Goal: Task Accomplishment & Management: Complete application form

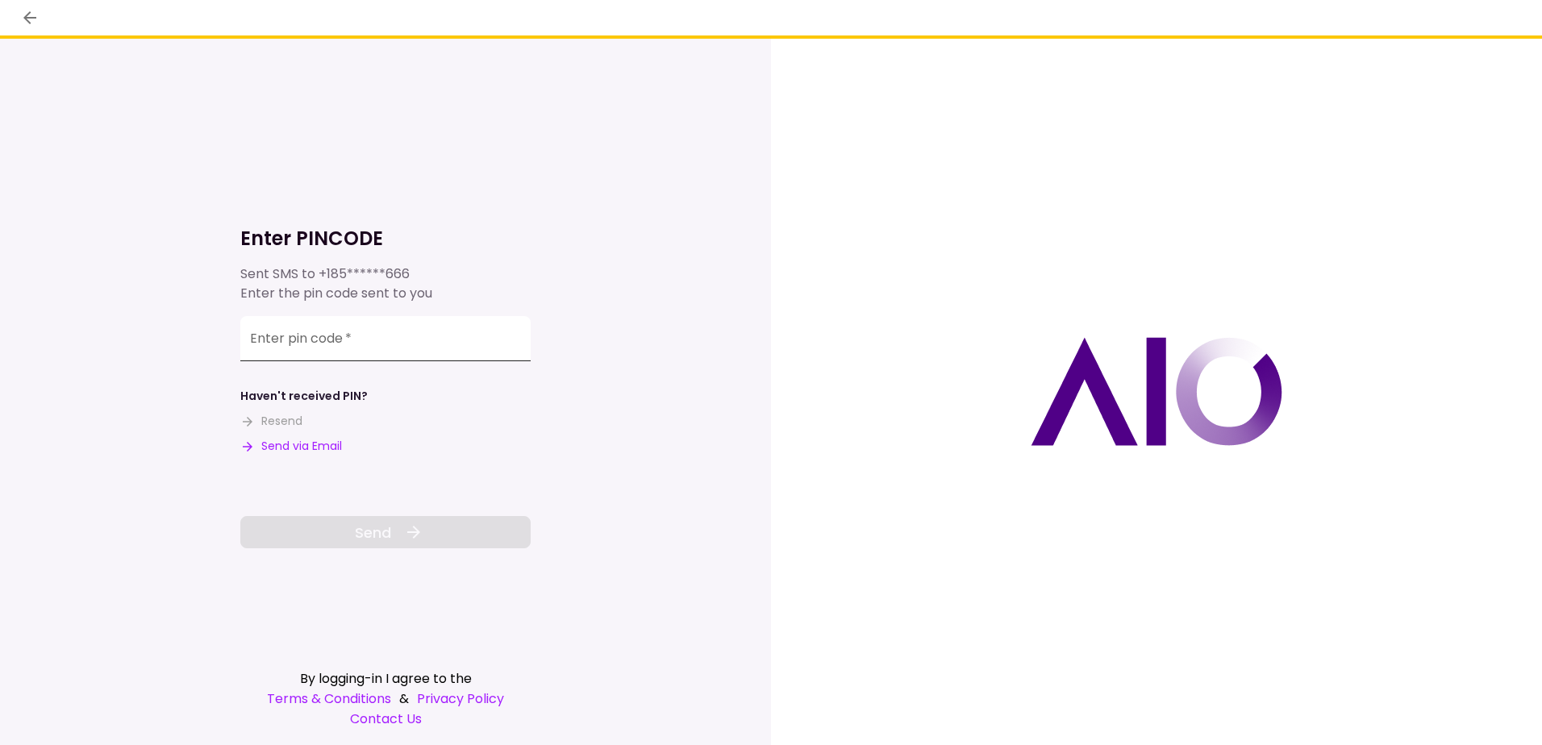
click at [377, 340] on input "Enter pin code   *" at bounding box center [385, 338] width 290 height 45
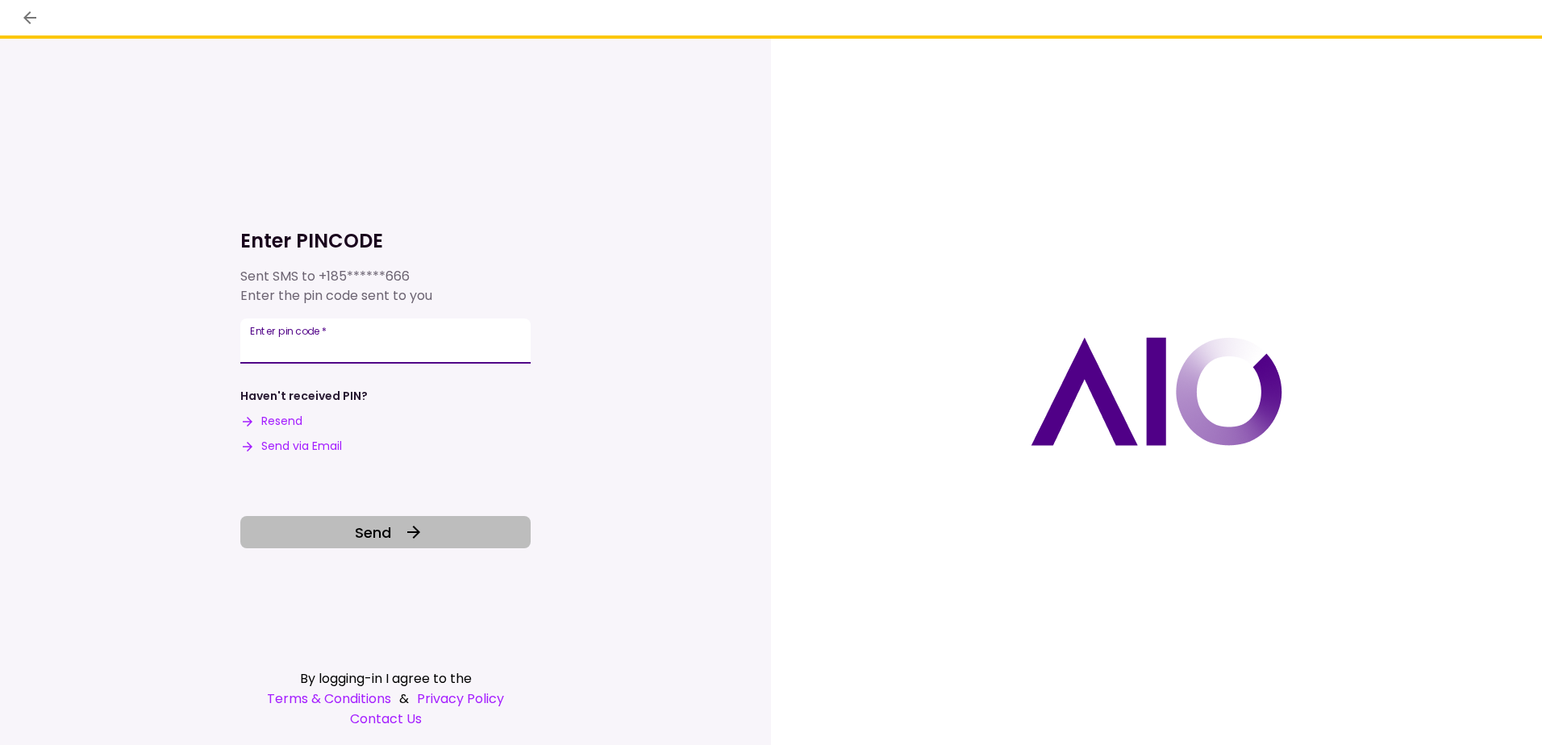
type input "******"
click at [383, 532] on span "Send" at bounding box center [373, 533] width 36 height 22
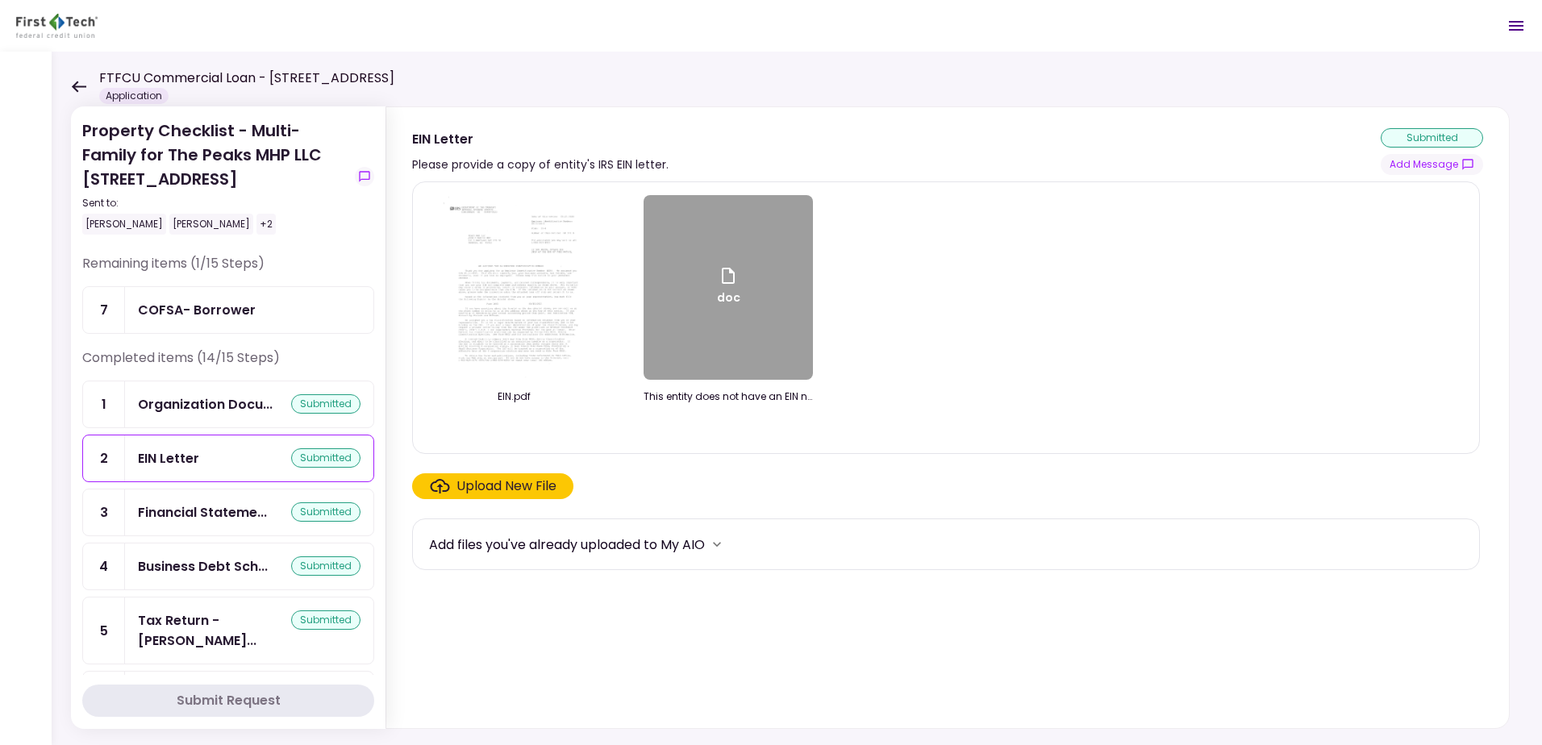
click at [73, 86] on icon at bounding box center [79, 86] width 15 height 11
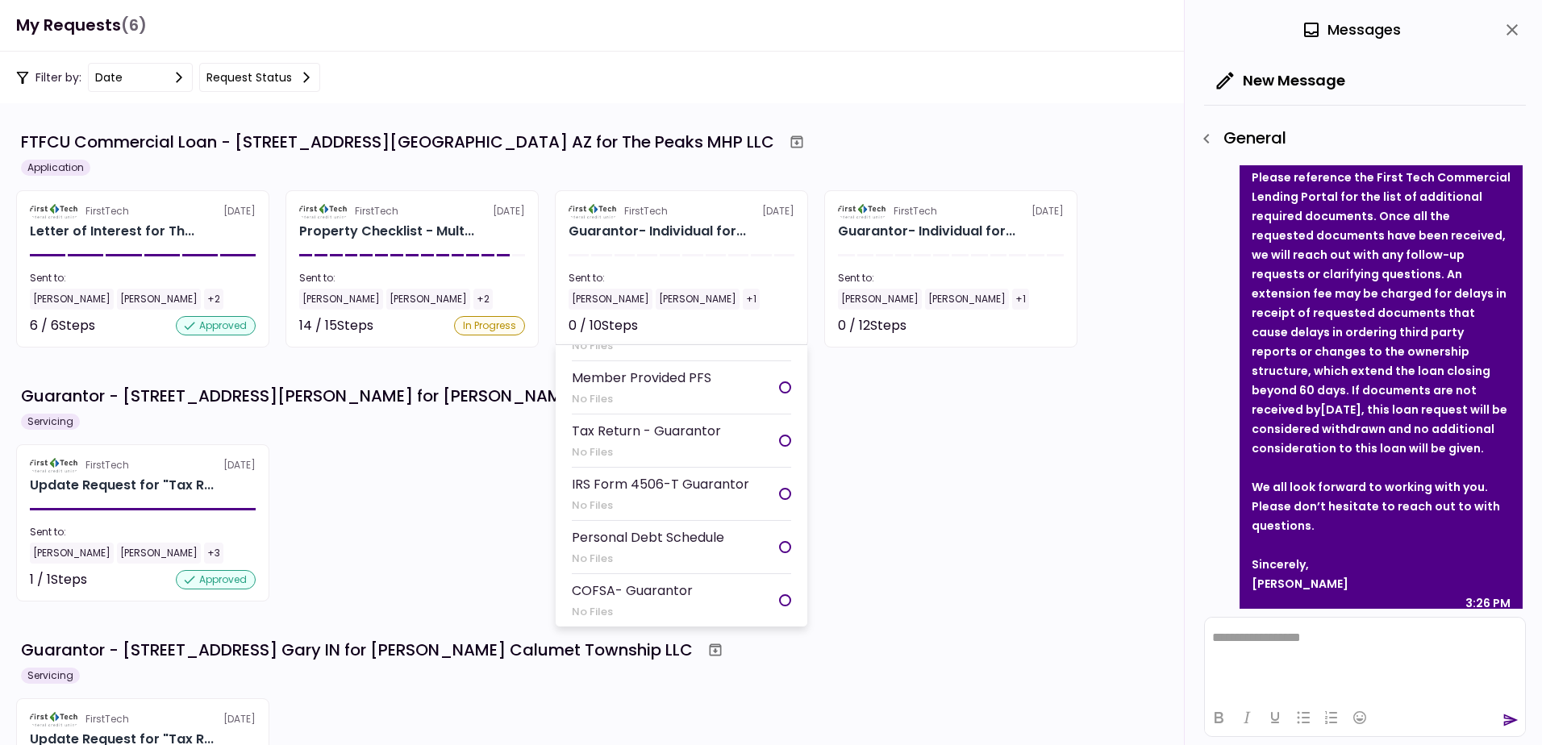
scroll to position [242, 0]
click at [595, 324] on div "0 / 10 Steps" at bounding box center [603, 325] width 69 height 19
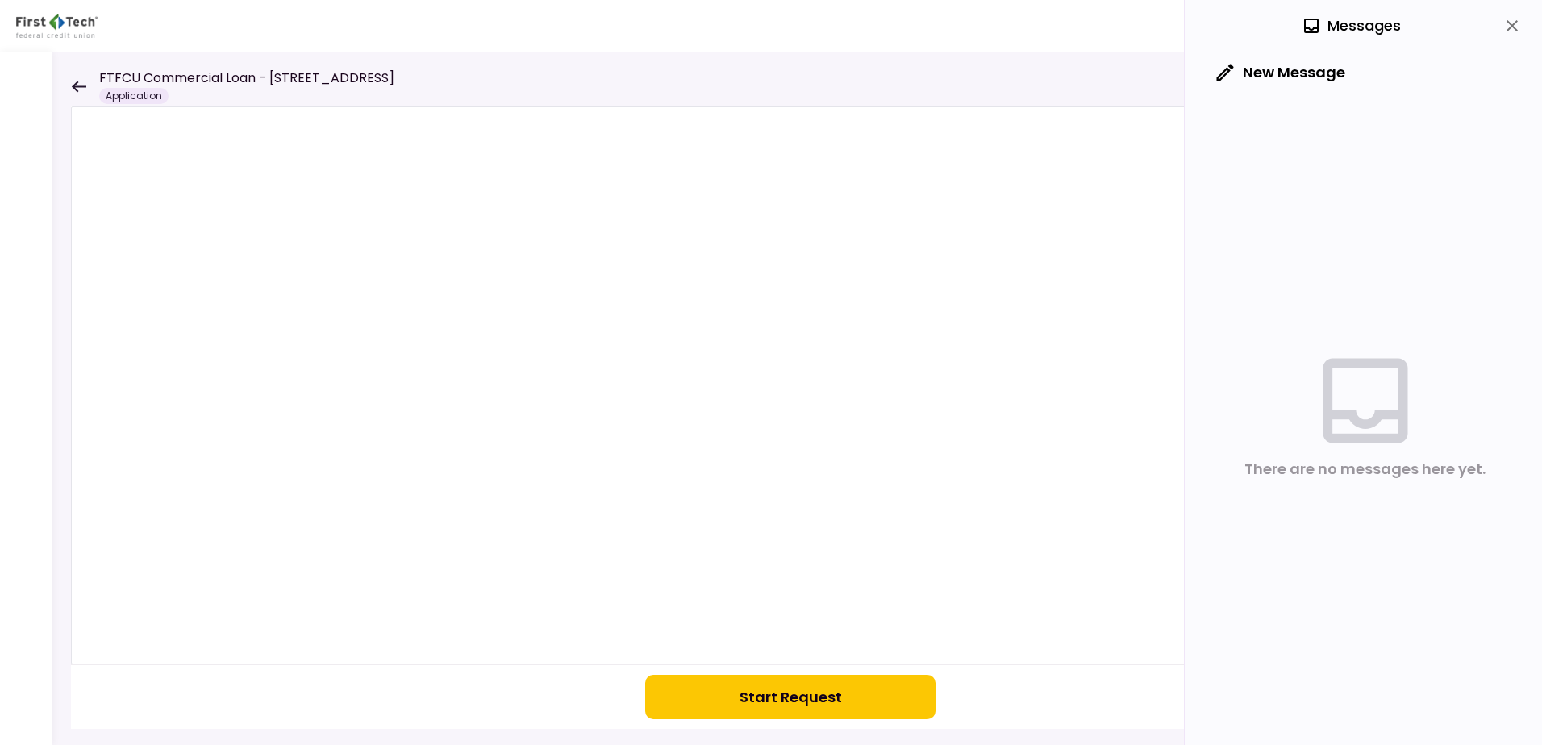
click at [754, 701] on button "Start Request" at bounding box center [790, 697] width 290 height 44
click at [74, 85] on icon at bounding box center [79, 86] width 15 height 11
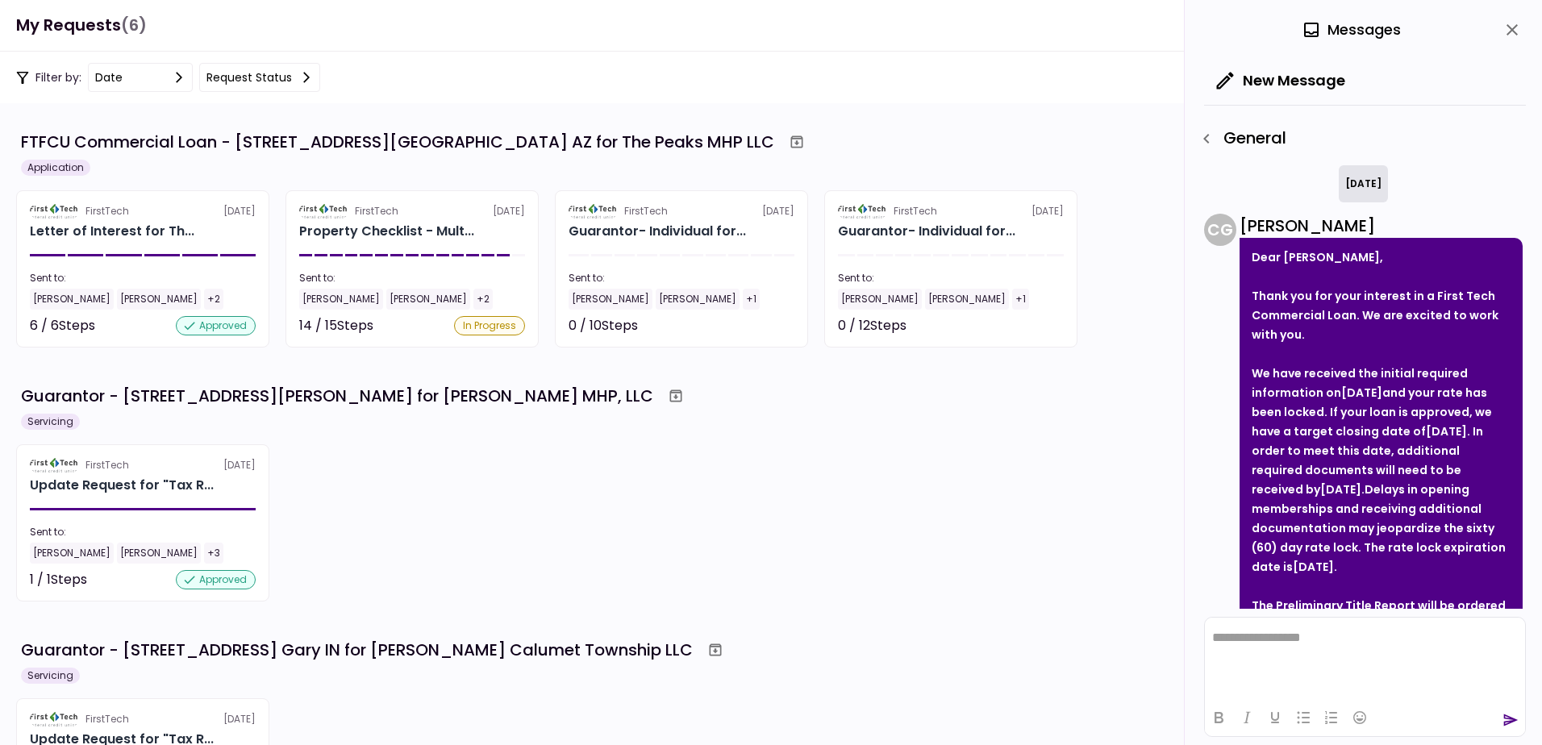
scroll to position [583, 0]
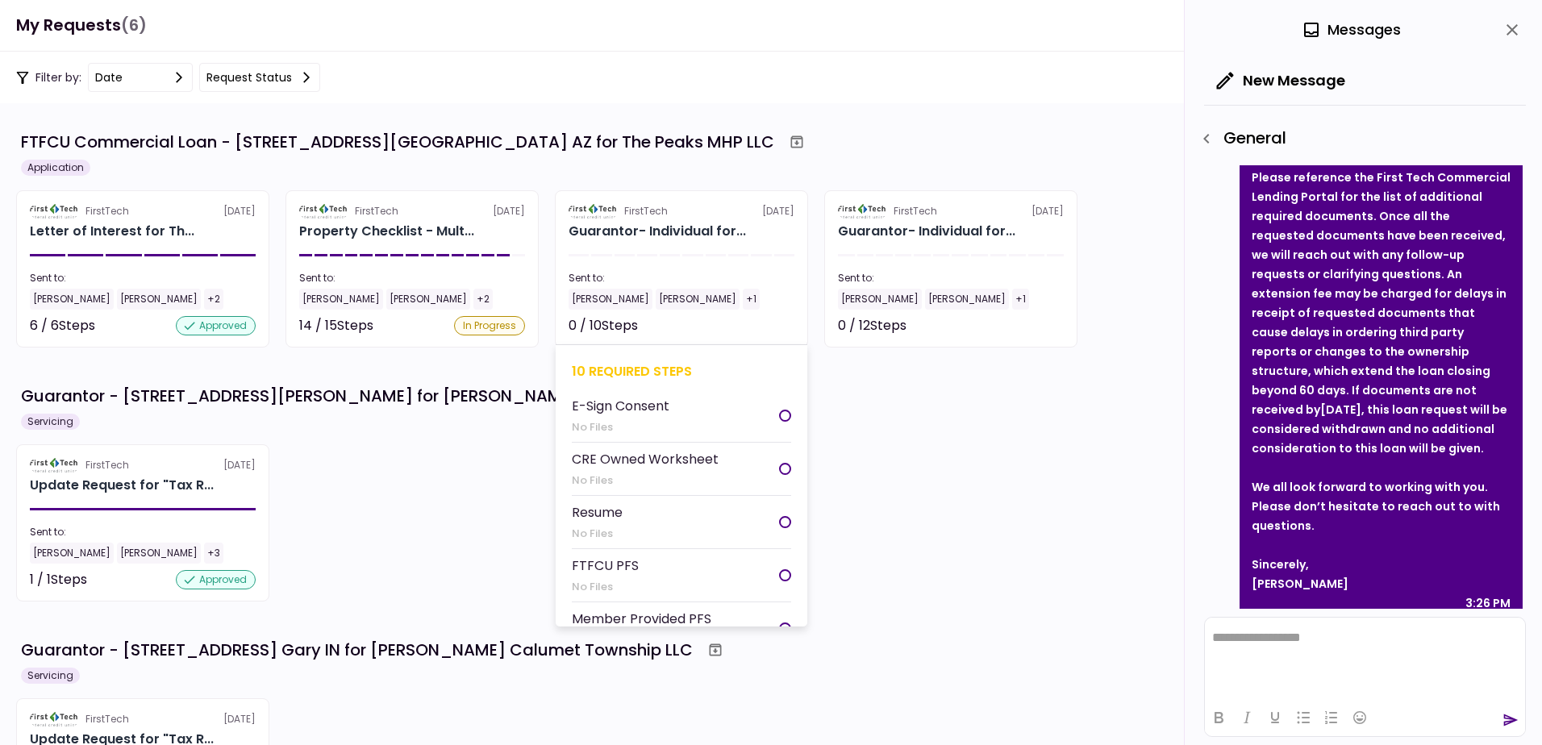
click at [640, 261] on section "FirstTech [DATE] Guarantor- Individual for... Sent to: [PERSON_NAME] [PERSON_NA…" at bounding box center [681, 268] width 253 height 157
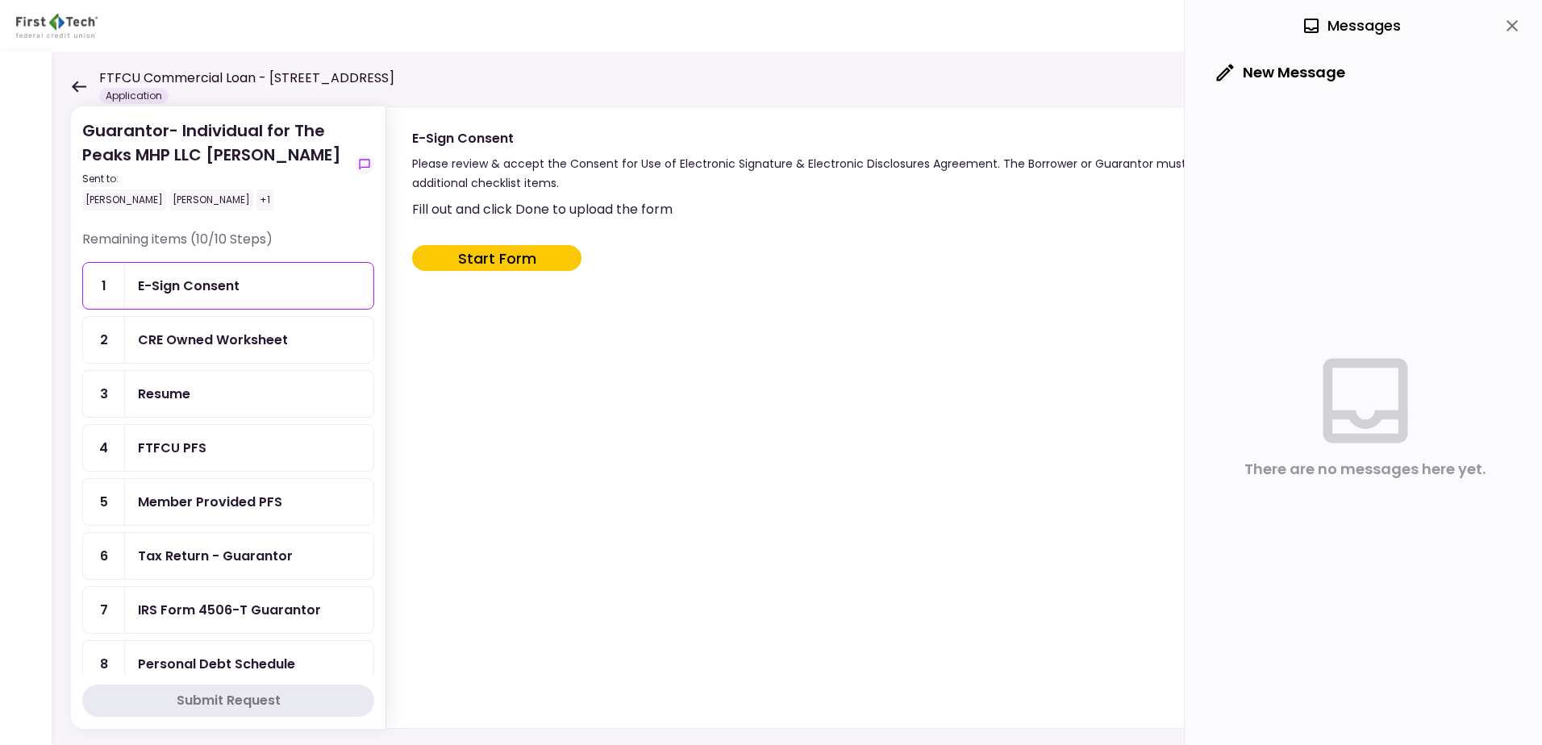
click at [205, 344] on div "CRE Owned Worksheet" at bounding box center [213, 340] width 150 height 20
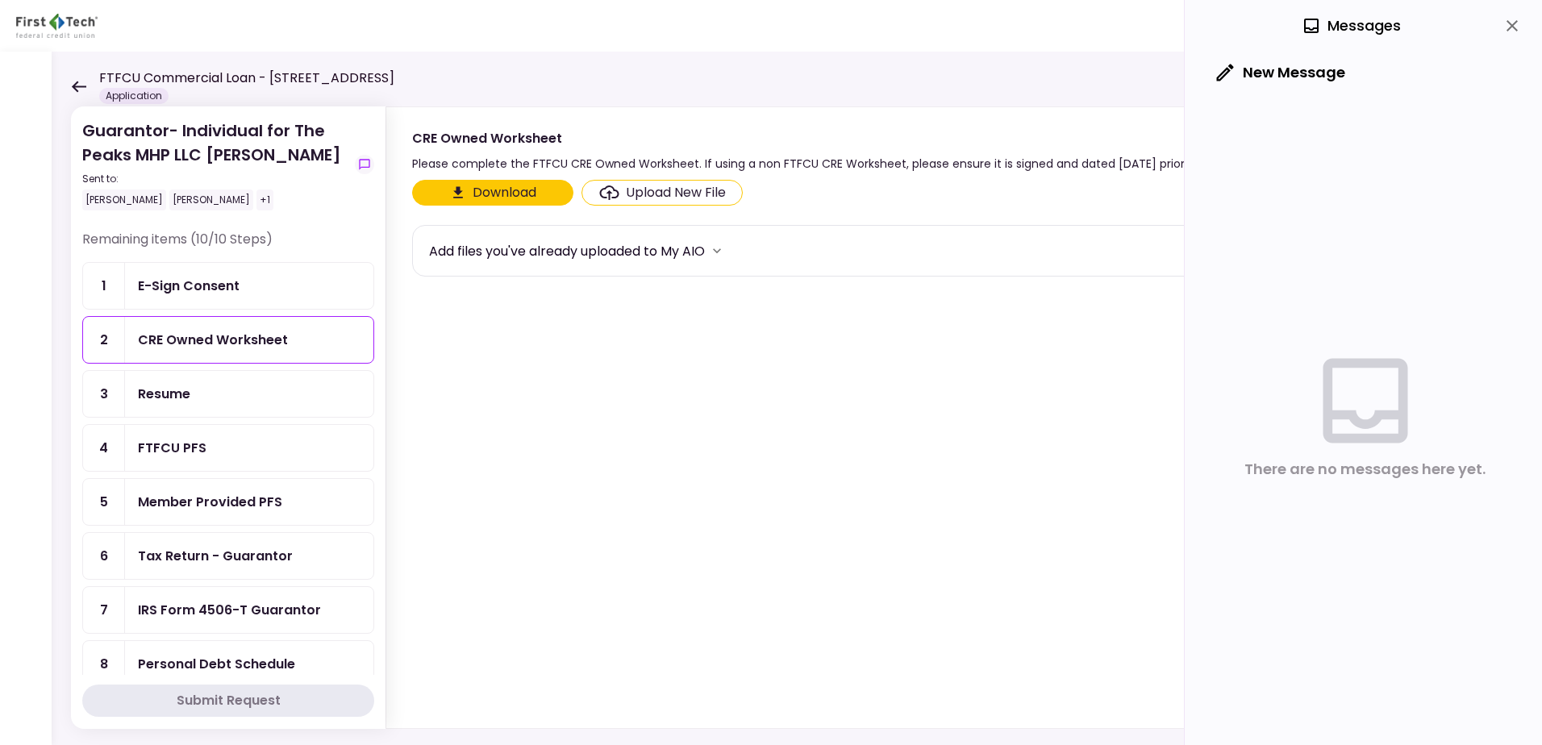
click at [673, 193] on div "Upload New File" at bounding box center [676, 192] width 100 height 19
click at [0, 0] on input "Upload New File" at bounding box center [0, 0] width 0 height 0
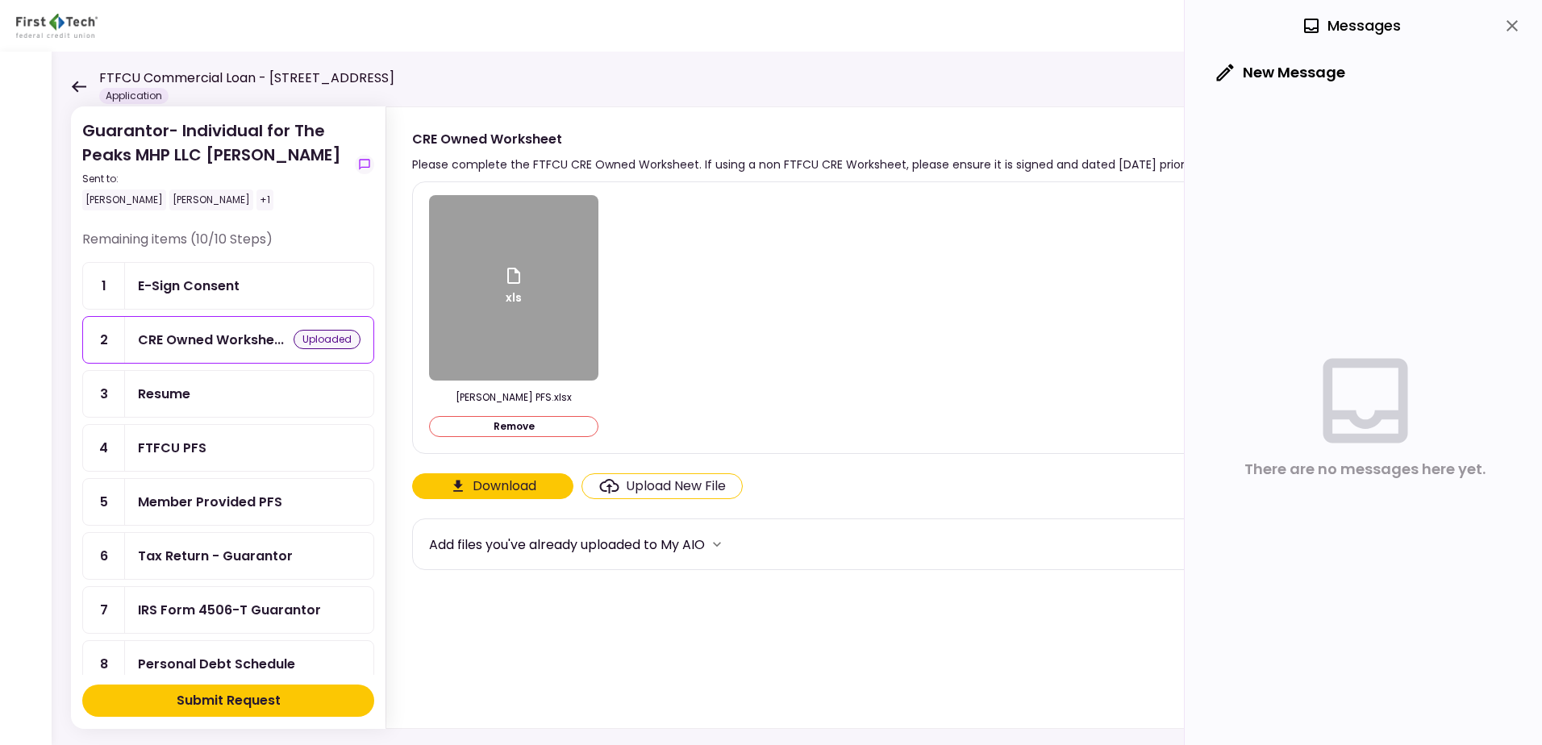
click at [239, 397] on div "Resume" at bounding box center [249, 394] width 223 height 20
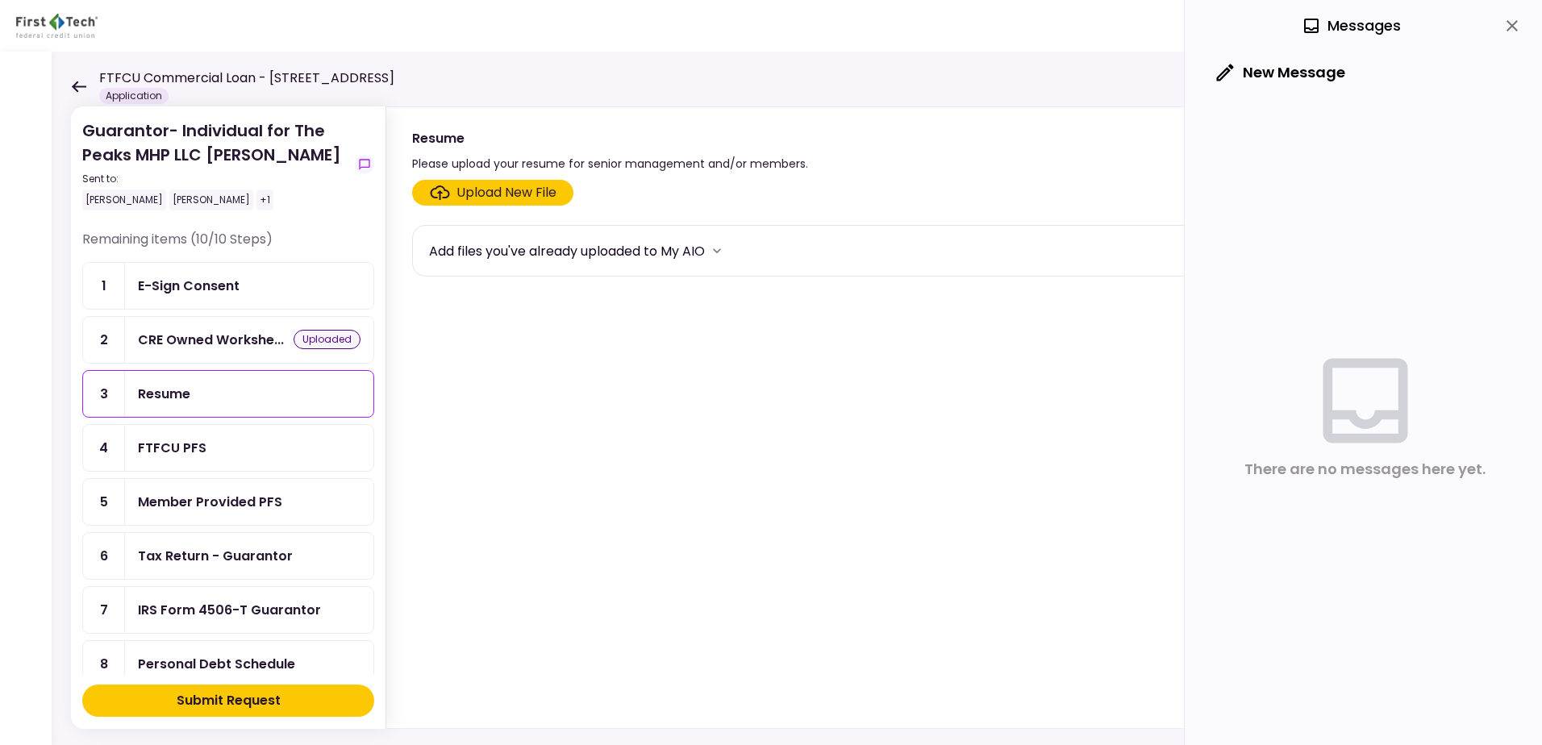
click at [507, 191] on div "Upload New File" at bounding box center [507, 192] width 100 height 19
click at [0, 0] on input "Upload New File" at bounding box center [0, 0] width 0 height 0
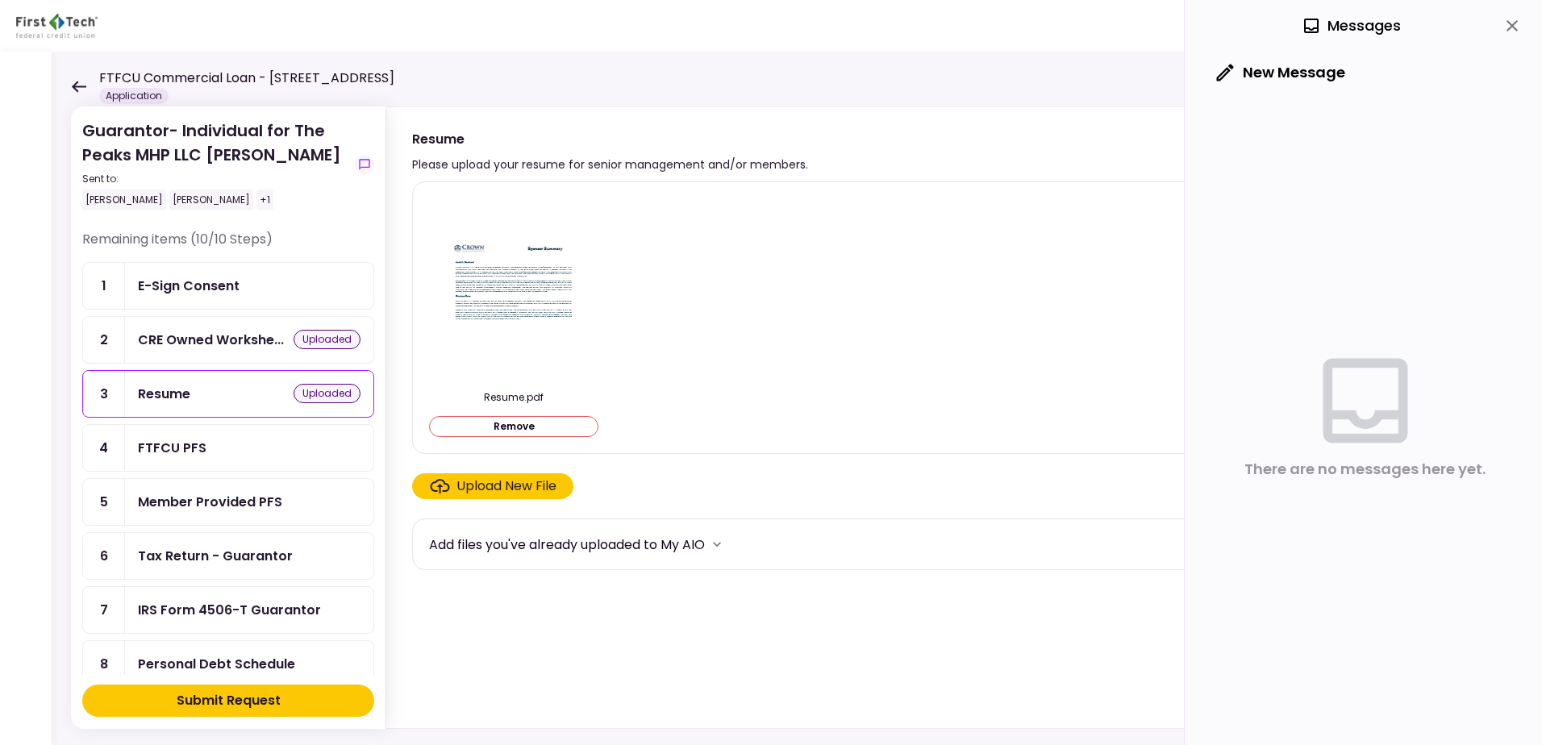
click at [268, 451] on div "FTFCU PFS" at bounding box center [249, 448] width 223 height 20
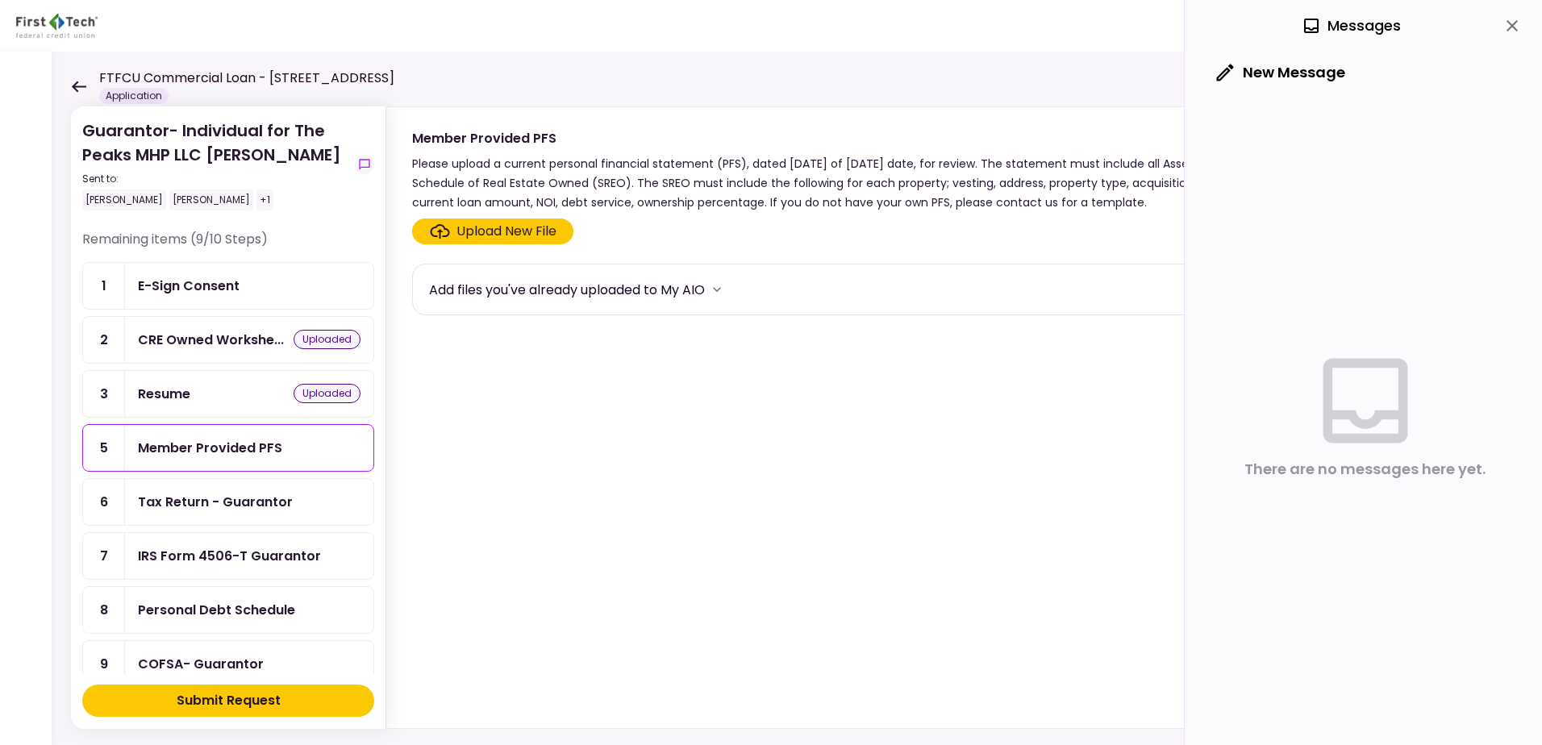
click at [519, 233] on div "Upload New File" at bounding box center [507, 231] width 100 height 19
click at [0, 0] on input "Upload New File" at bounding box center [0, 0] width 0 height 0
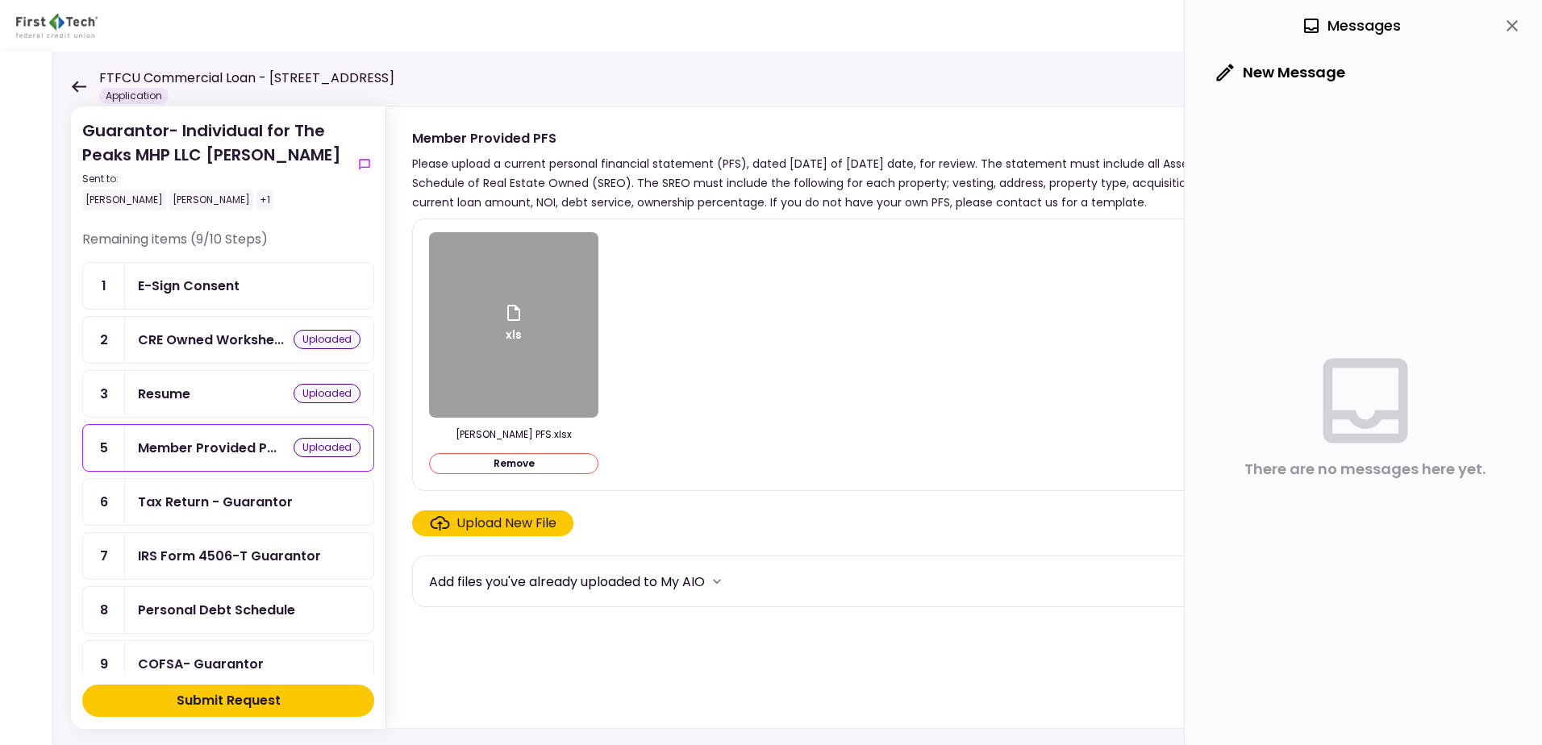
click at [234, 503] on div "Tax Return - Guarantor" at bounding box center [215, 502] width 155 height 20
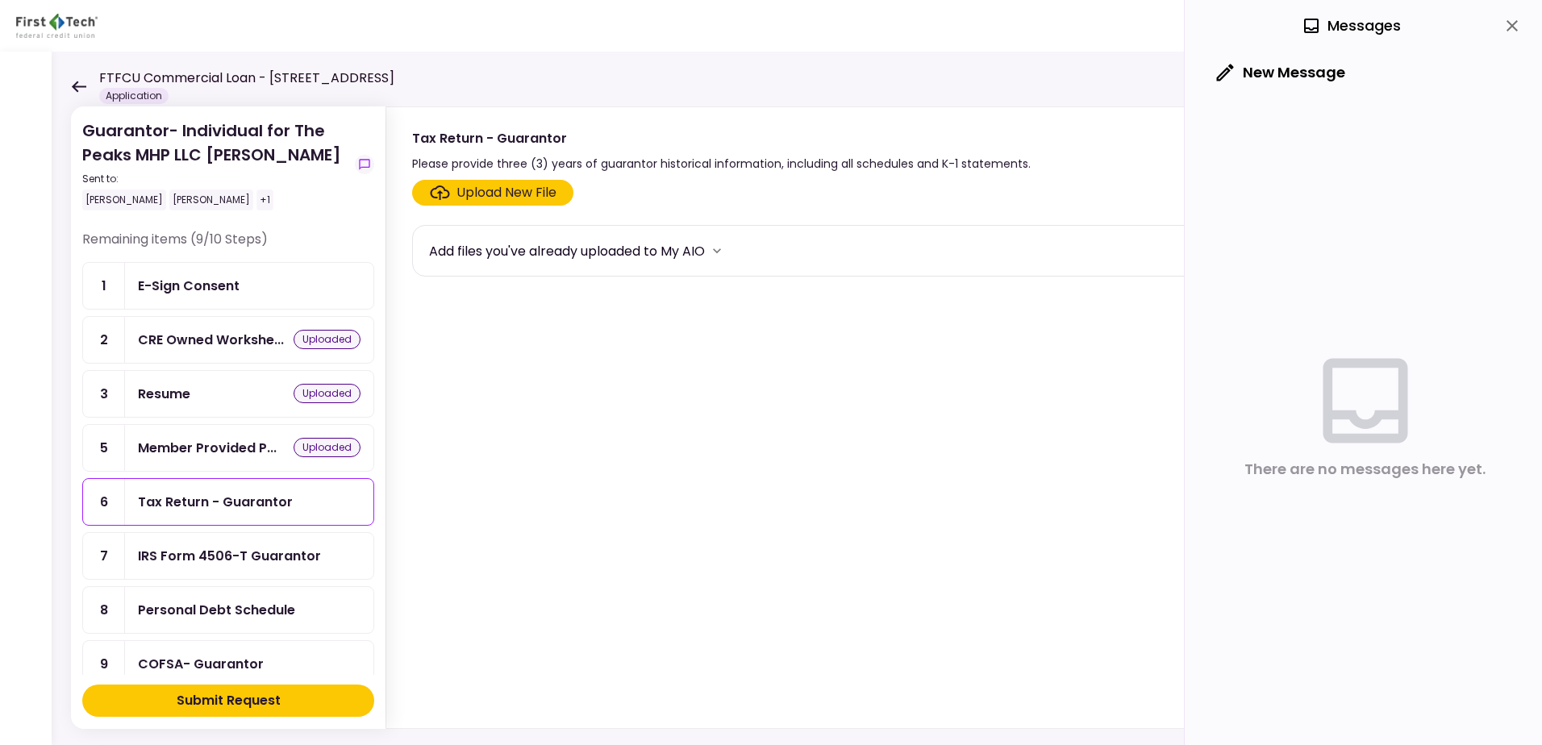
click at [502, 194] on div "Upload New File" at bounding box center [507, 192] width 100 height 19
click at [0, 0] on input "Upload New File" at bounding box center [0, 0] width 0 height 0
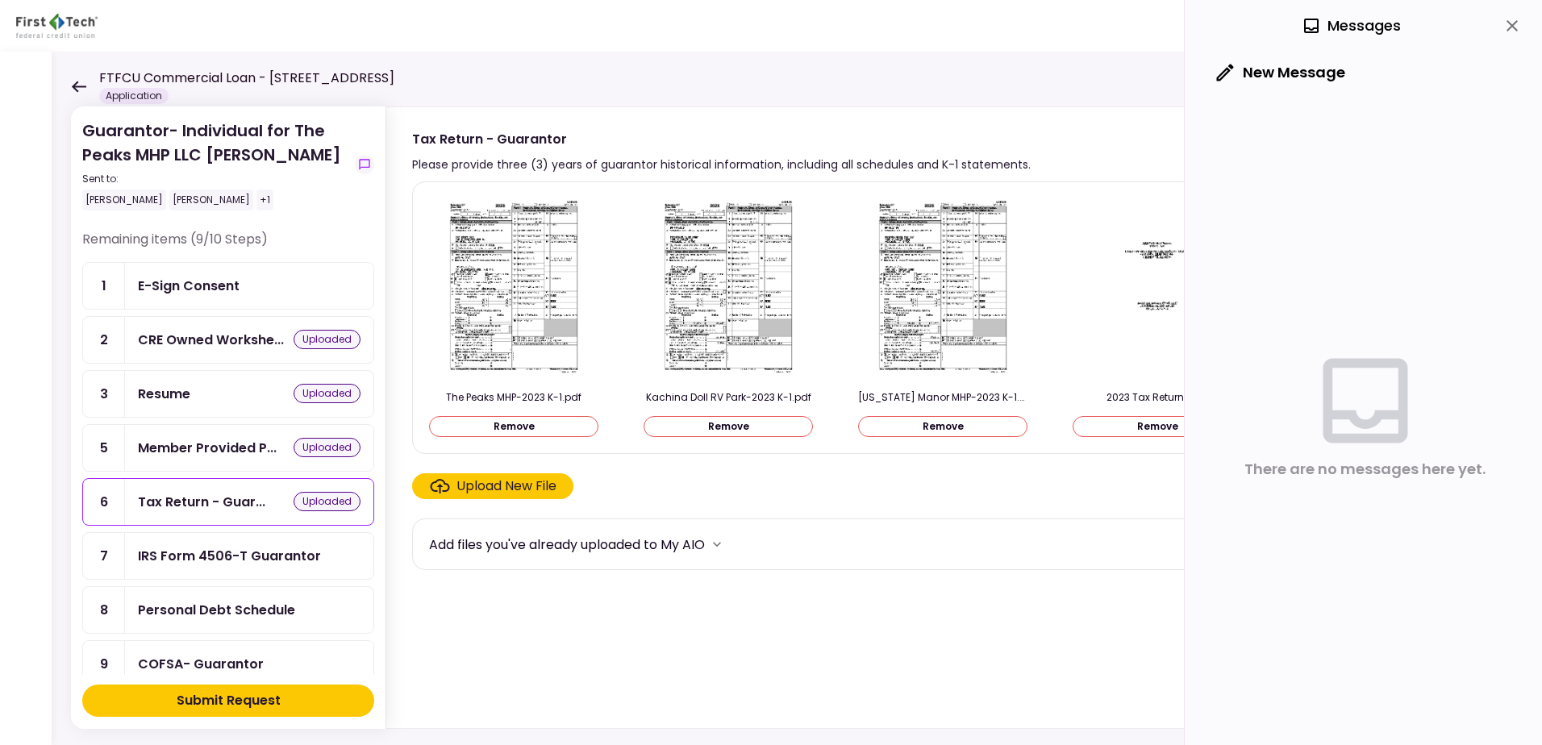
click at [498, 491] on div "Upload New File" at bounding box center [507, 486] width 100 height 19
click at [0, 0] on input "Upload New File" at bounding box center [0, 0] width 0 height 0
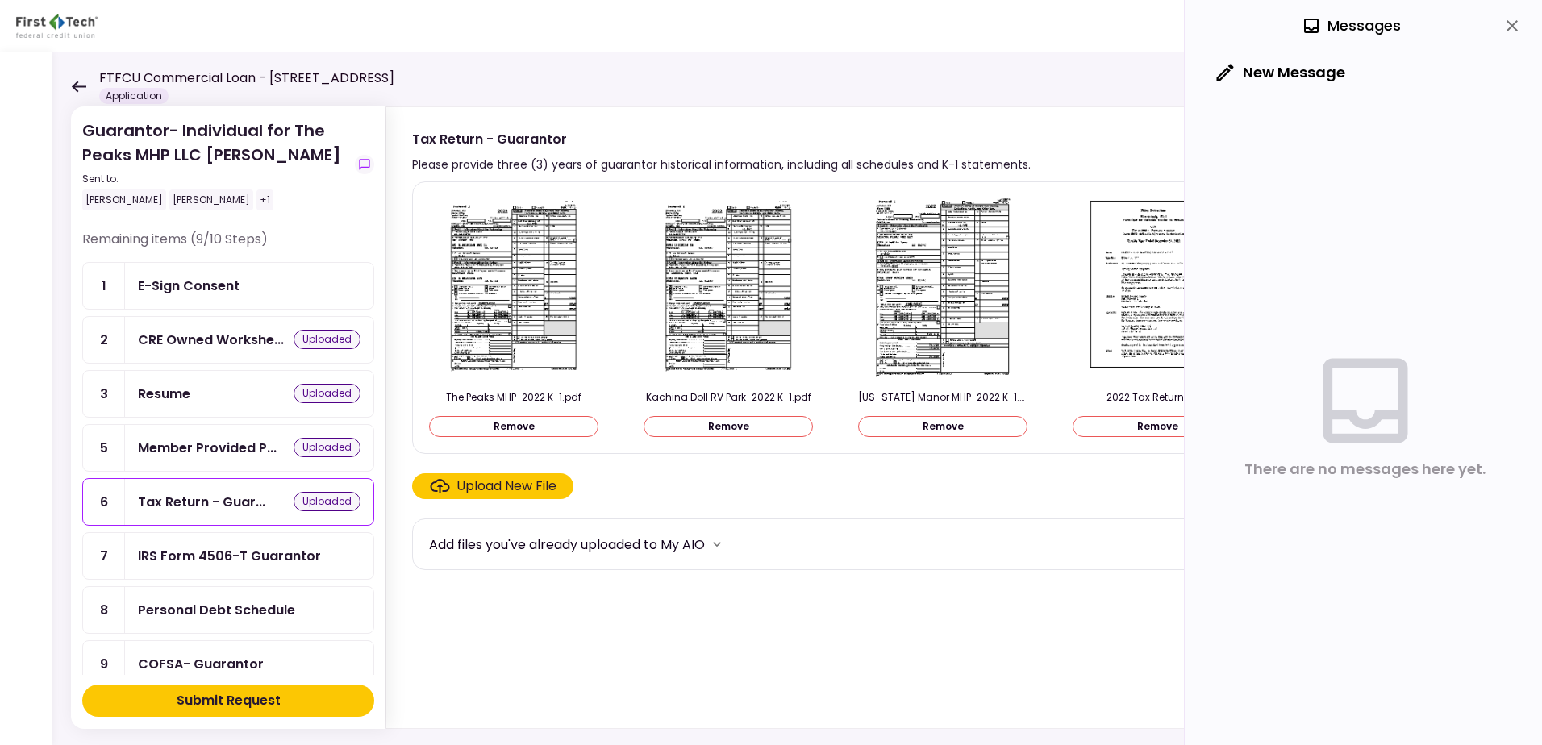
click at [494, 496] on div "Upload New File" at bounding box center [507, 486] width 100 height 19
click at [0, 0] on input "Upload New File" at bounding box center [0, 0] width 0 height 0
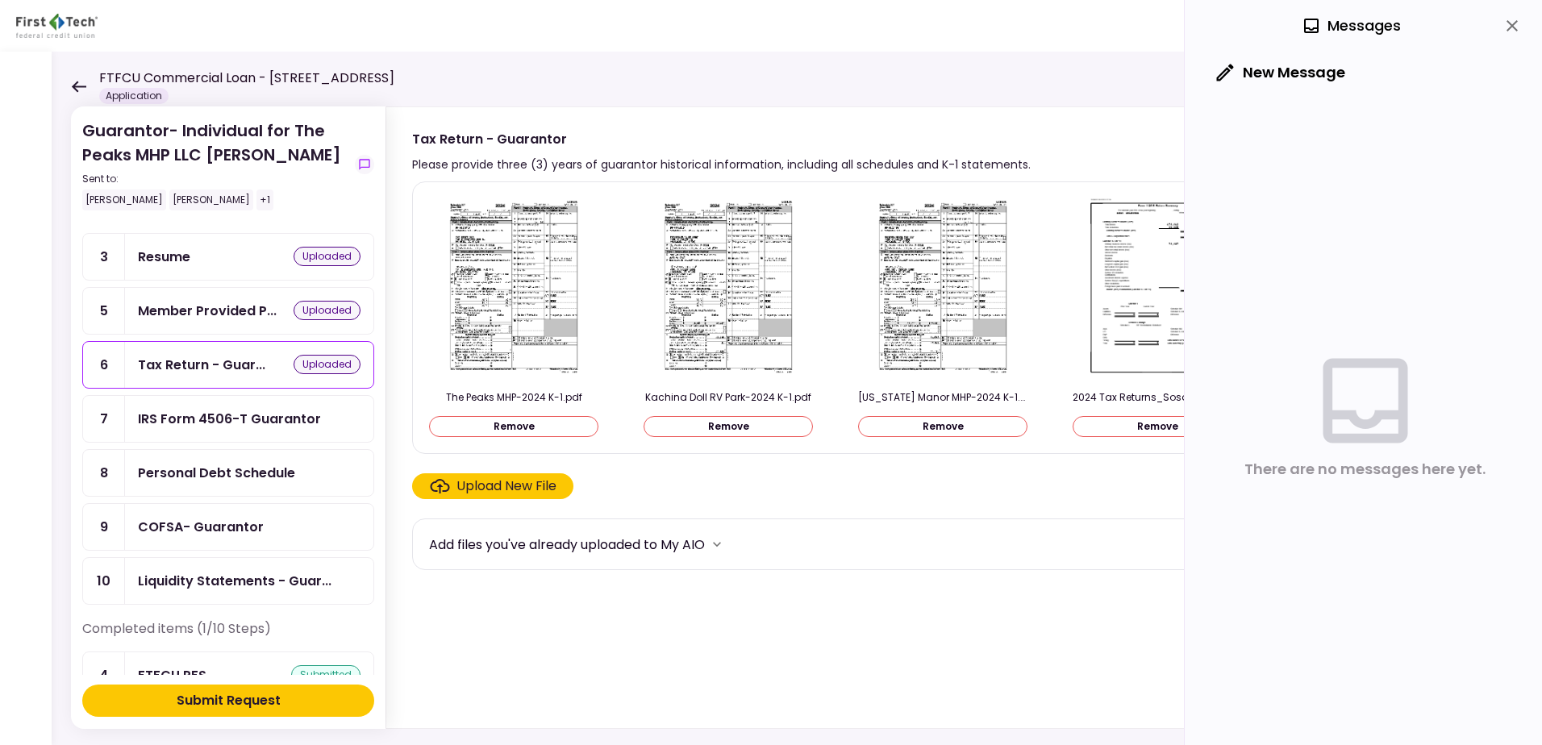
scroll to position [176, 0]
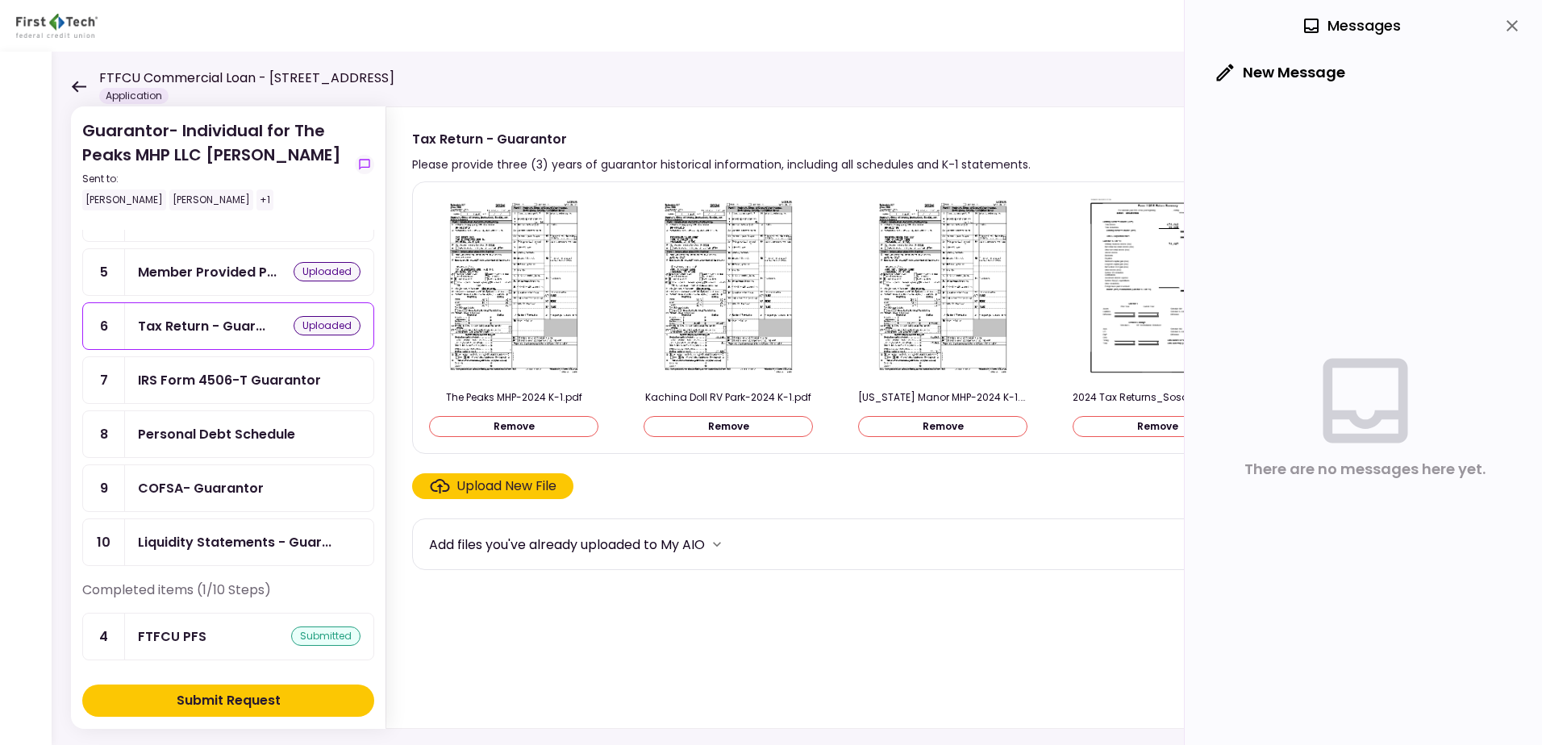
click at [206, 377] on div "IRS Form 4506-T Guarantor" at bounding box center [229, 380] width 183 height 20
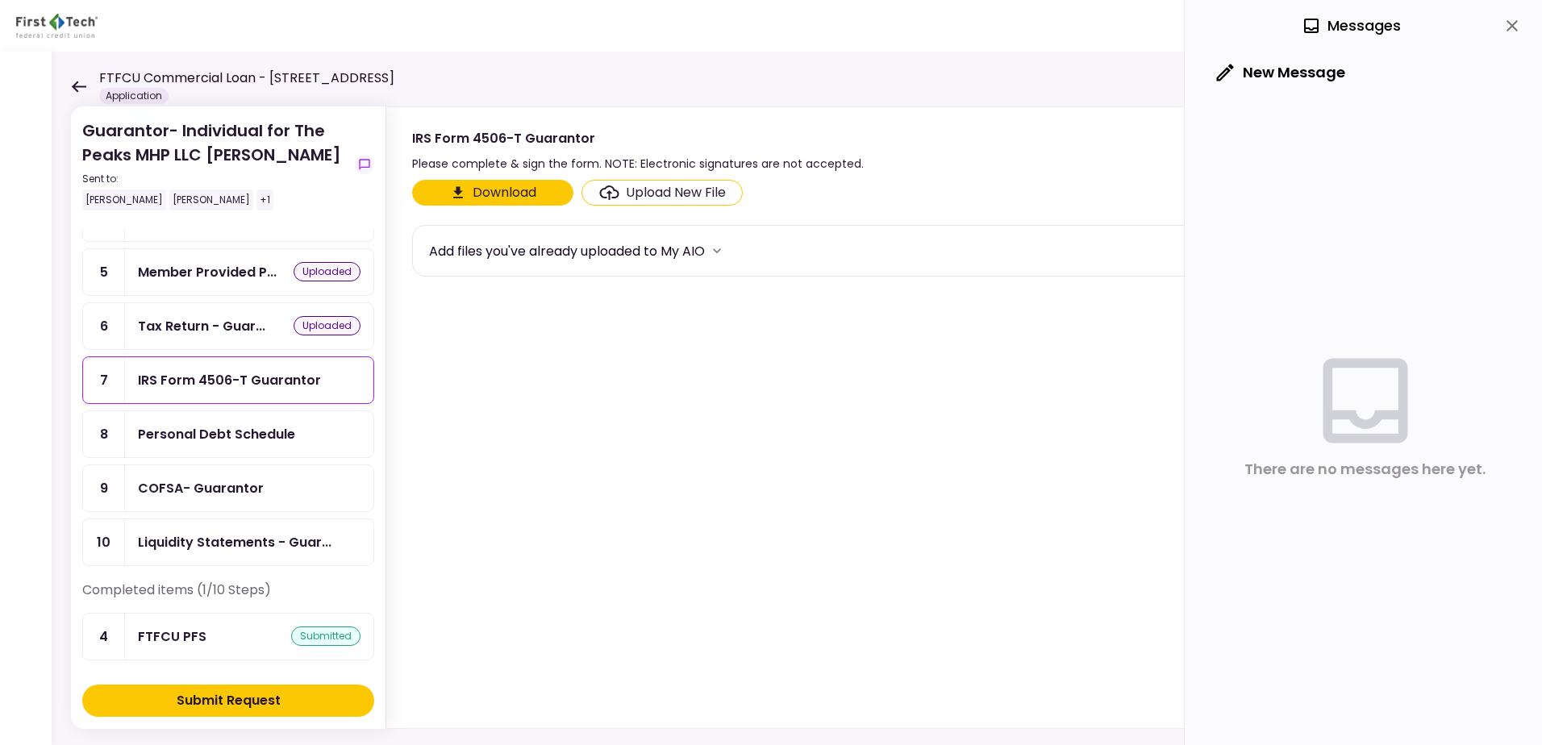
click at [517, 197] on button "Download" at bounding box center [492, 193] width 161 height 26
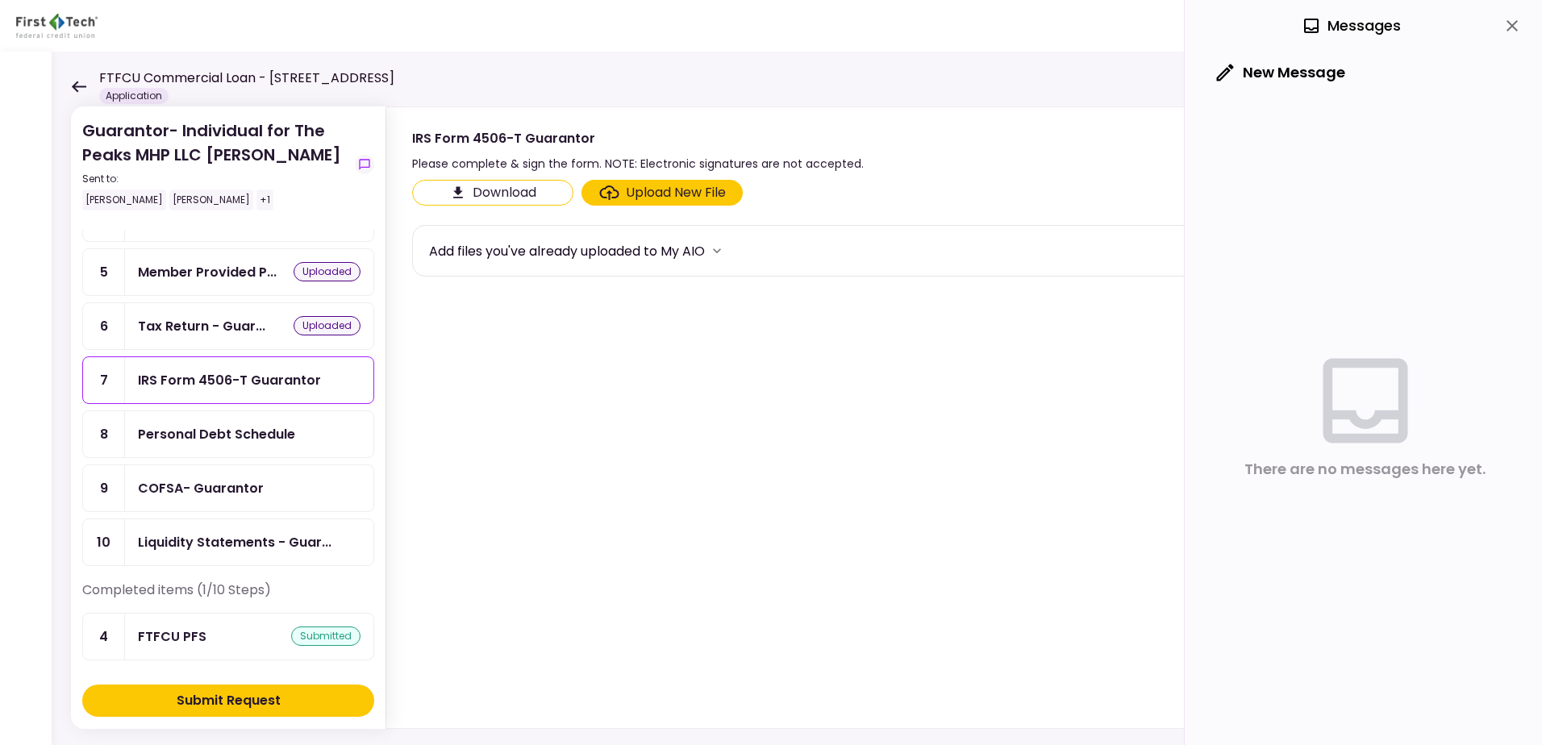
click at [1293, 181] on div "There are no messages here yet." at bounding box center [1365, 412] width 322 height 633
click at [666, 187] on div "Upload New File" at bounding box center [676, 192] width 100 height 19
click at [0, 0] on input "Upload New File" at bounding box center [0, 0] width 0 height 0
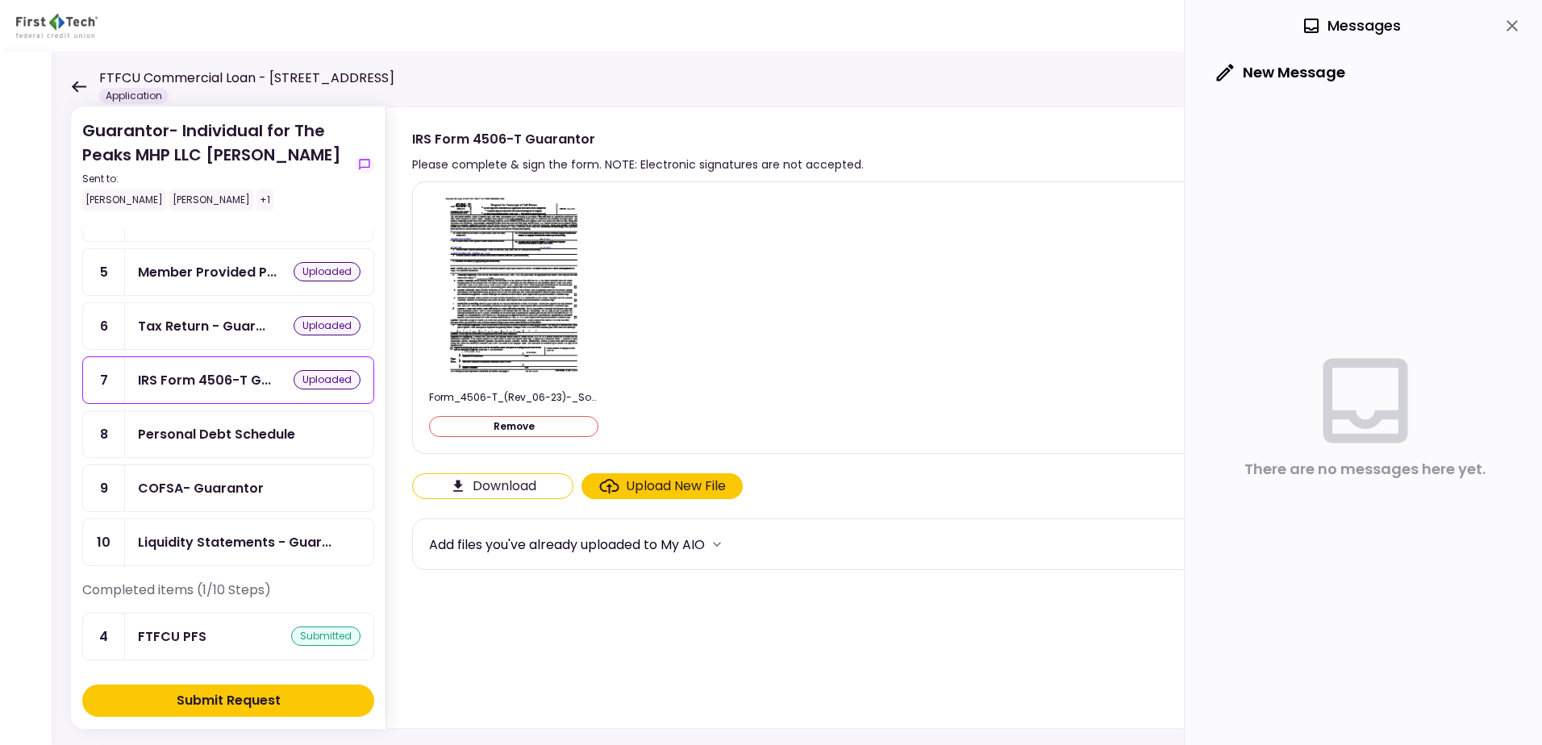
click at [258, 437] on div "Personal Debt Schedule" at bounding box center [216, 434] width 157 height 20
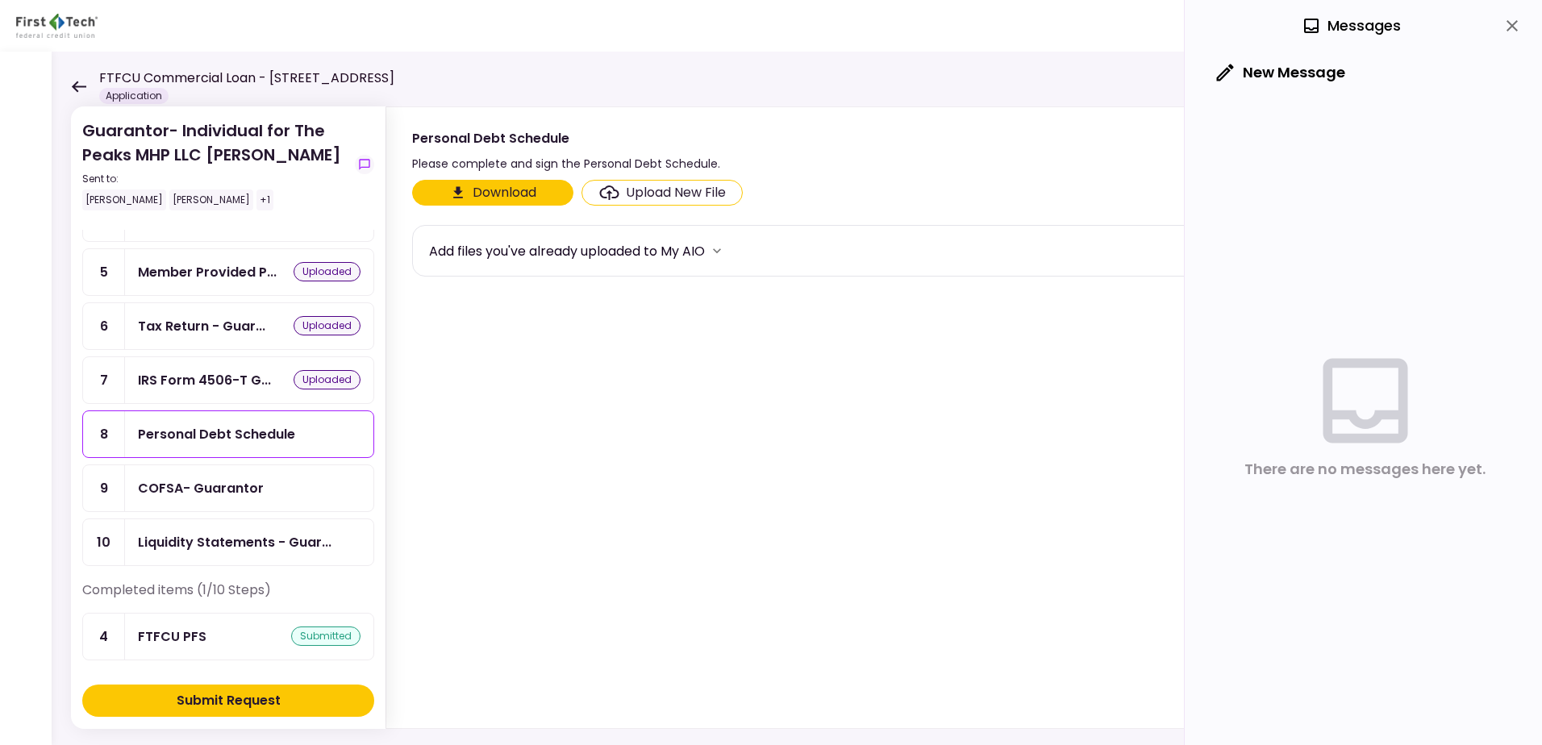
click at [661, 190] on div "Upload New File" at bounding box center [676, 192] width 100 height 19
click at [0, 0] on input "Upload New File" at bounding box center [0, 0] width 0 height 0
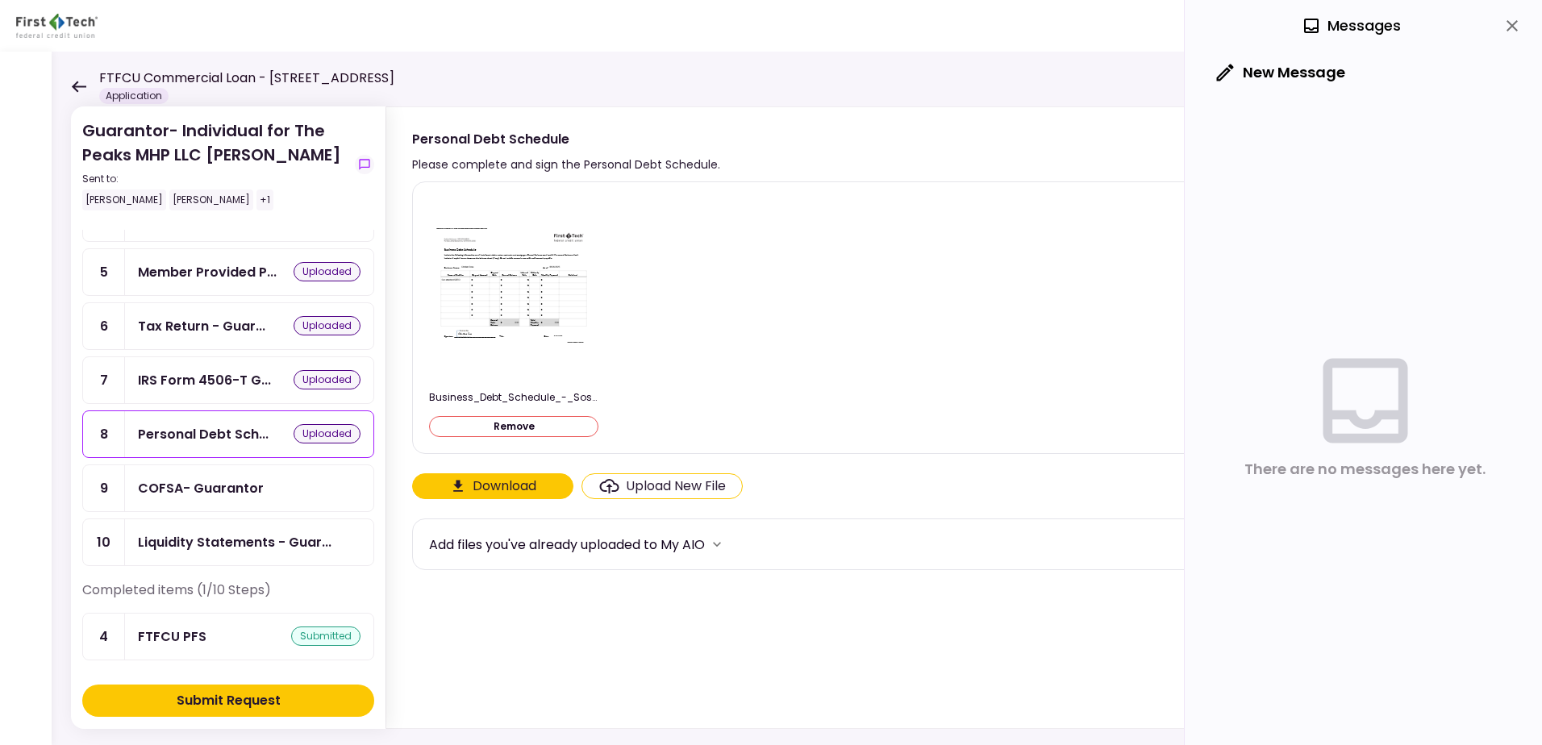
click at [229, 494] on div "COFSA- Guarantor" at bounding box center [201, 488] width 126 height 20
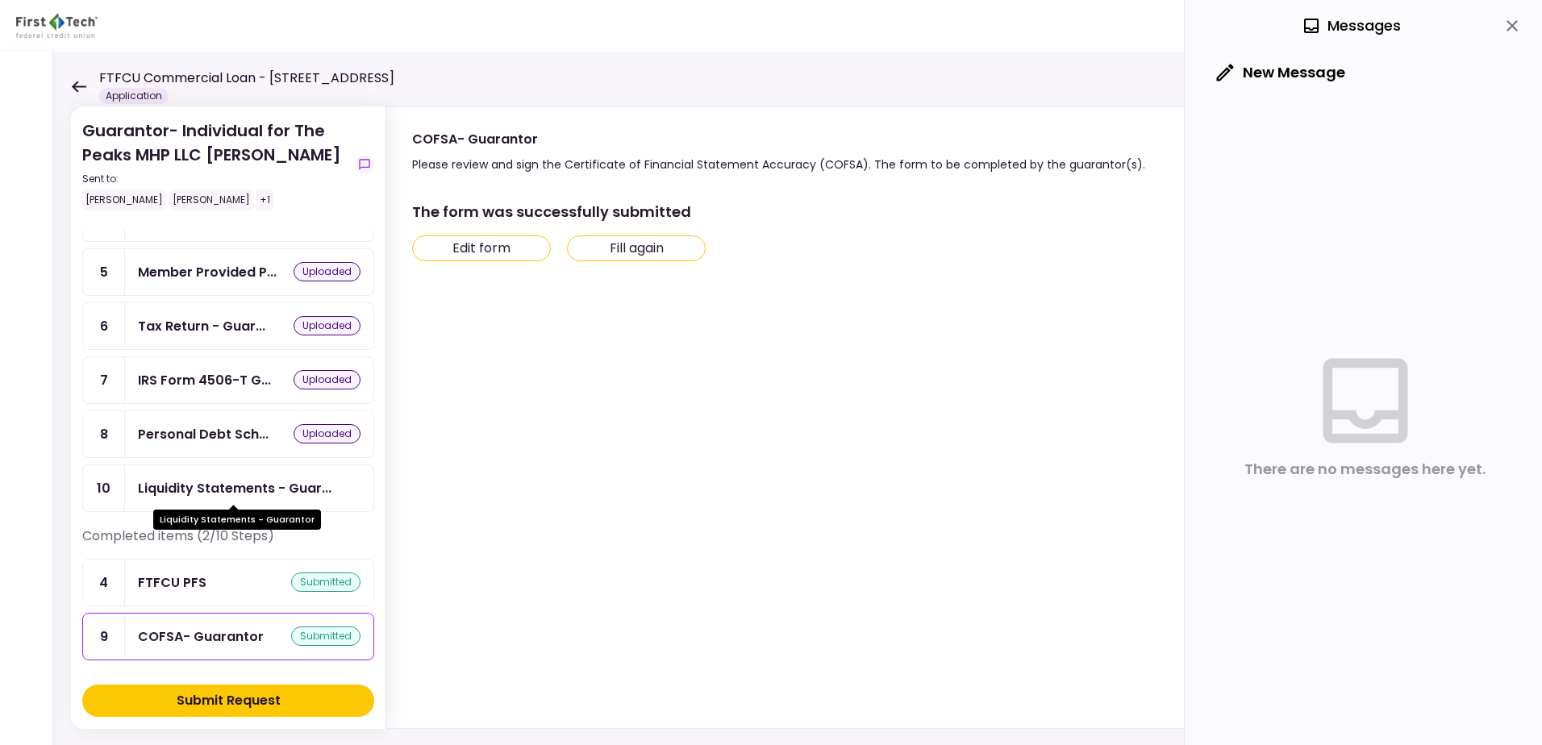
click at [262, 486] on div "Liquidity Statements - Guar..." at bounding box center [235, 488] width 194 height 20
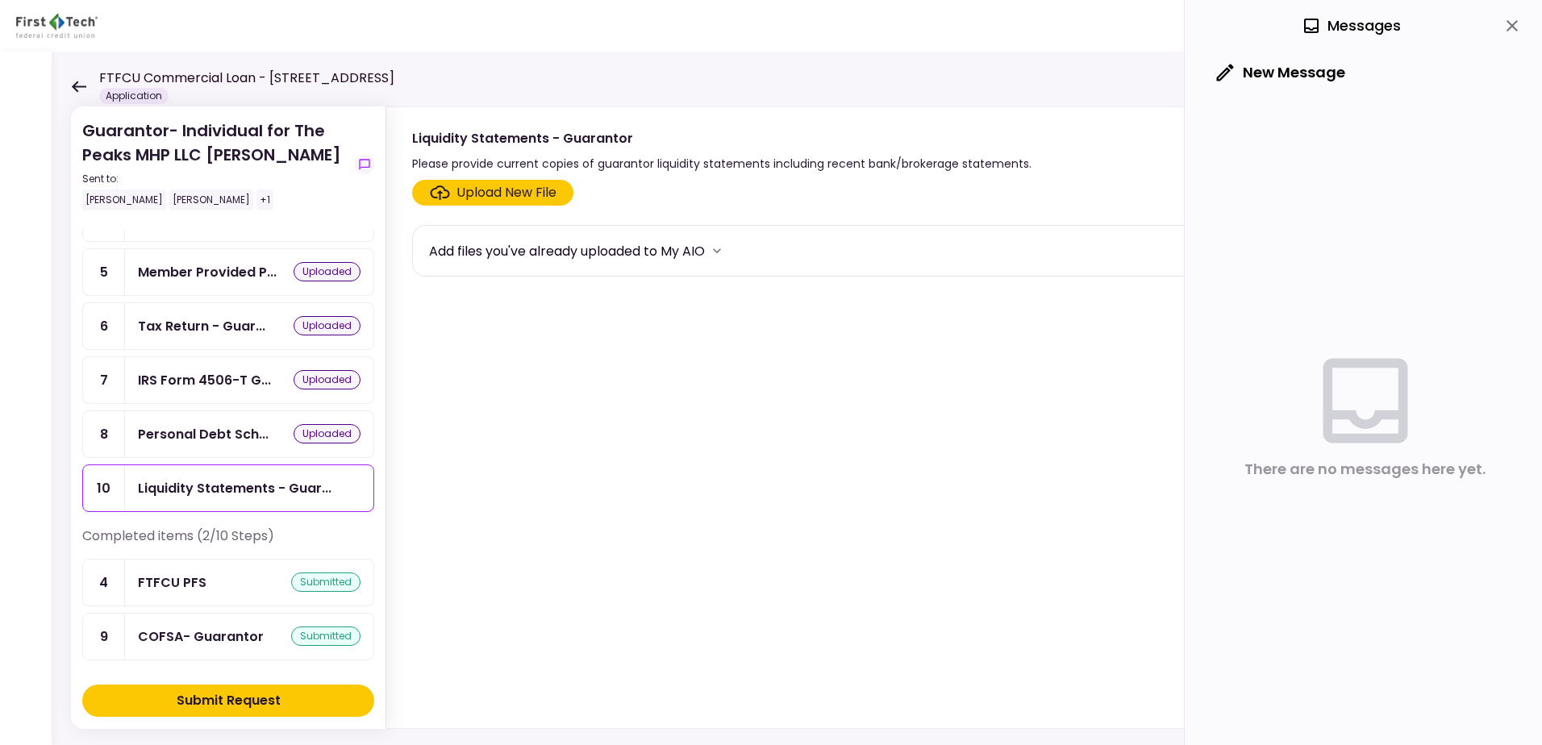
click at [535, 196] on div "Upload New File" at bounding box center [507, 192] width 100 height 19
click at [0, 0] on input "Upload New File" at bounding box center [0, 0] width 0 height 0
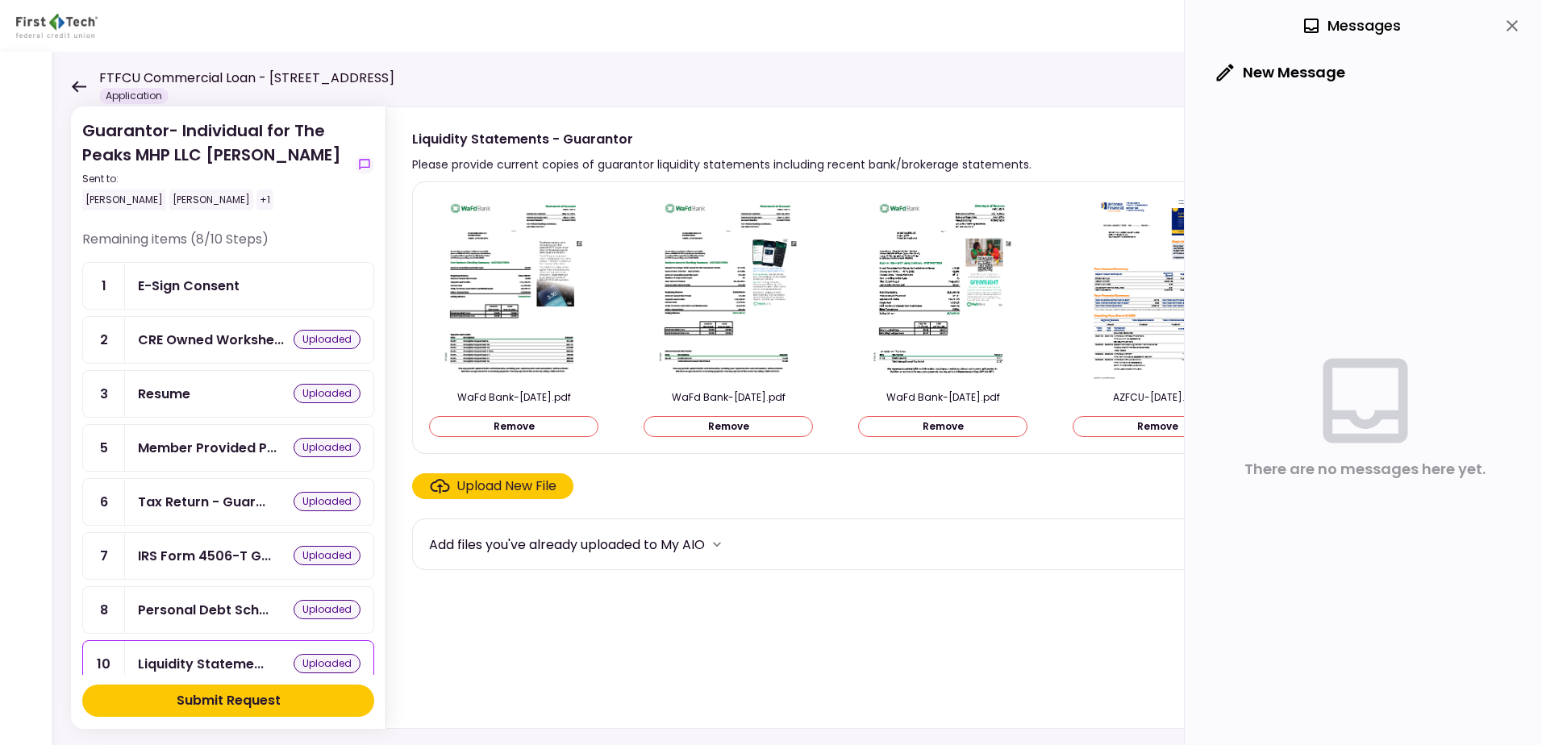
click at [238, 284] on div "E-Sign Consent" at bounding box center [189, 286] width 102 height 20
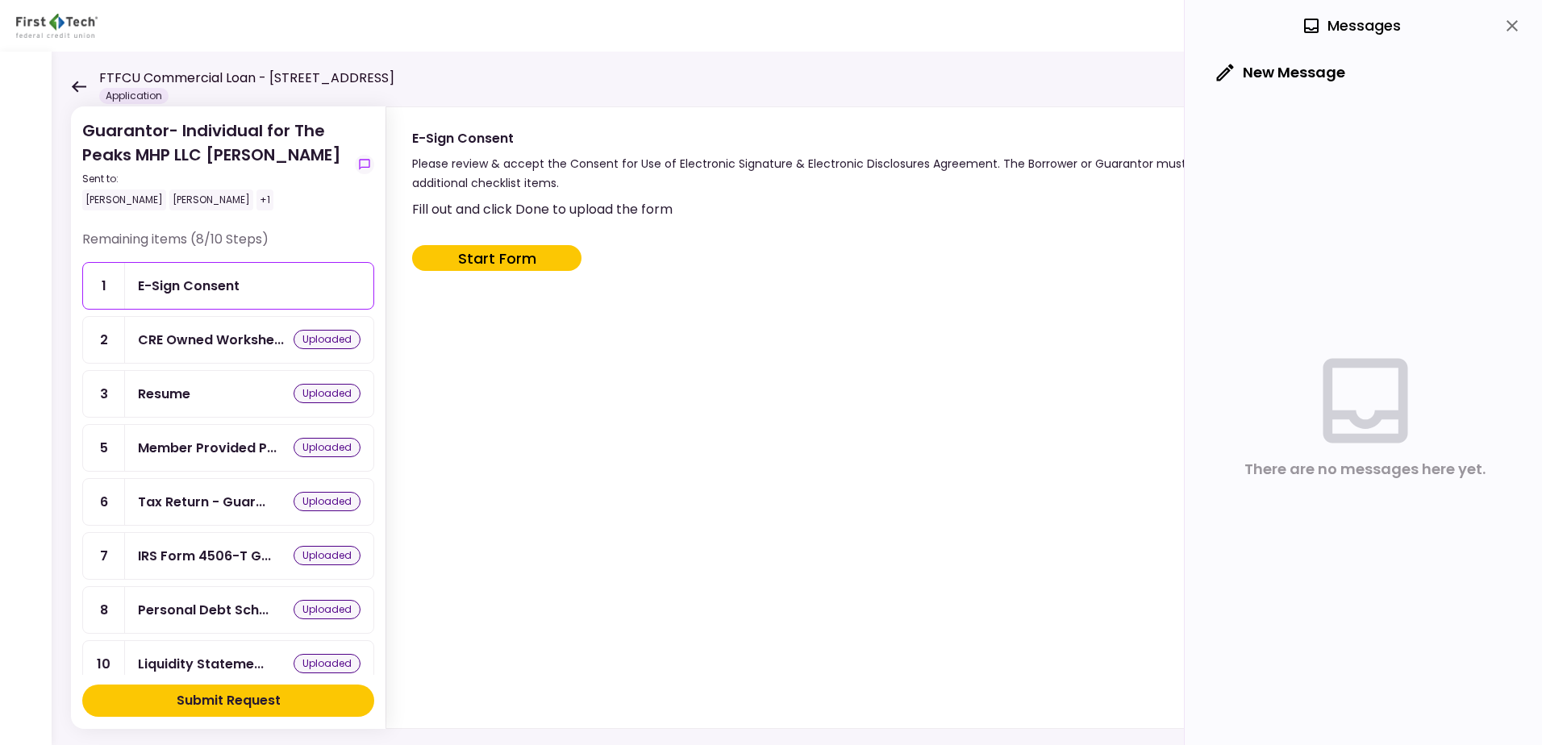
click at [509, 260] on button "Start Form" at bounding box center [496, 258] width 169 height 26
type input "***"
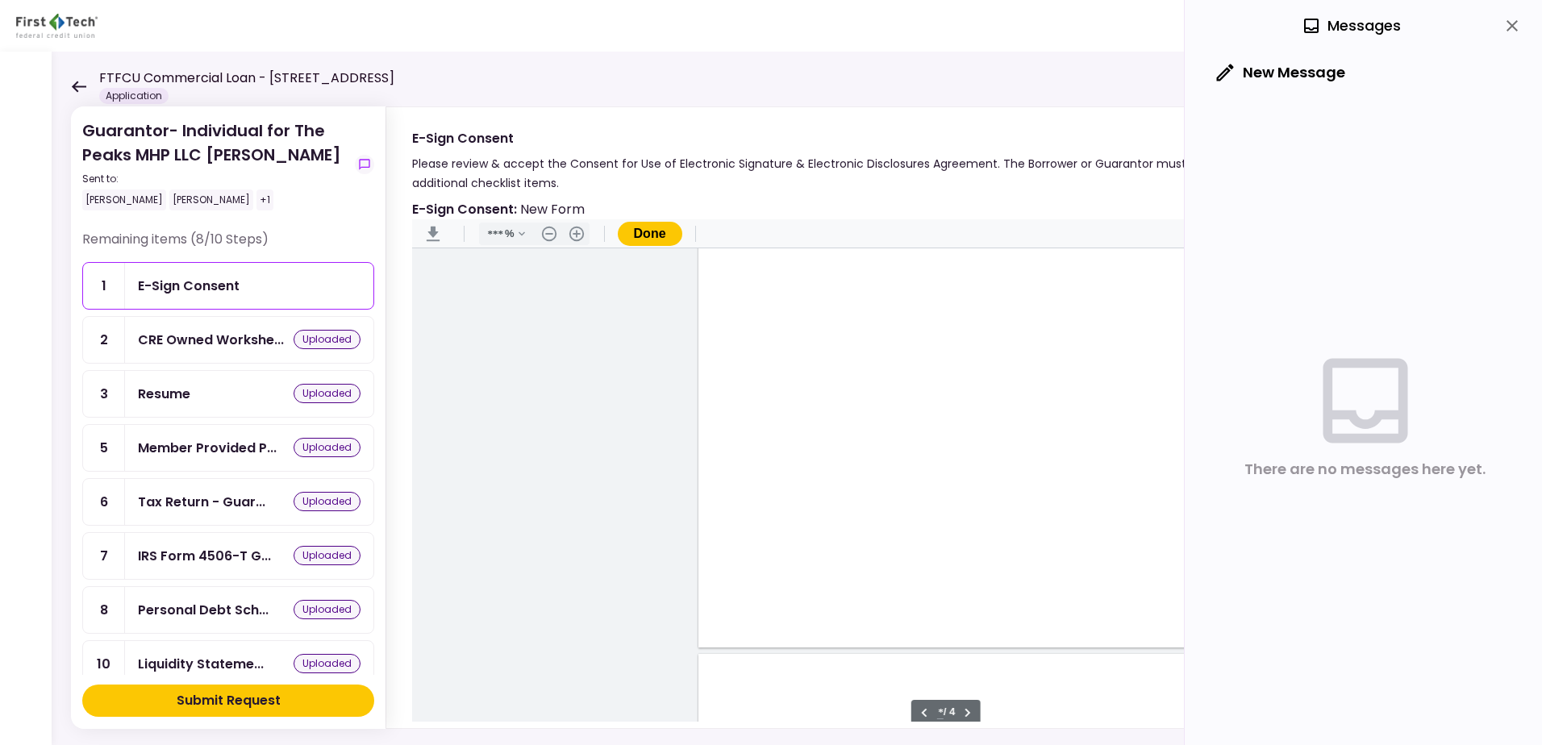
scroll to position [2088, 0]
type input "*"
click at [728, 436] on div "Document Content" at bounding box center [734, 433] width 13 height 13
click at [769, 492] on div "Sign here" at bounding box center [786, 490] width 42 height 17
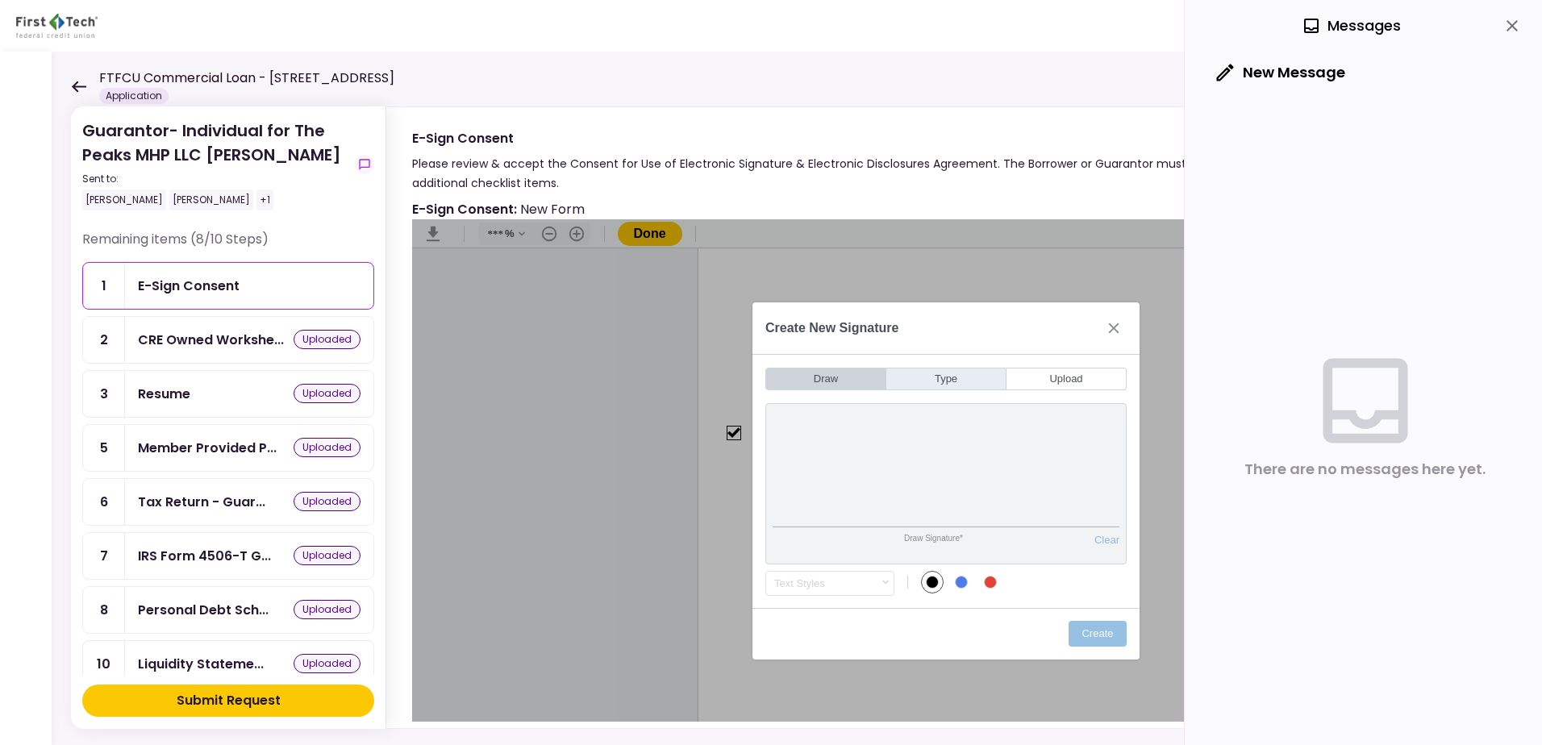
click at [923, 381] on button "Type" at bounding box center [946, 379] width 120 height 23
type input "*"
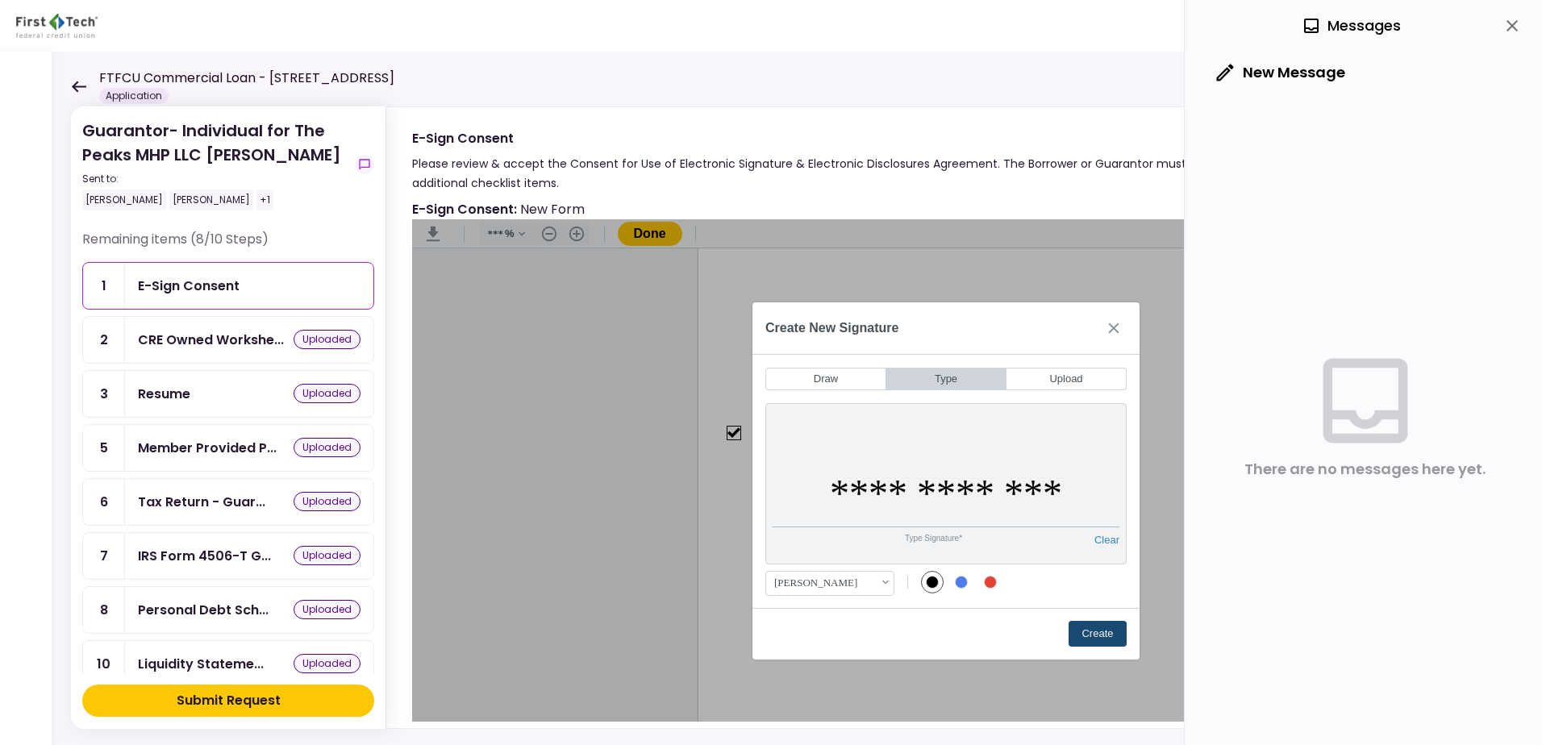
type input "**********"
click at [1079, 636] on button "Create" at bounding box center [1098, 634] width 58 height 26
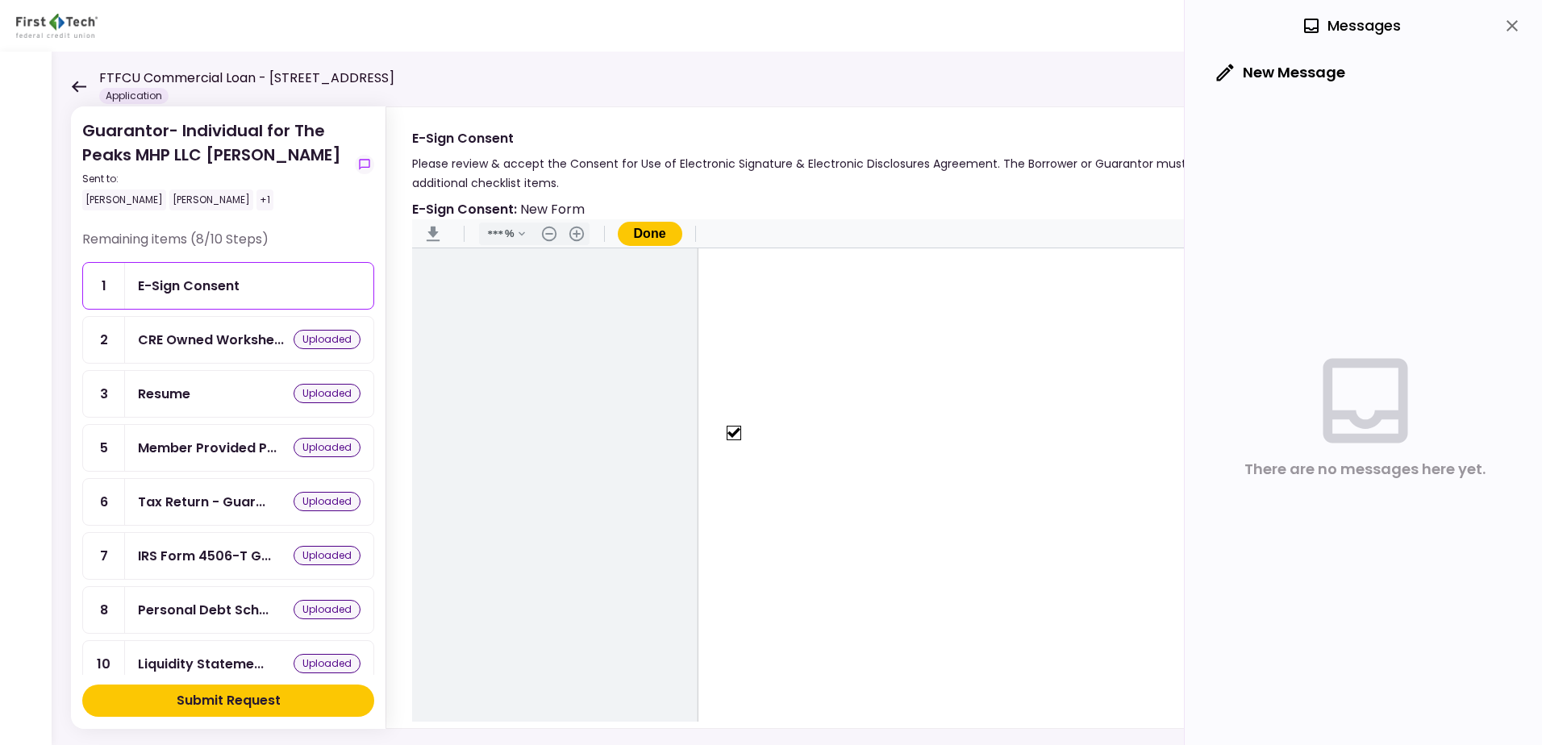
click at [665, 235] on button "Done" at bounding box center [650, 234] width 65 height 24
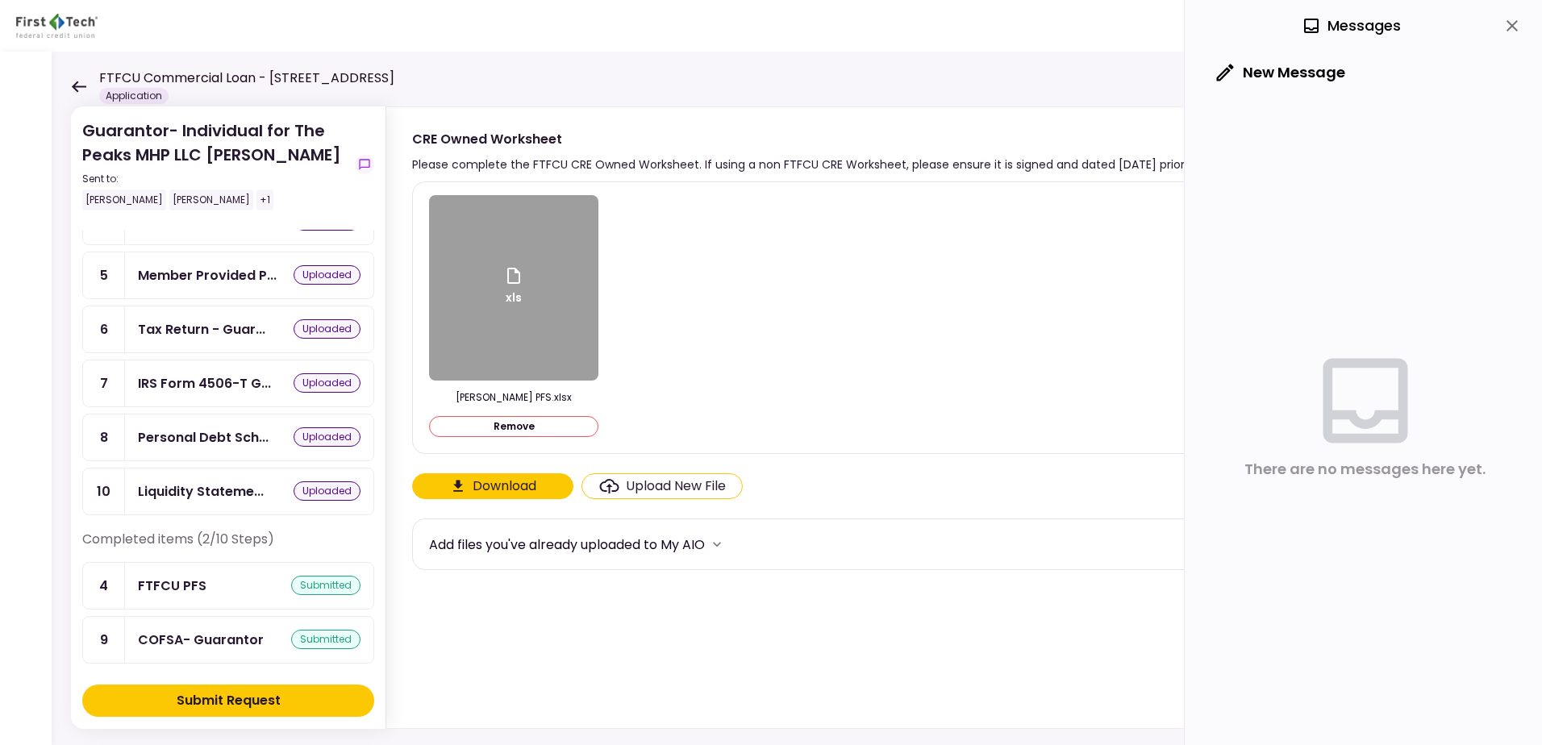
scroll to position [176, 0]
click at [208, 704] on div "Submit Request" at bounding box center [229, 700] width 104 height 19
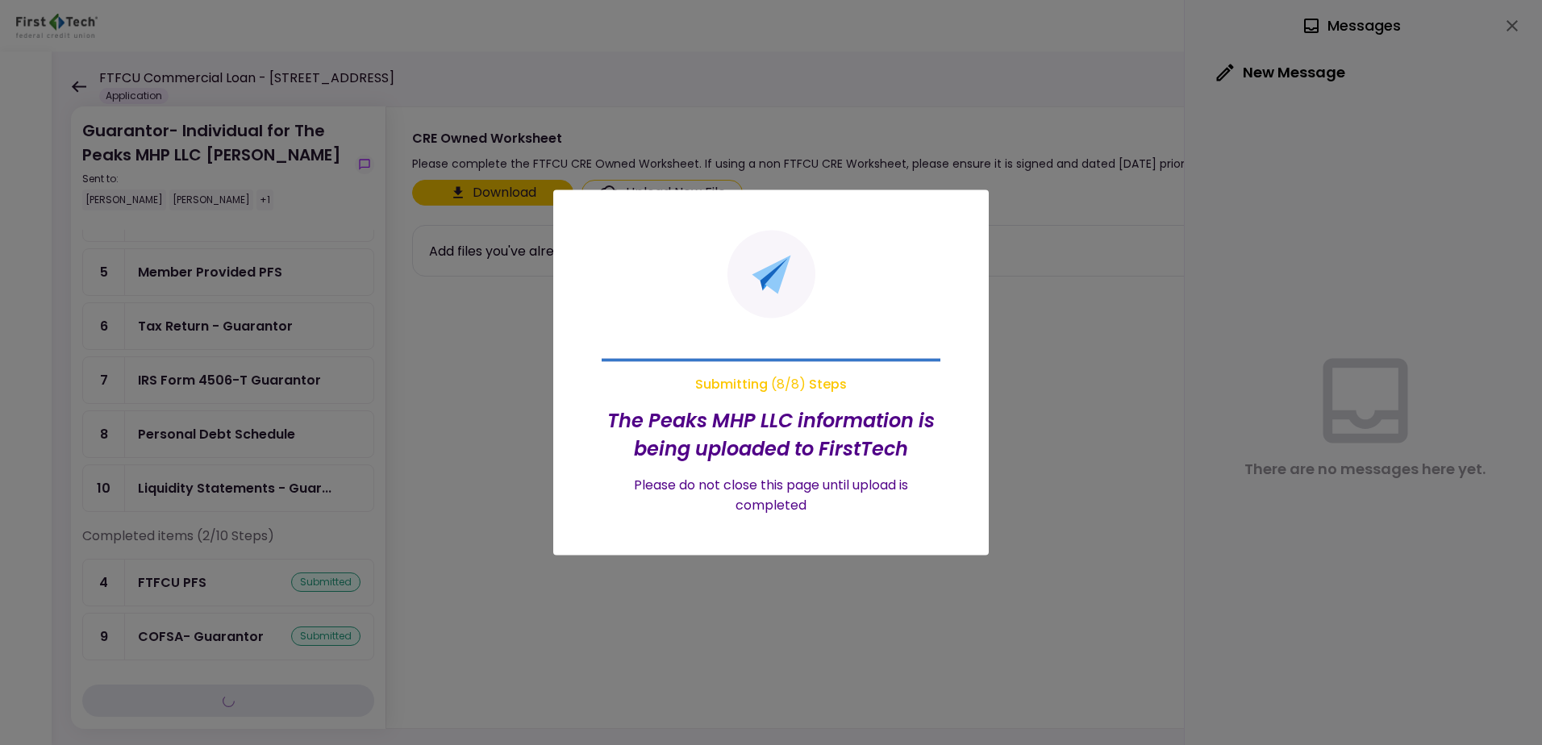
scroll to position [0, 0]
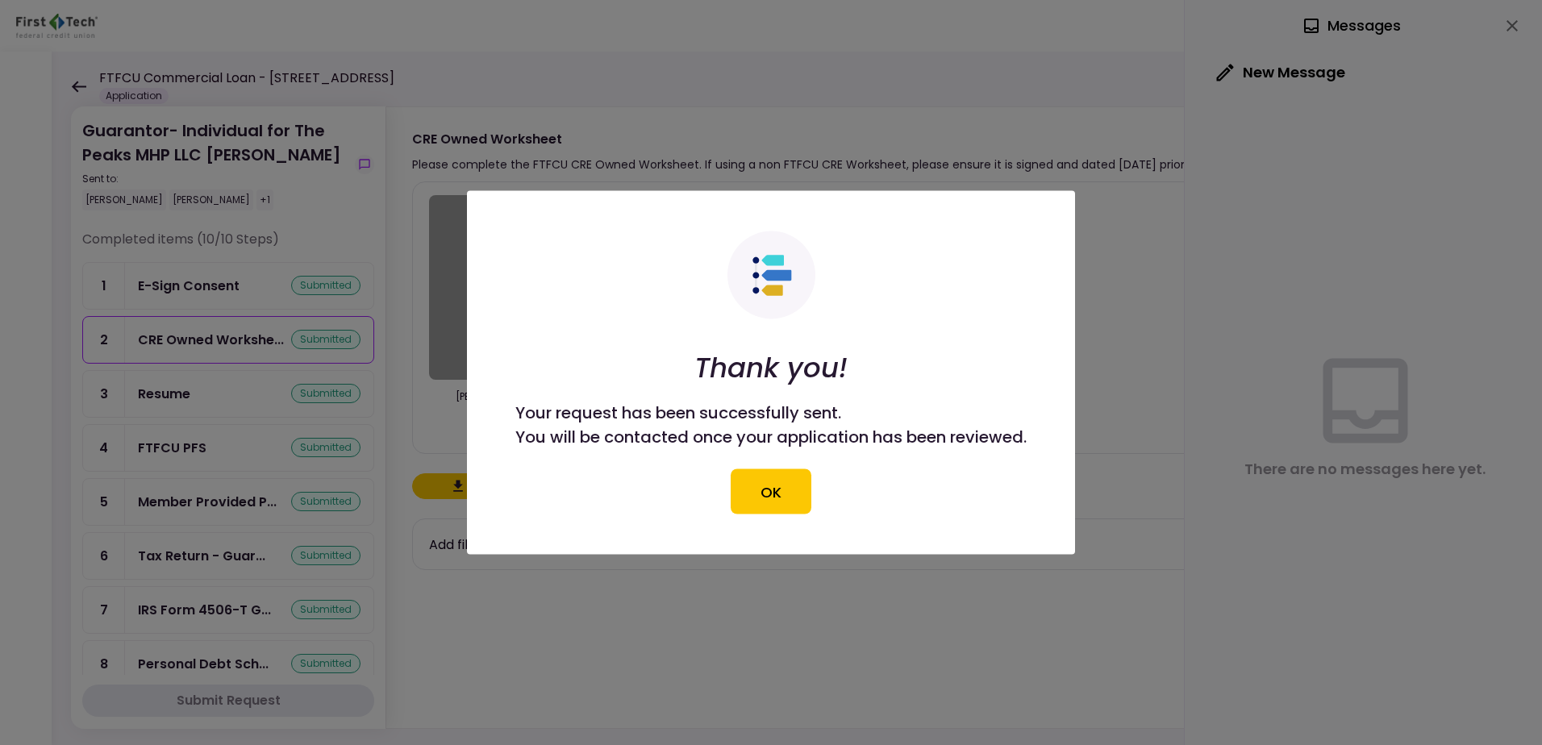
click at [766, 499] on button "OK" at bounding box center [771, 491] width 81 height 45
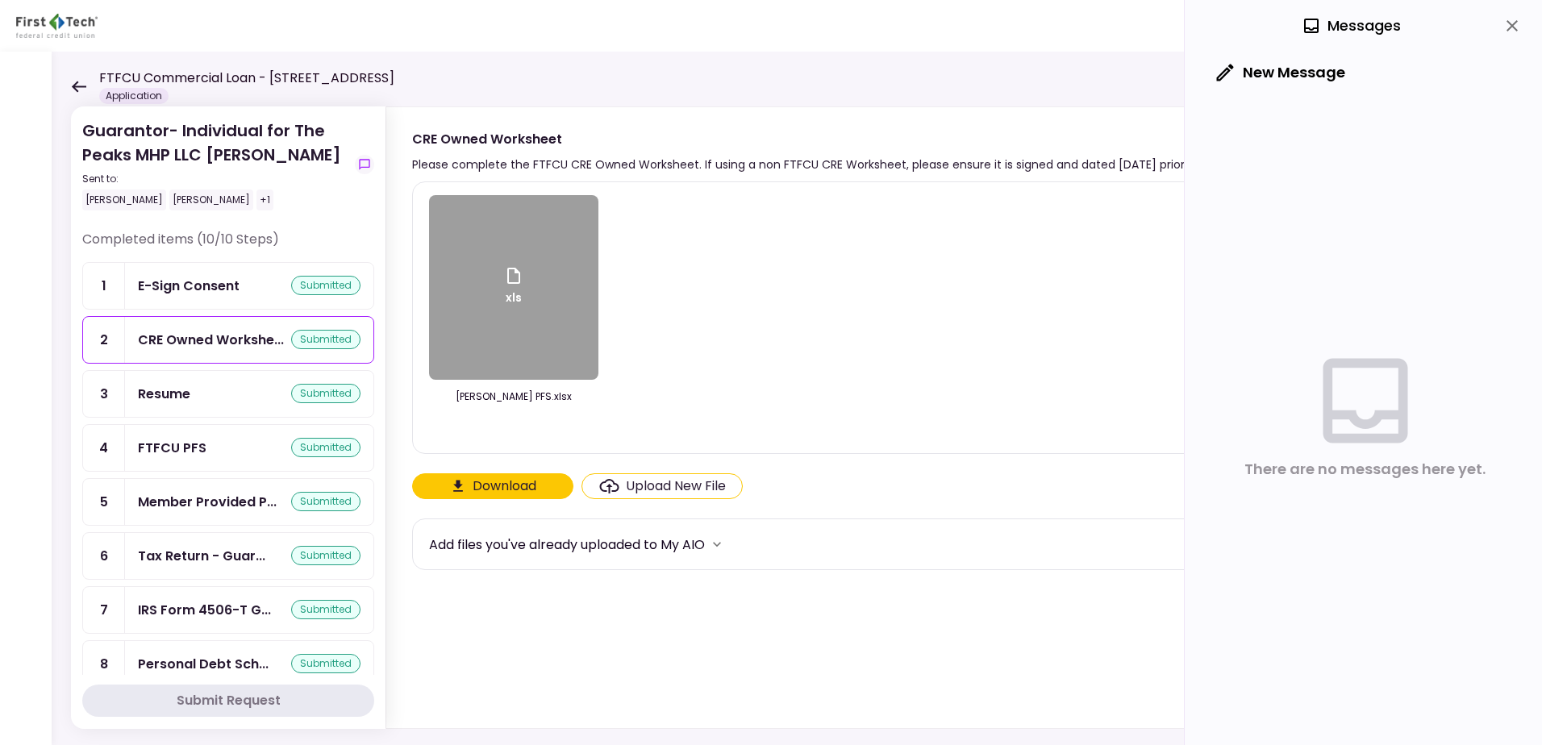
scroll to position [136, 0]
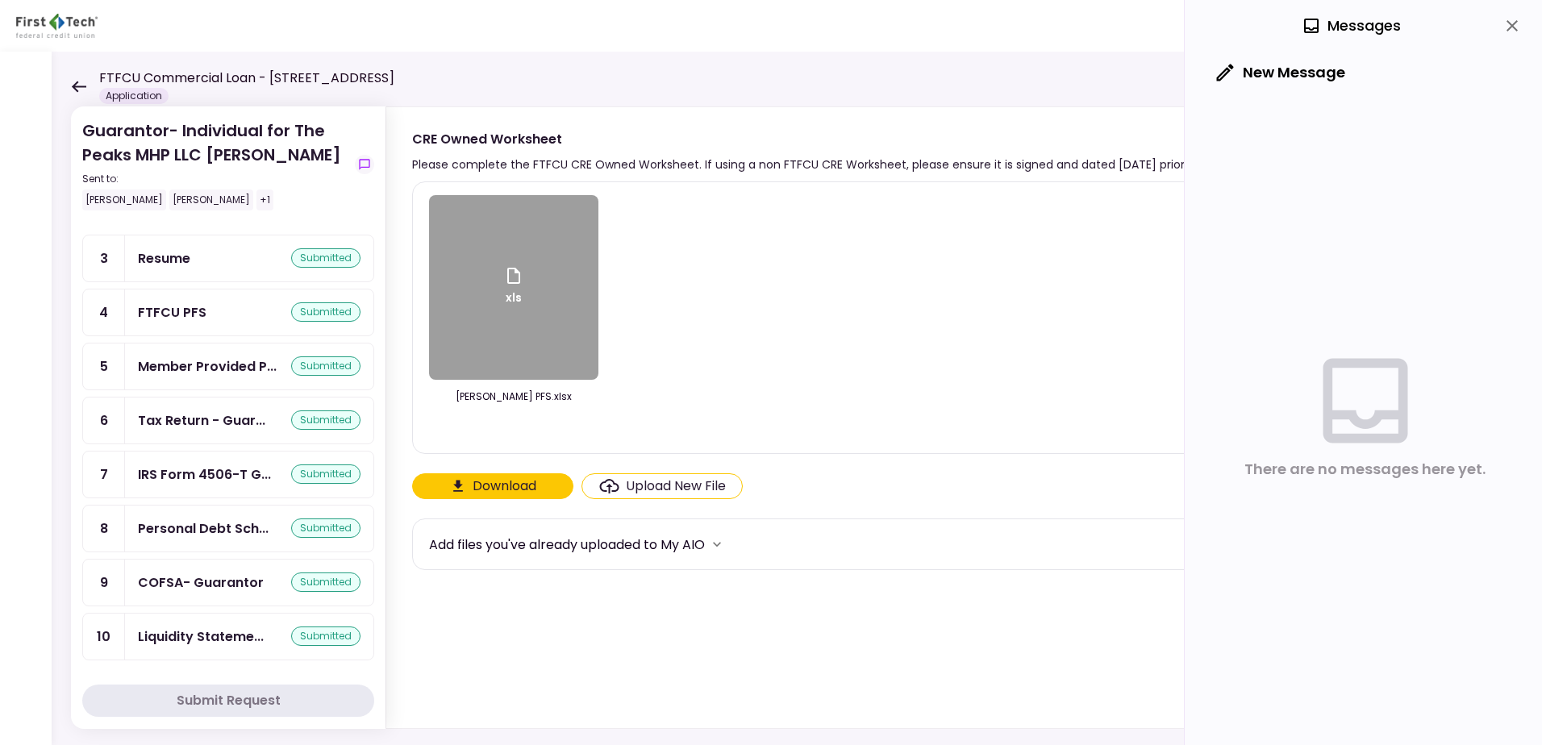
click at [69, 86] on div "Guarantor- Individual for The Peaks MHP LLC [PERSON_NAME] Sent to: [PERSON_NAME…" at bounding box center [797, 399] width 1491 height 694
click at [77, 86] on icon at bounding box center [79, 86] width 15 height 11
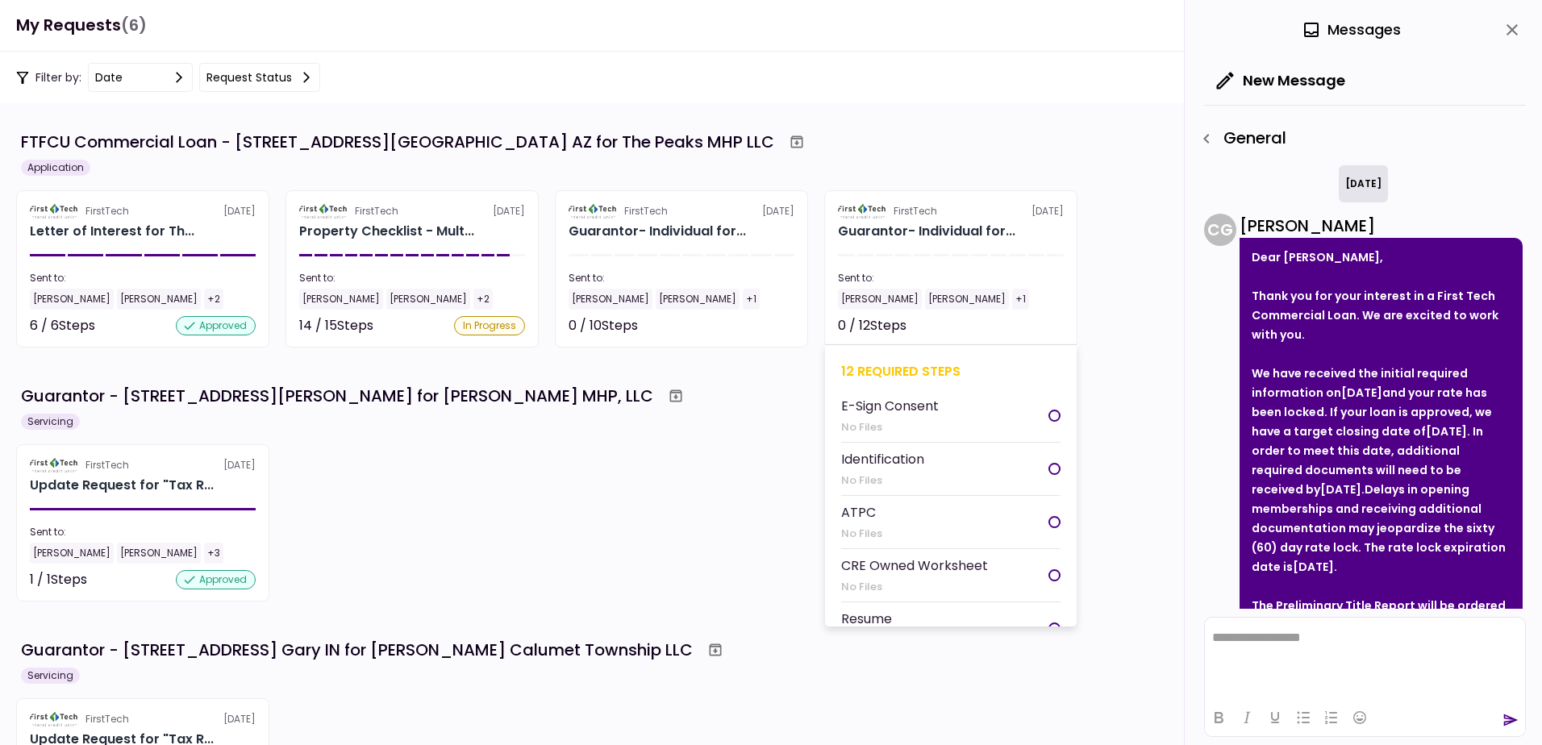
scroll to position [583, 0]
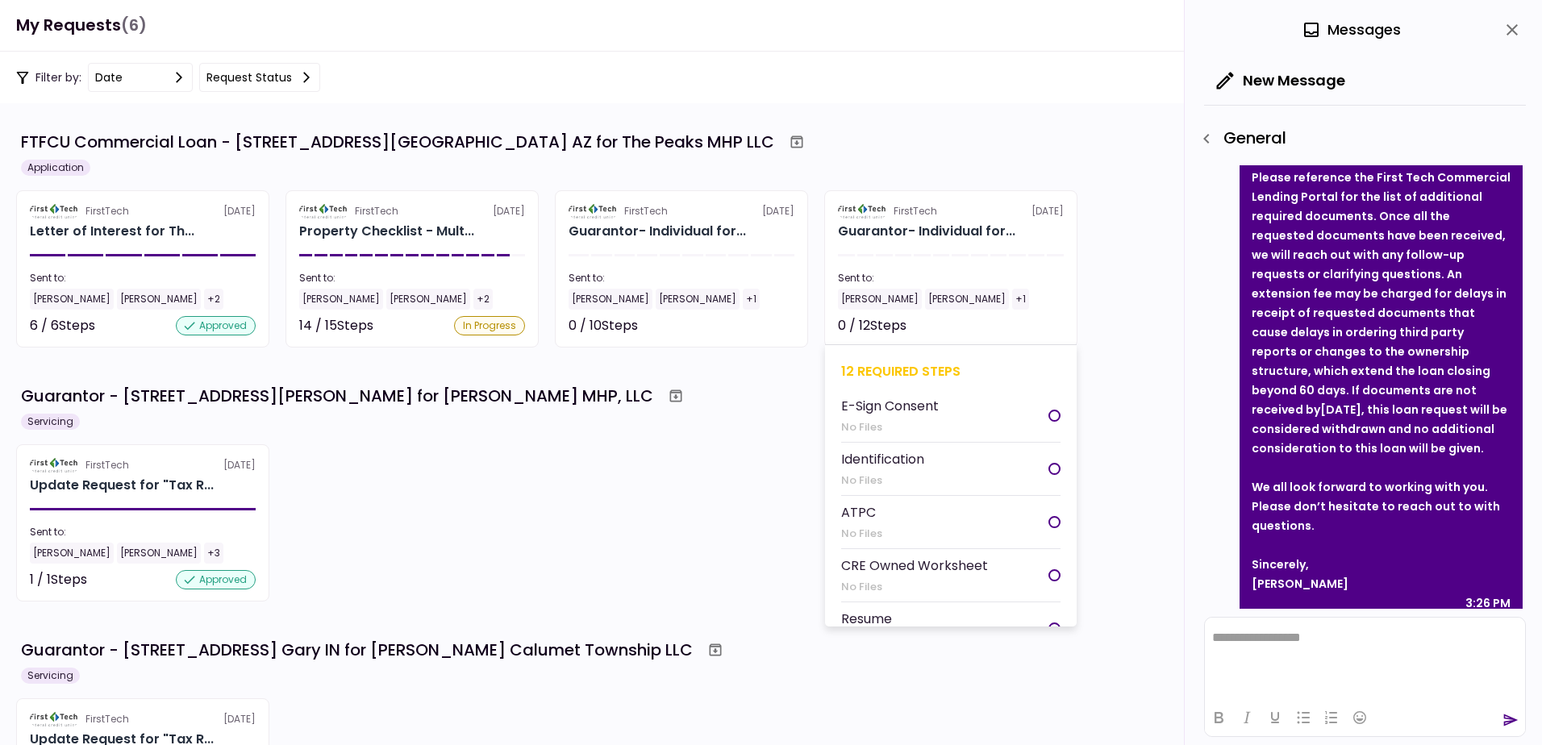
click at [884, 297] on div "[PERSON_NAME]" at bounding box center [880, 299] width 84 height 21
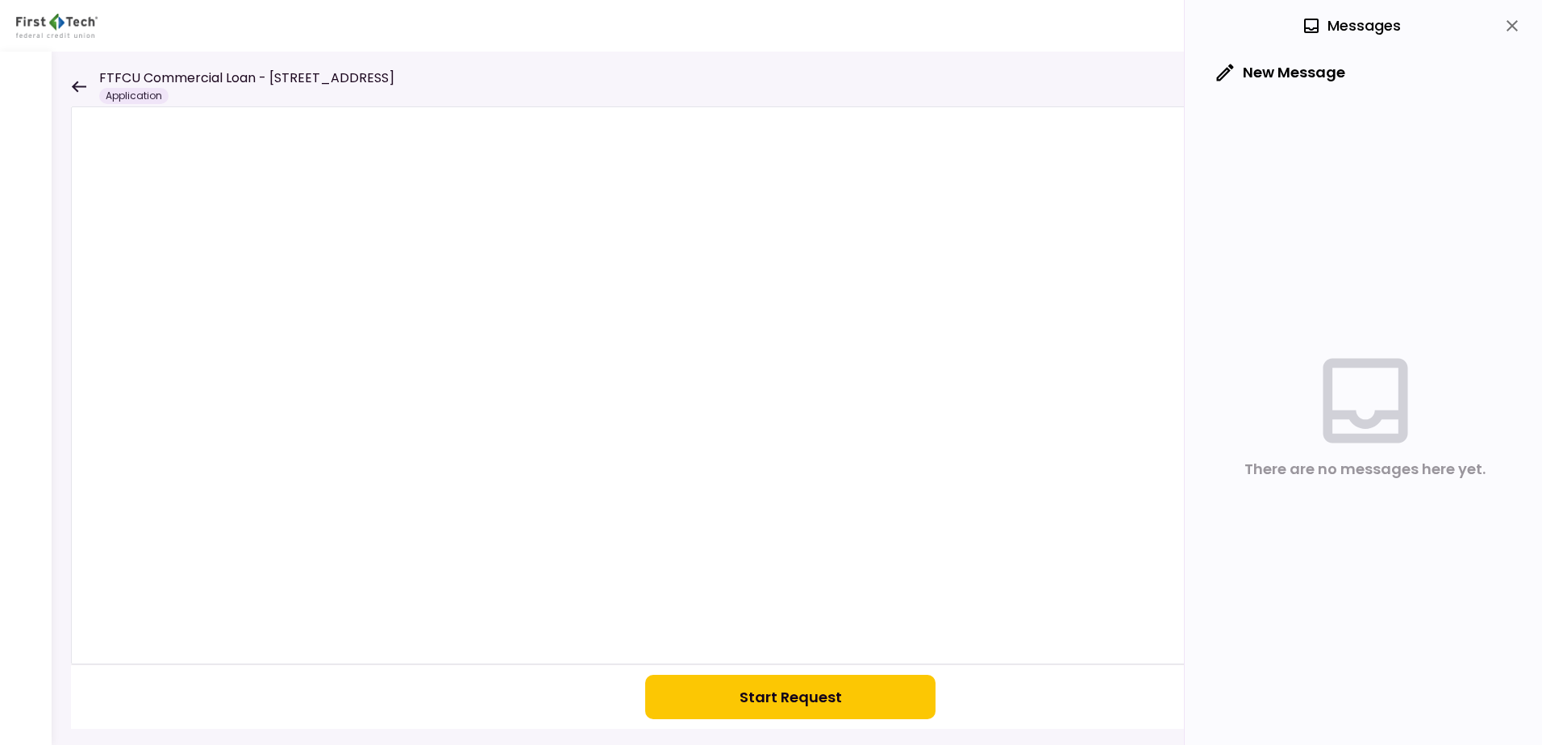
click at [788, 697] on button "Start Request" at bounding box center [790, 697] width 290 height 44
click at [80, 86] on icon at bounding box center [79, 86] width 15 height 11
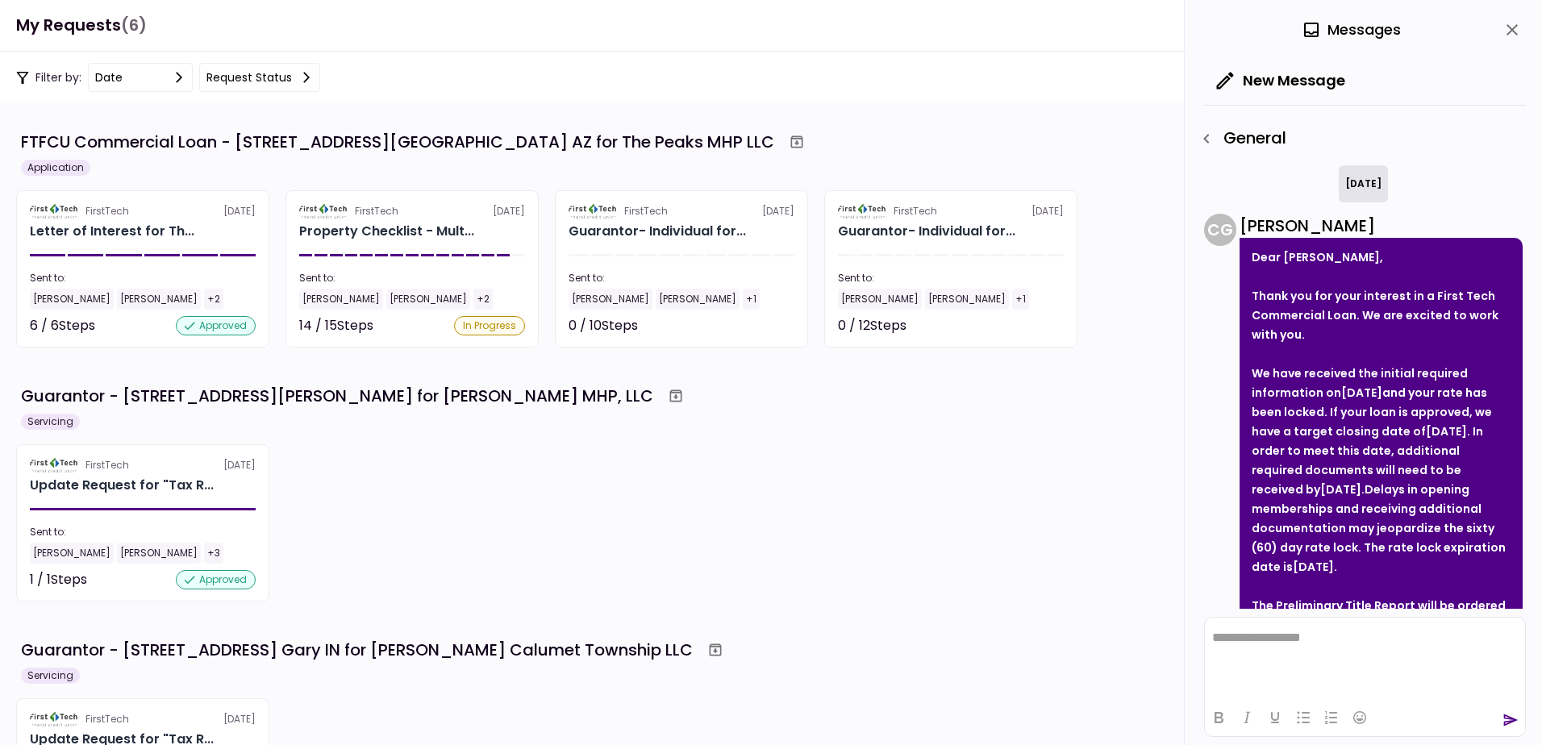
scroll to position [583, 0]
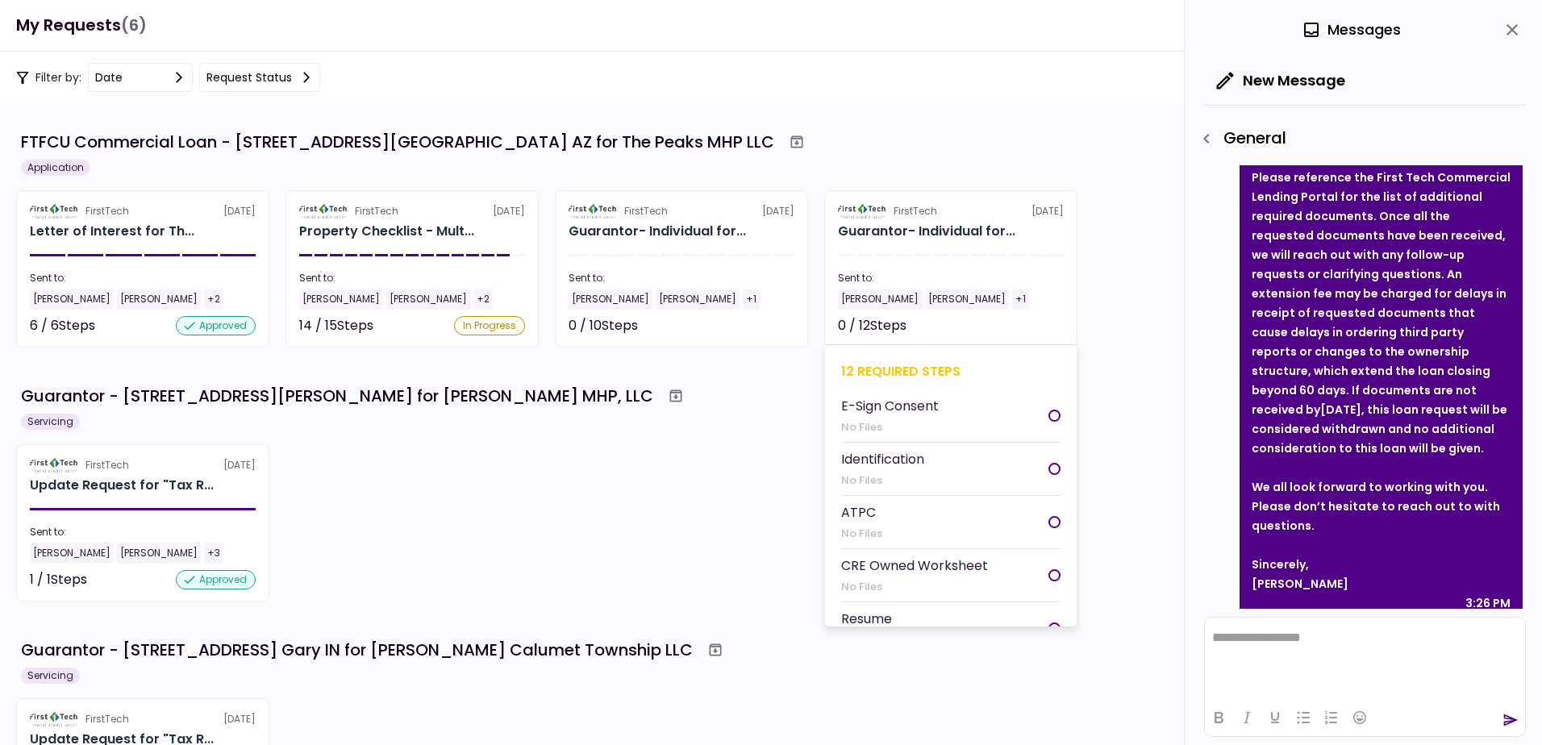
click at [888, 408] on div "E-Sign Consent" at bounding box center [890, 406] width 98 height 20
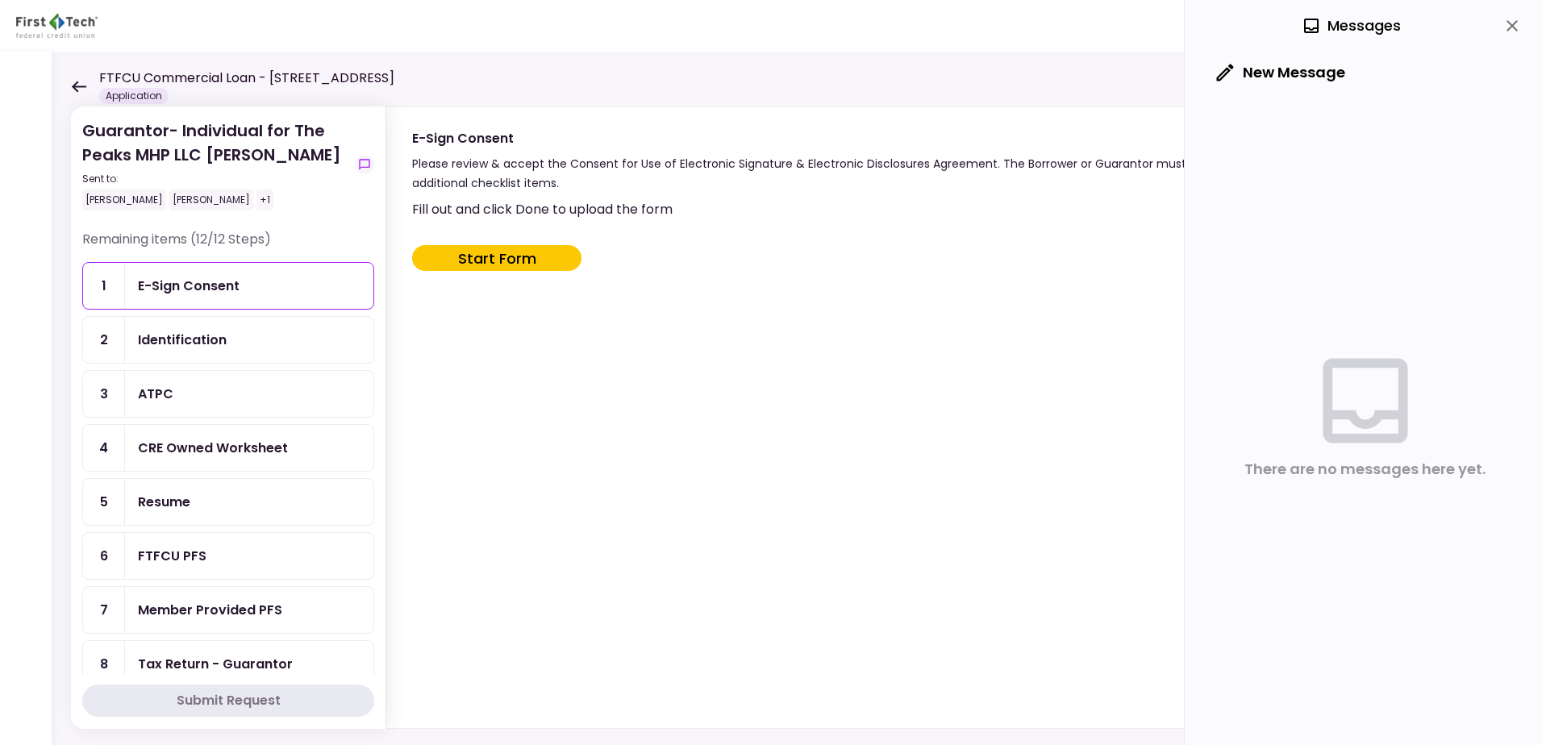
click at [502, 263] on button "Start Form" at bounding box center [496, 258] width 169 height 26
type input "***"
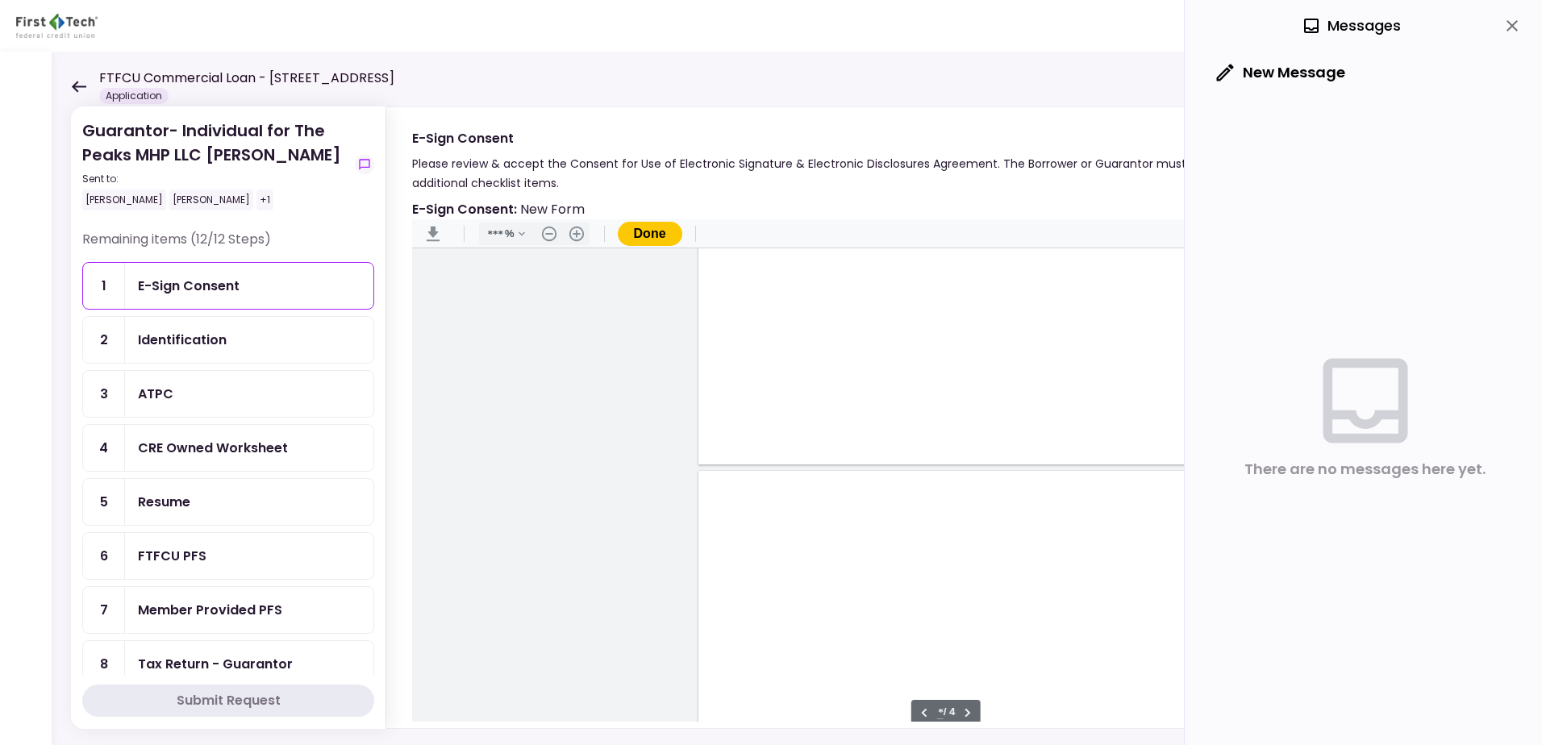
type input "*"
click at [728, 584] on div "Document Content" at bounding box center [734, 584] width 13 height 13
click at [790, 645] on div "Sign here" at bounding box center [786, 641] width 42 height 17
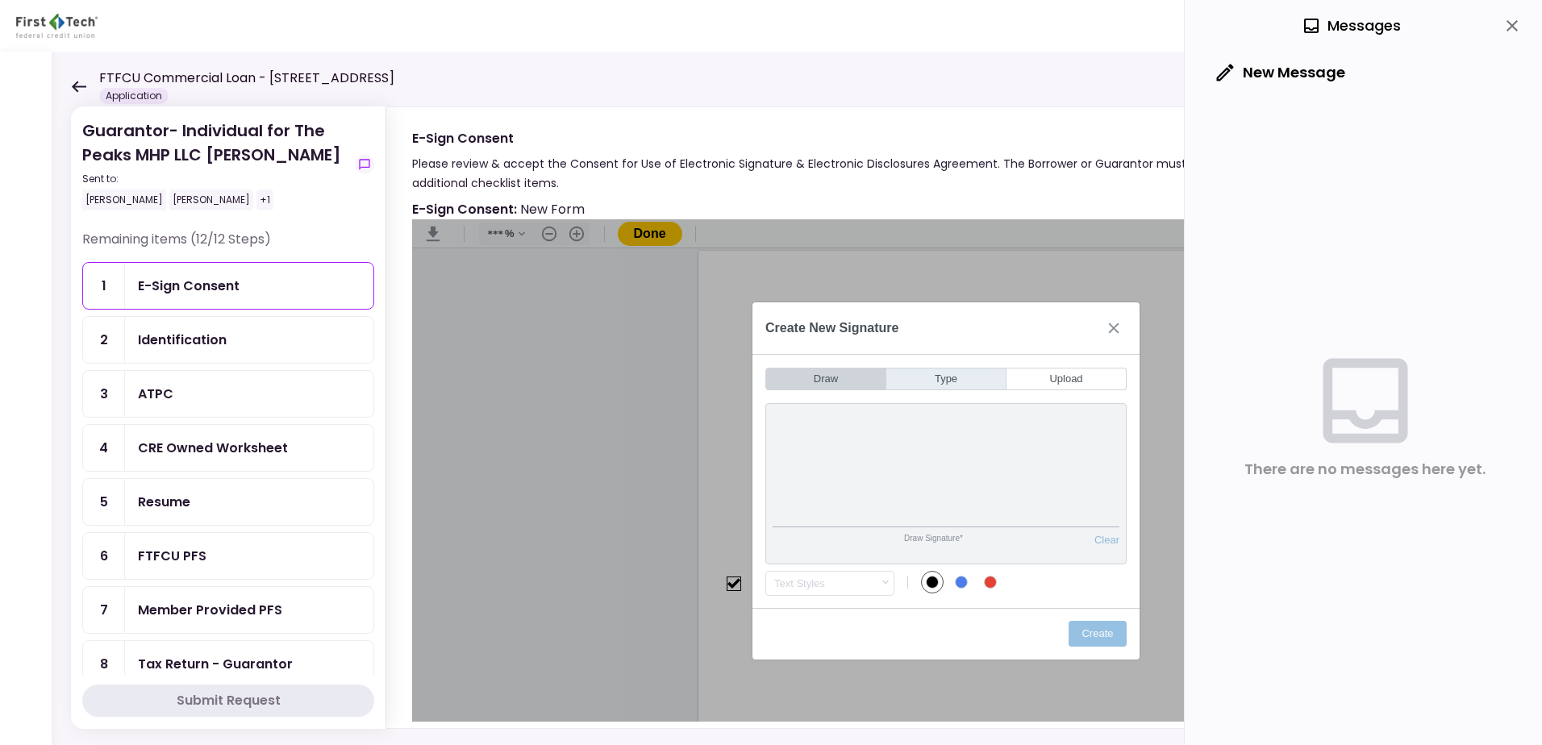
click at [955, 380] on button "Type" at bounding box center [946, 379] width 120 height 23
type input "*"
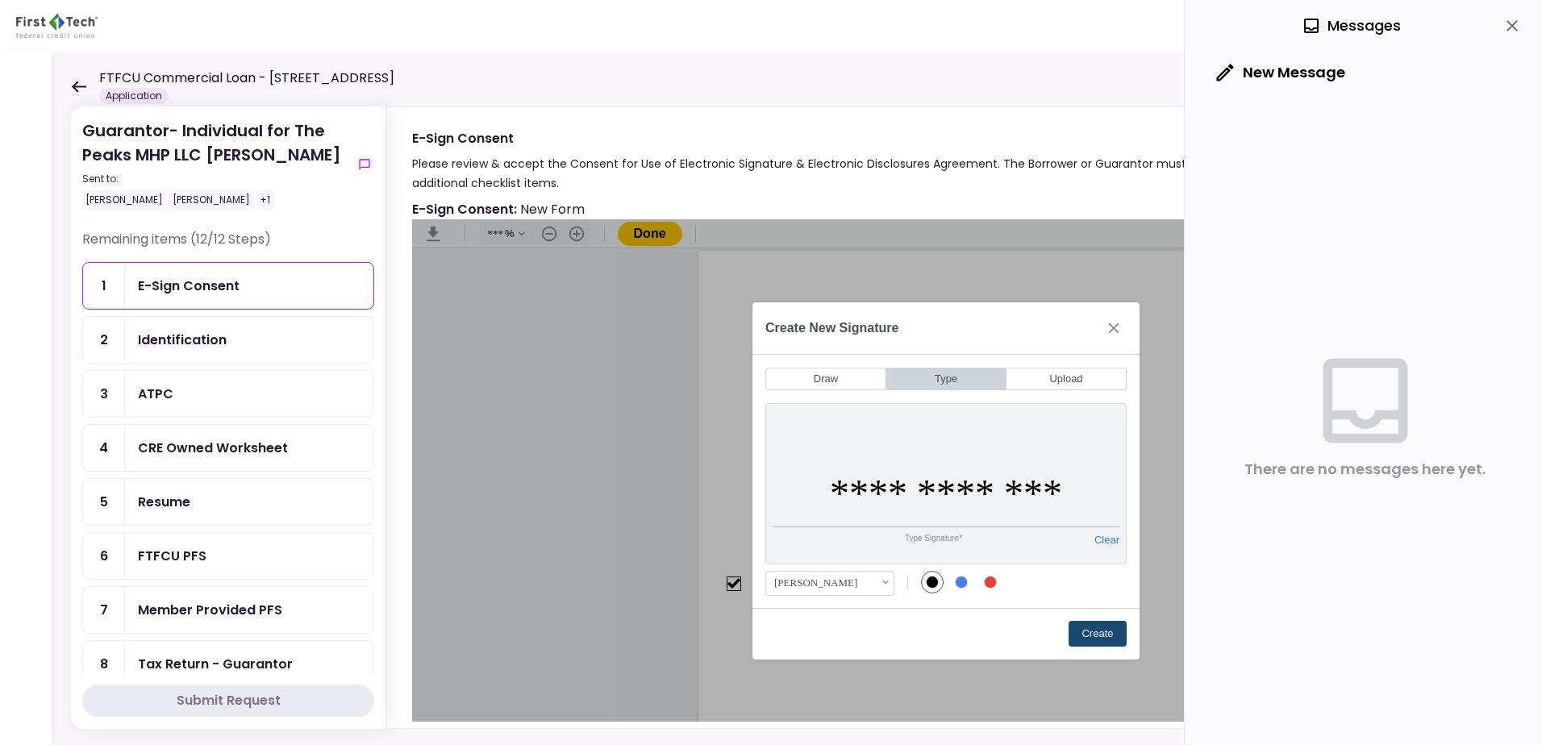
type input "**********"
click at [1090, 628] on button "Create" at bounding box center [1098, 634] width 58 height 26
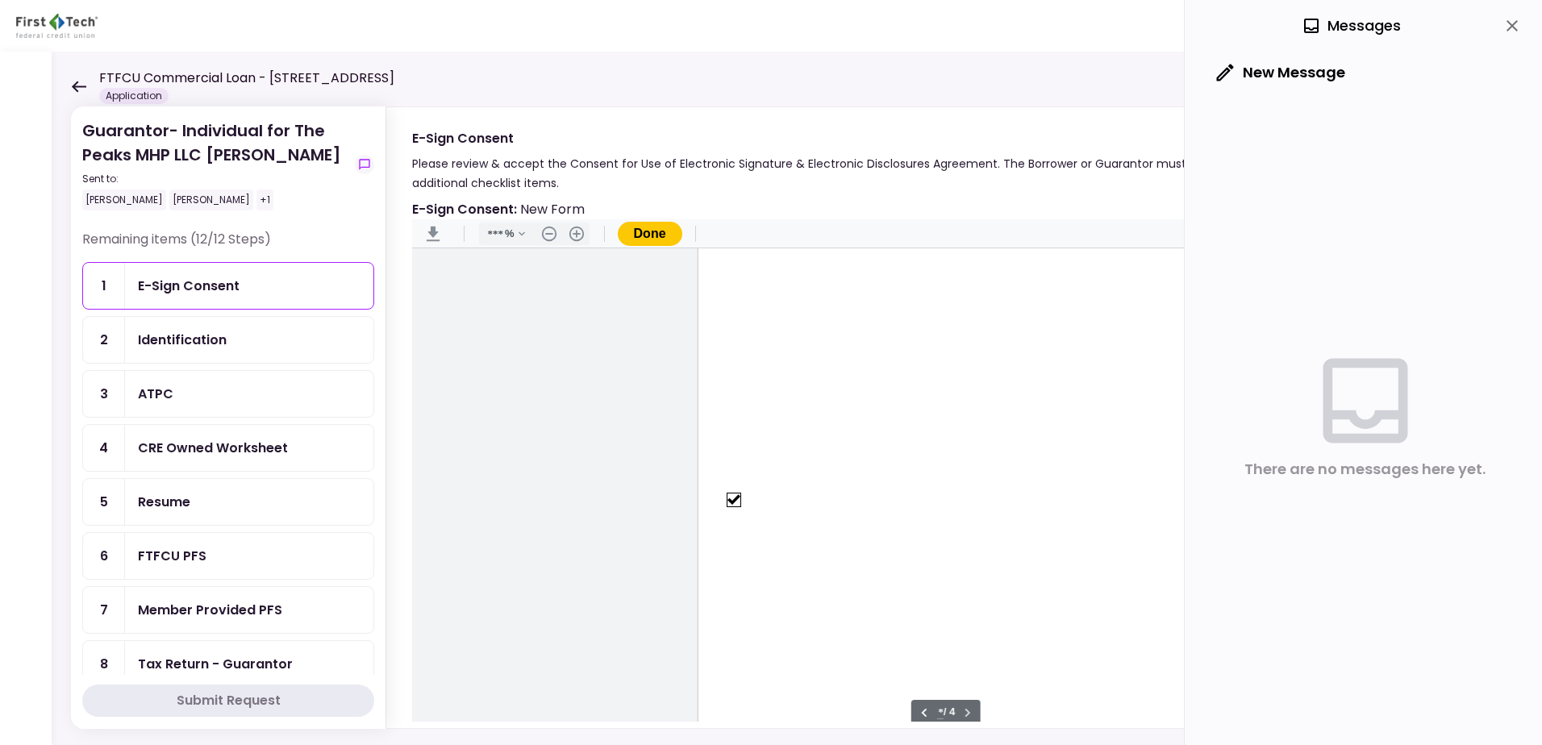
scroll to position [2088, 0]
click at [657, 234] on button "Done" at bounding box center [650, 234] width 65 height 24
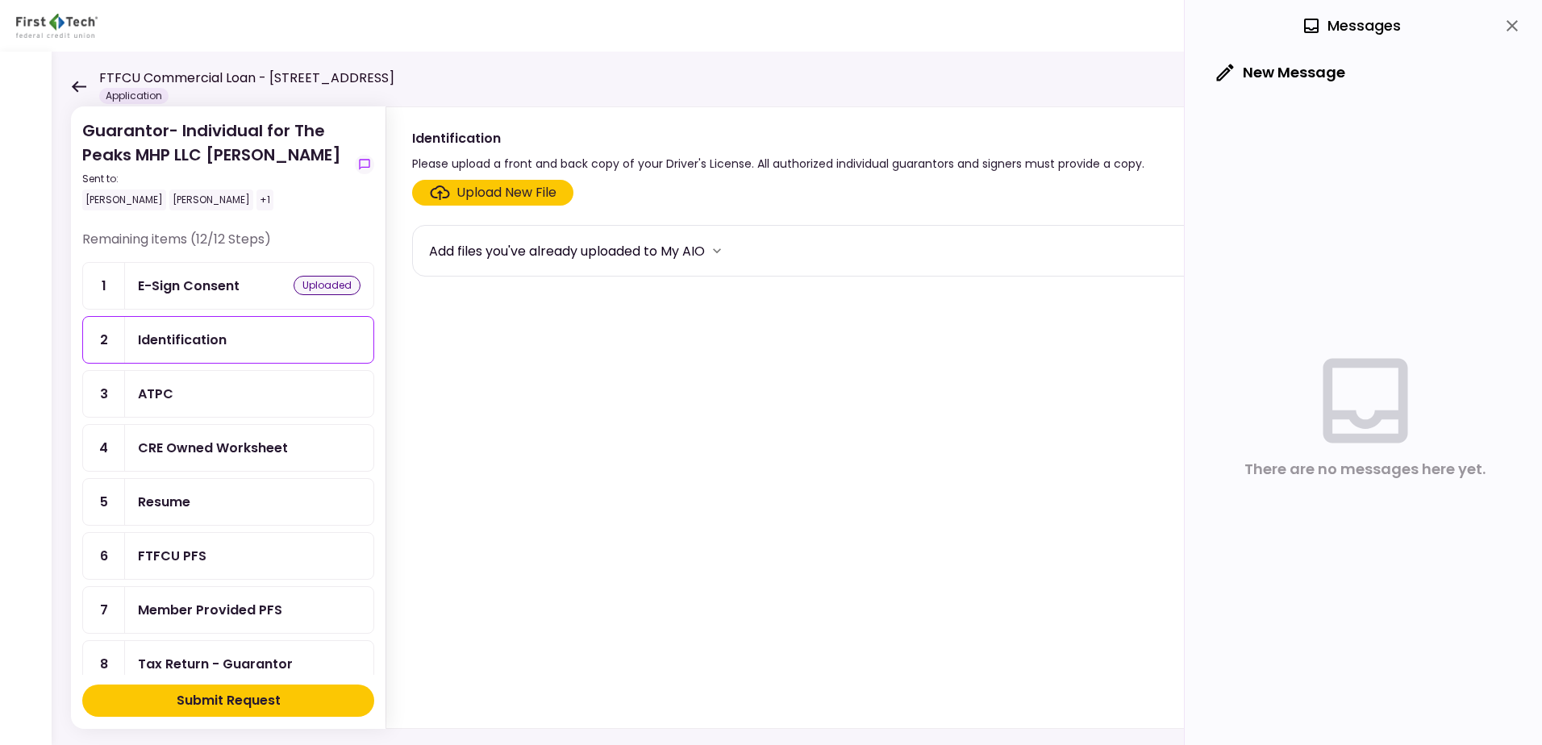
click at [233, 346] on div "Identification" at bounding box center [249, 340] width 223 height 20
click at [468, 190] on div "Upload New File" at bounding box center [507, 192] width 100 height 19
click at [0, 0] on input "Upload New File" at bounding box center [0, 0] width 0 height 0
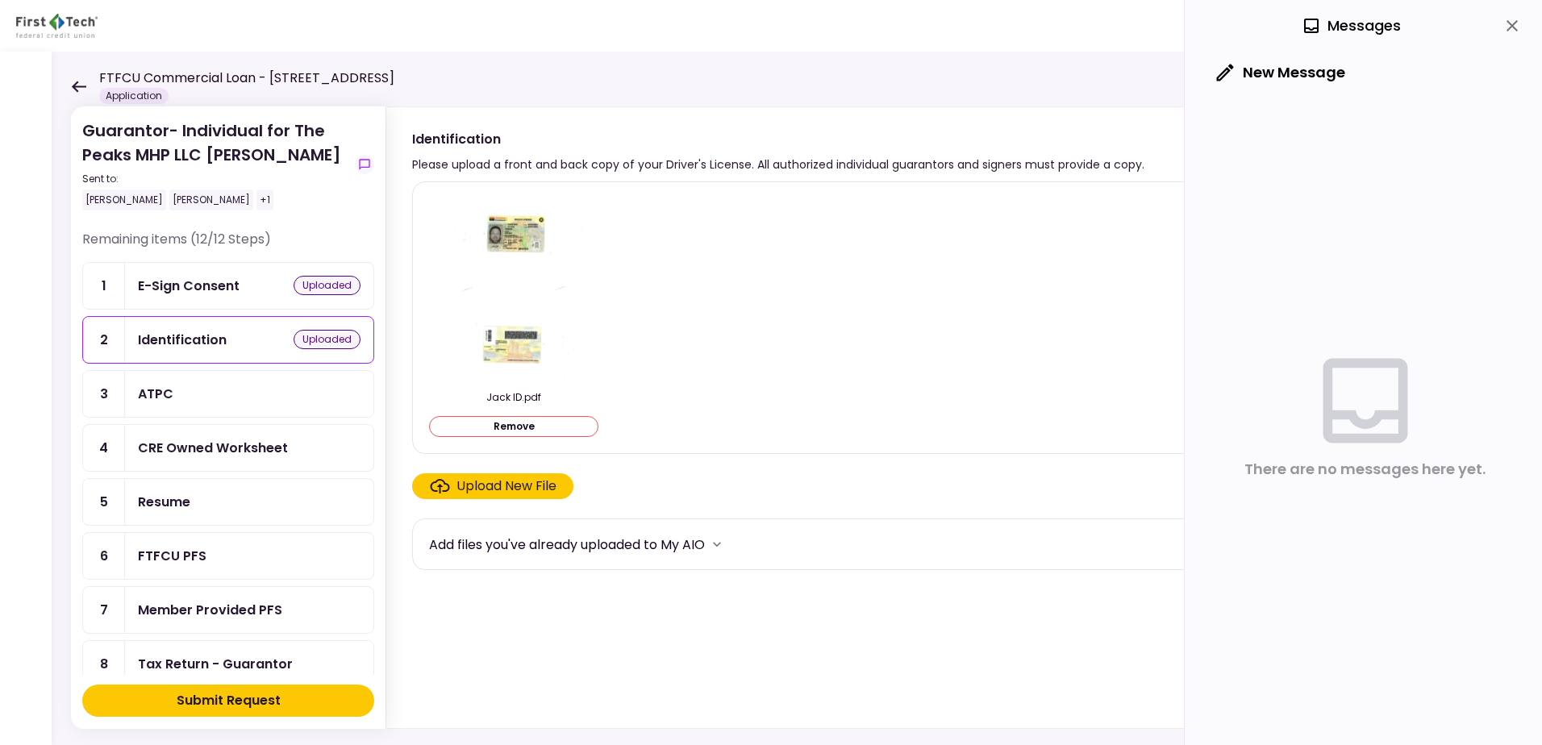
click at [231, 404] on div "ATPC" at bounding box center [249, 394] width 248 height 46
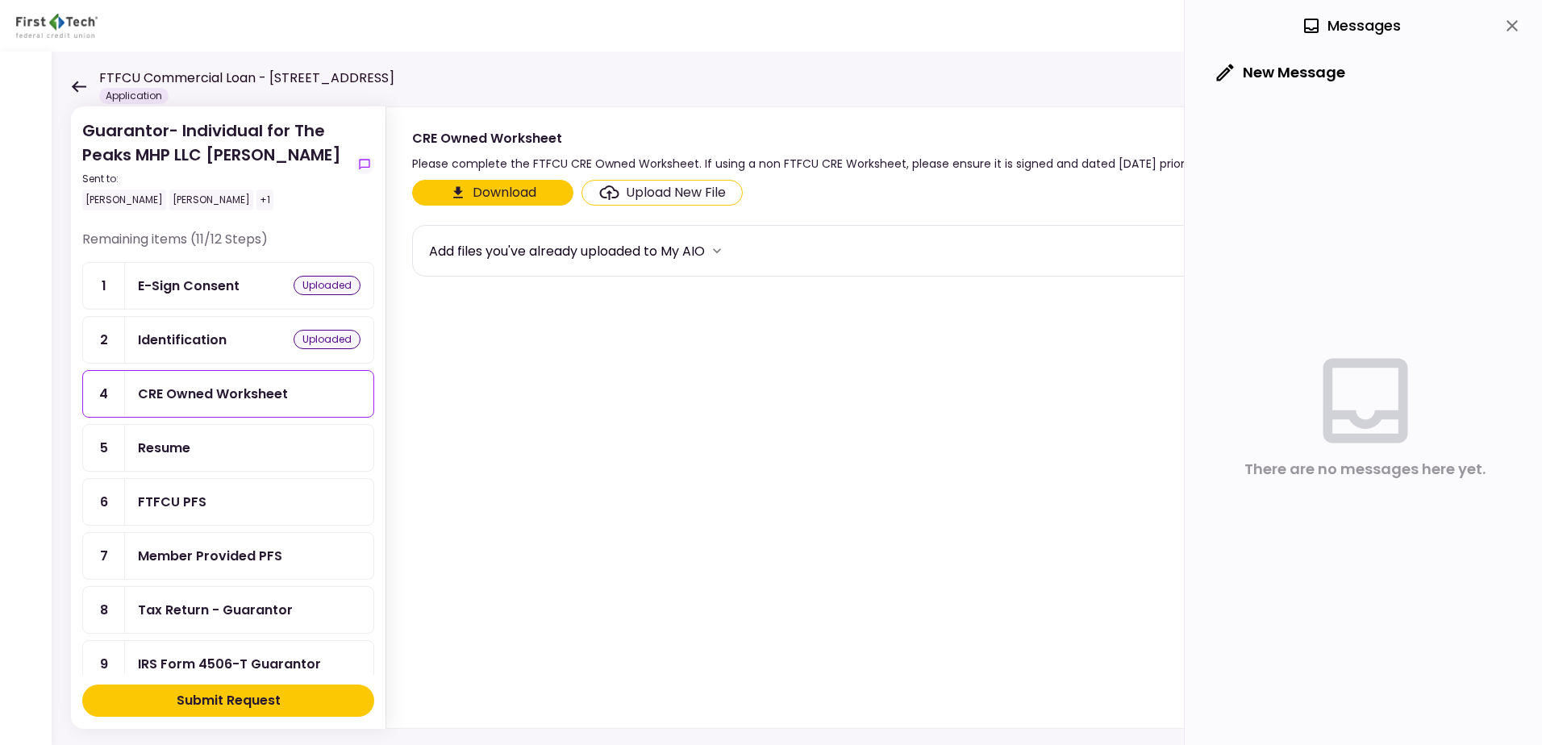
click at [214, 398] on div "CRE Owned Worksheet" at bounding box center [213, 394] width 150 height 20
click at [661, 194] on div "Upload New File" at bounding box center [676, 192] width 100 height 19
click at [0, 0] on input "Upload New File" at bounding box center [0, 0] width 0 height 0
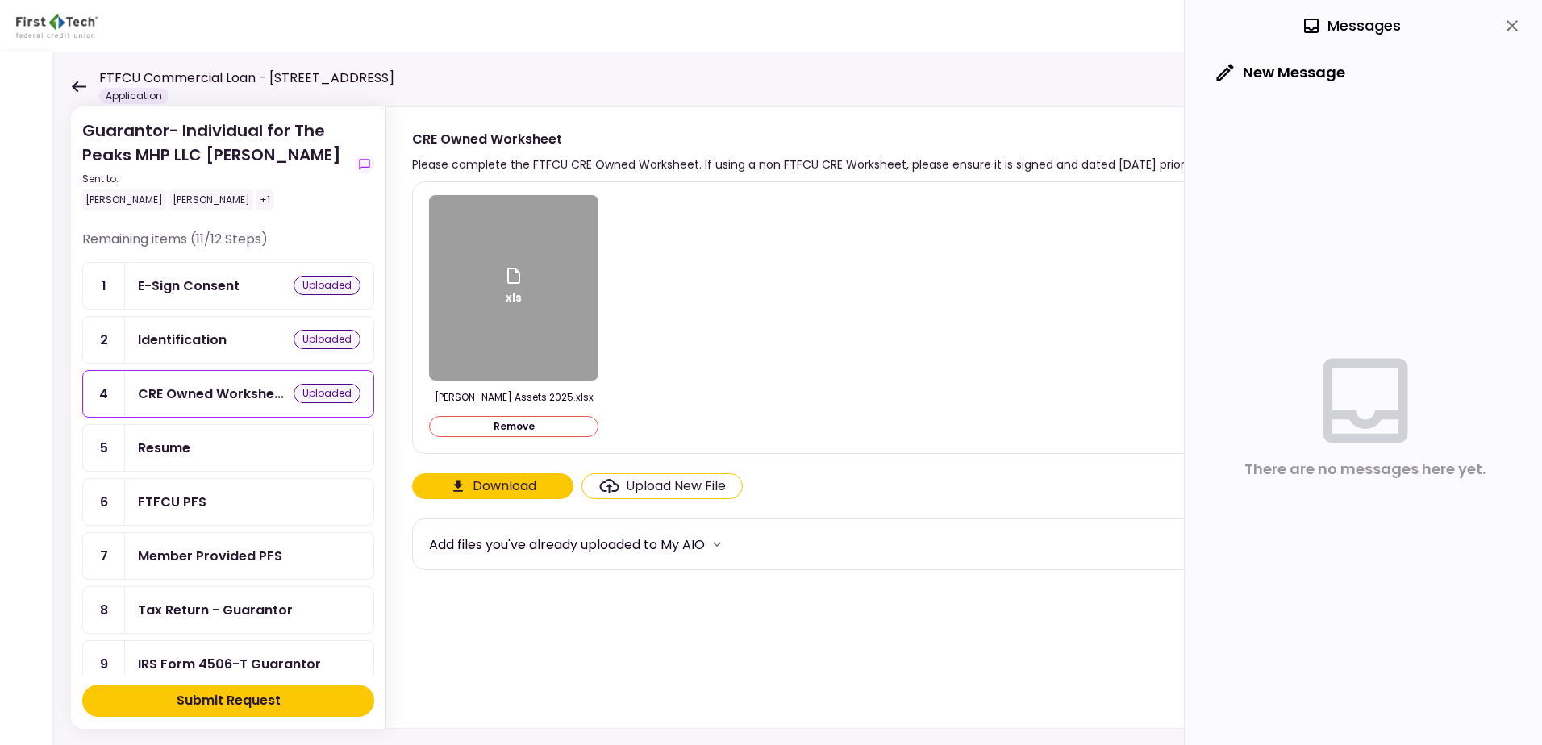
click at [227, 448] on div "Resume" at bounding box center [249, 448] width 223 height 20
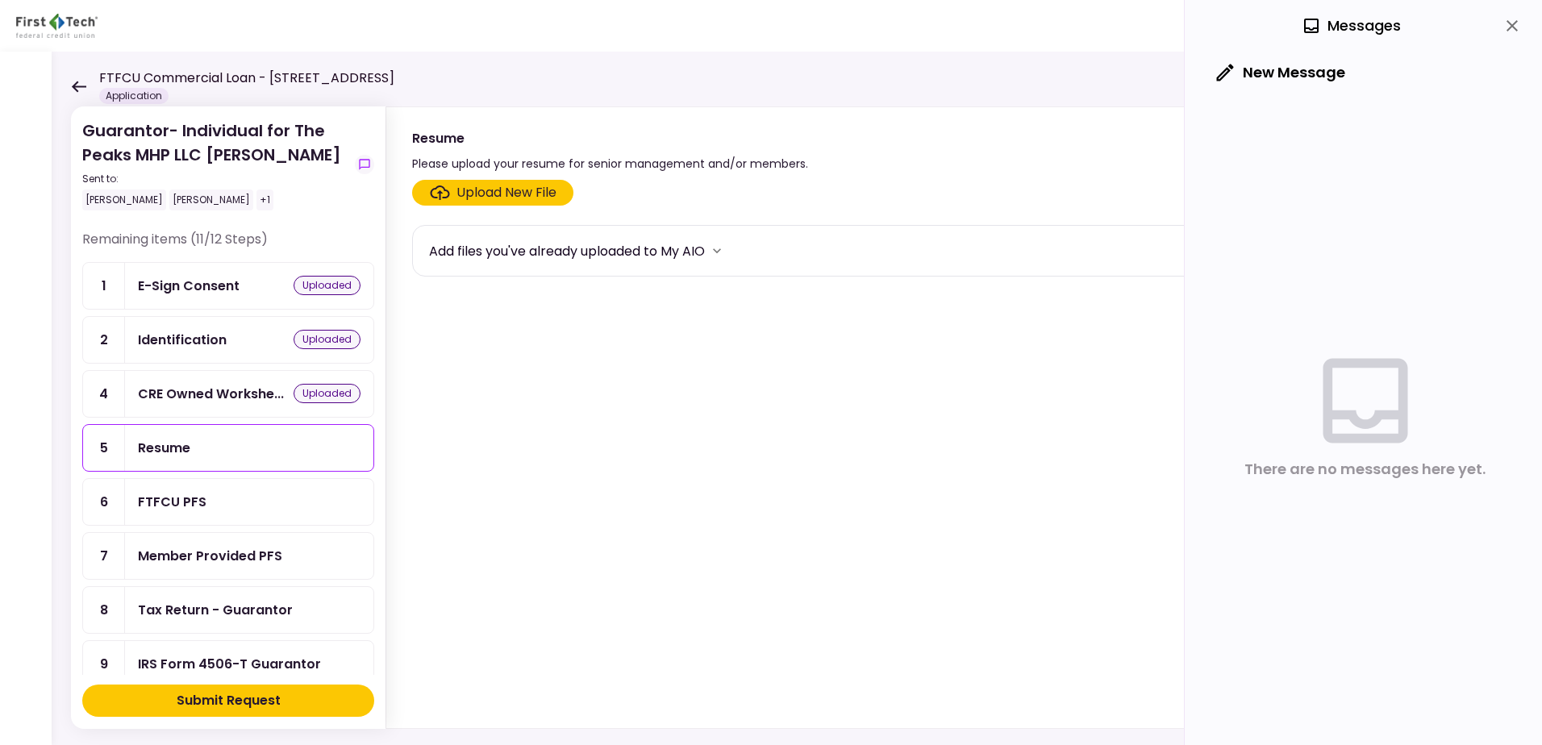
click at [505, 191] on div "Upload New File" at bounding box center [507, 192] width 100 height 19
click at [0, 0] on input "Upload New File" at bounding box center [0, 0] width 0 height 0
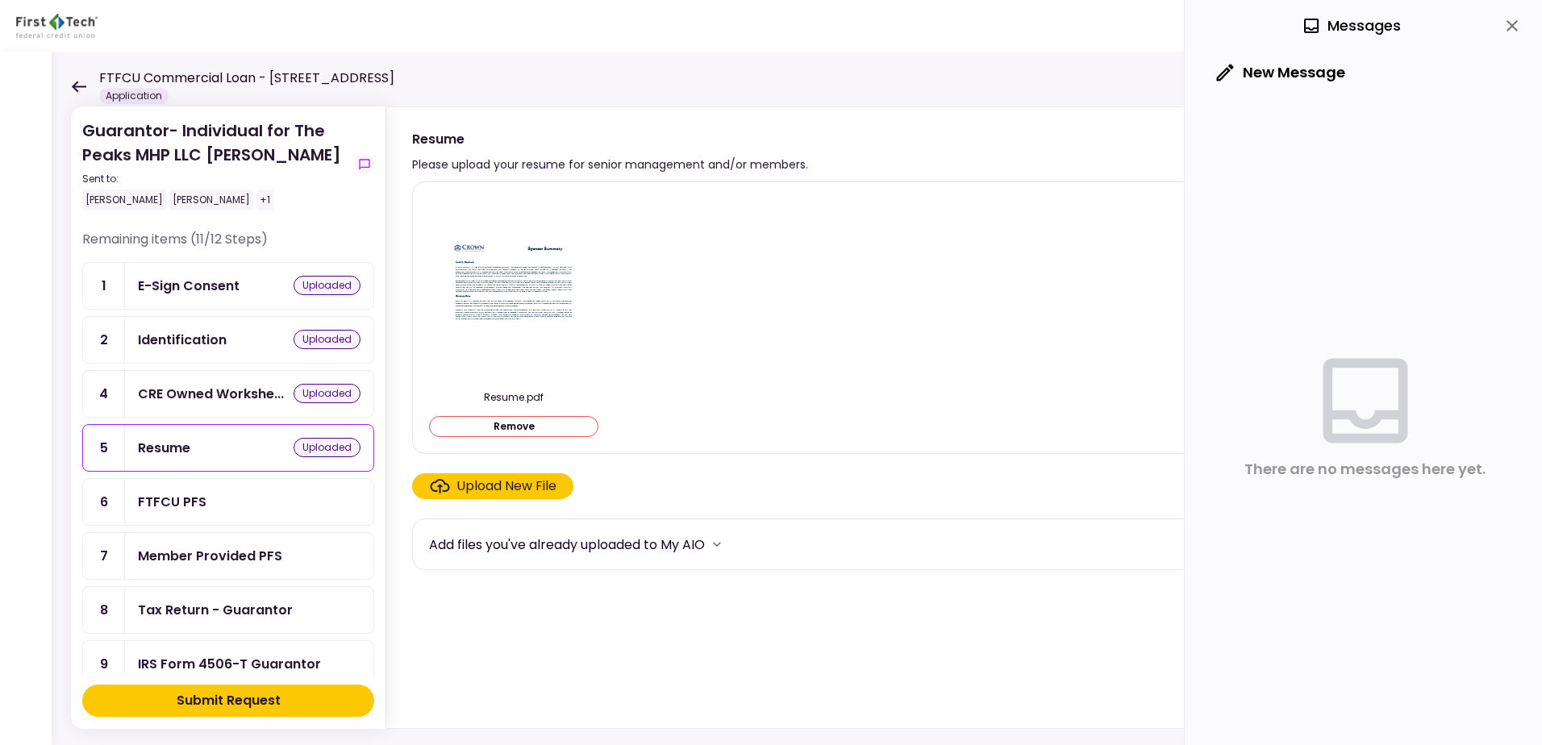
click at [235, 558] on div "Member Provided PFS" at bounding box center [210, 556] width 144 height 20
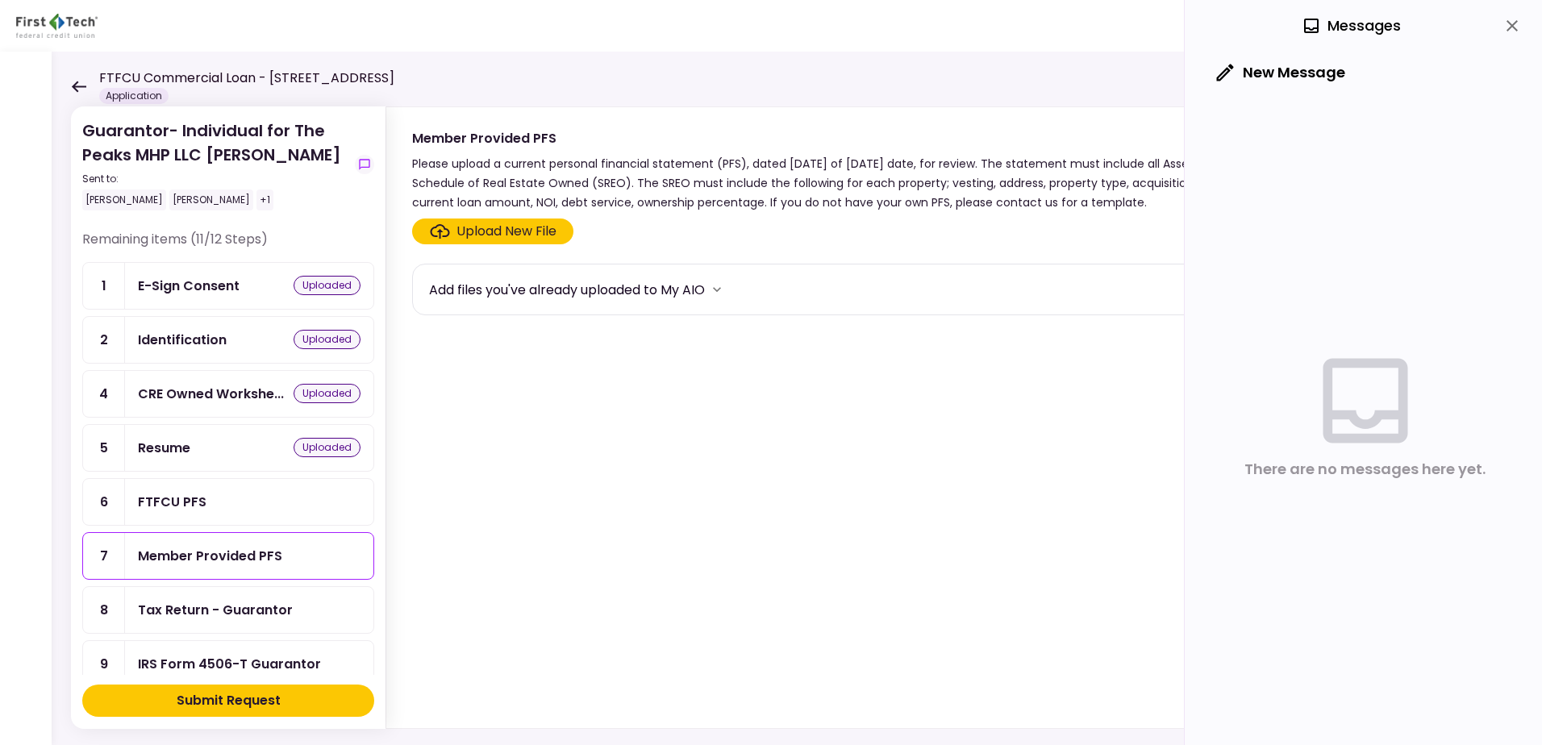
click at [502, 233] on div "Upload New File" at bounding box center [507, 231] width 100 height 19
click at [0, 0] on input "Upload New File" at bounding box center [0, 0] width 0 height 0
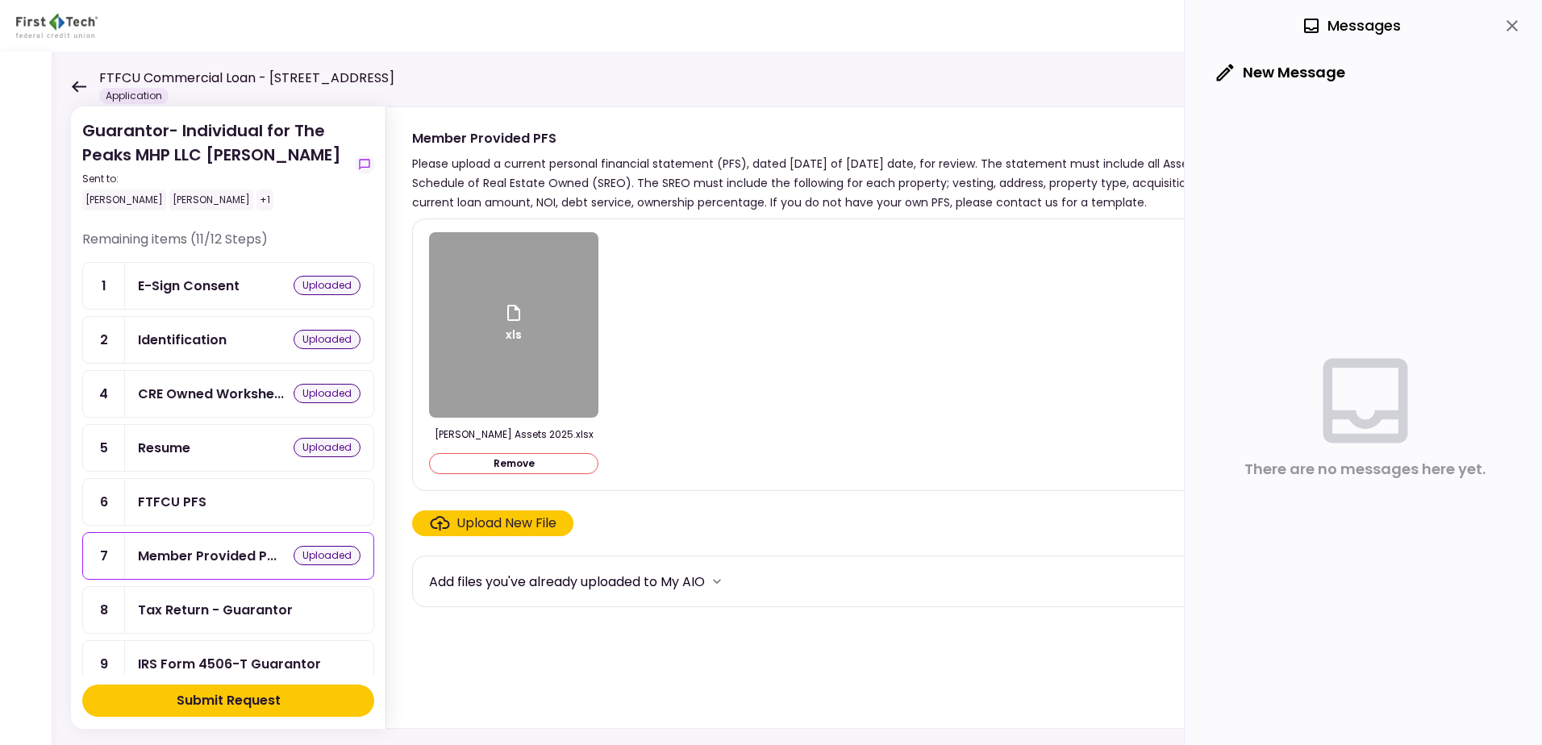
click at [208, 614] on div "Tax Return - Guarantor" at bounding box center [215, 610] width 155 height 20
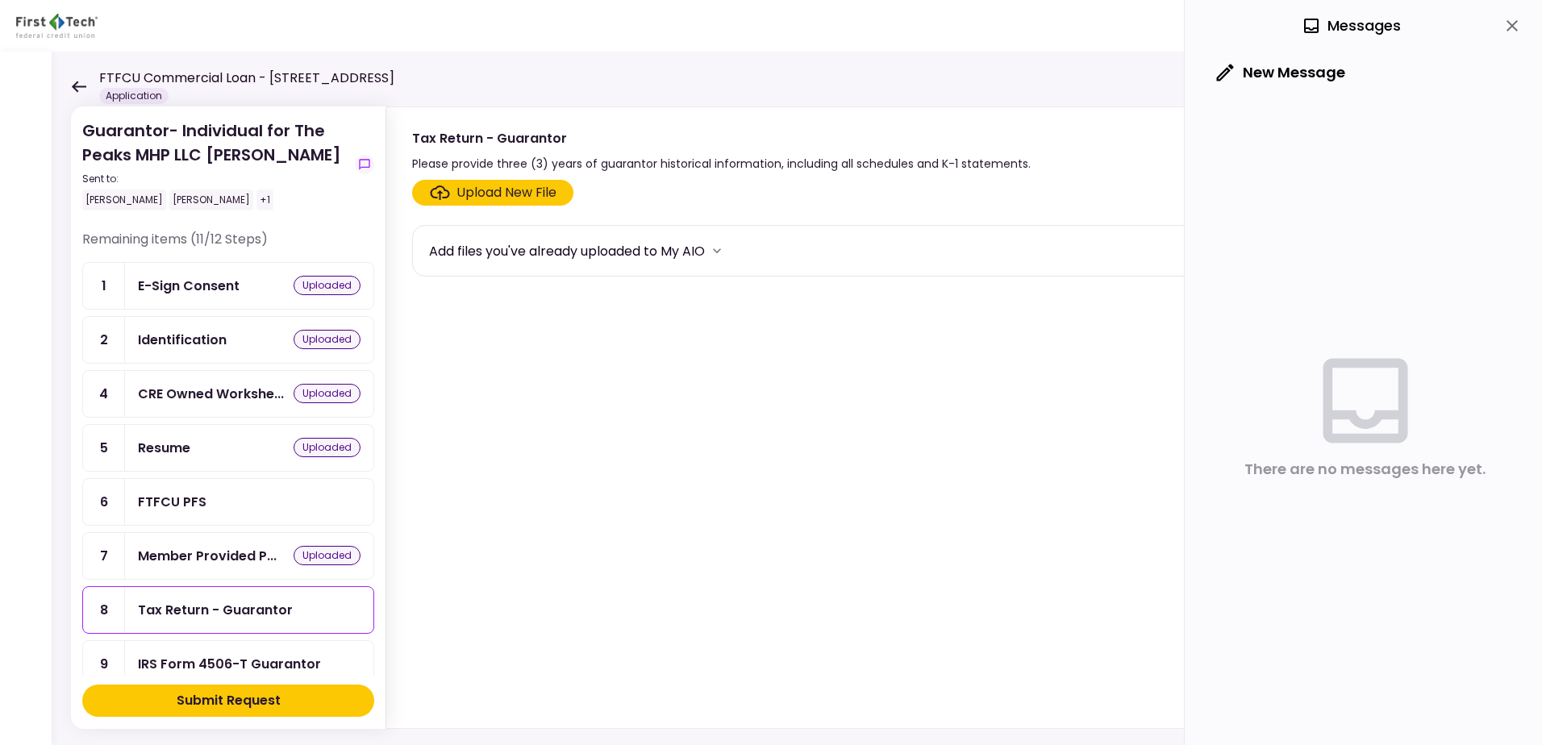
click at [463, 195] on div "Upload New File" at bounding box center [507, 192] width 100 height 19
click at [0, 0] on input "Upload New File" at bounding box center [0, 0] width 0 height 0
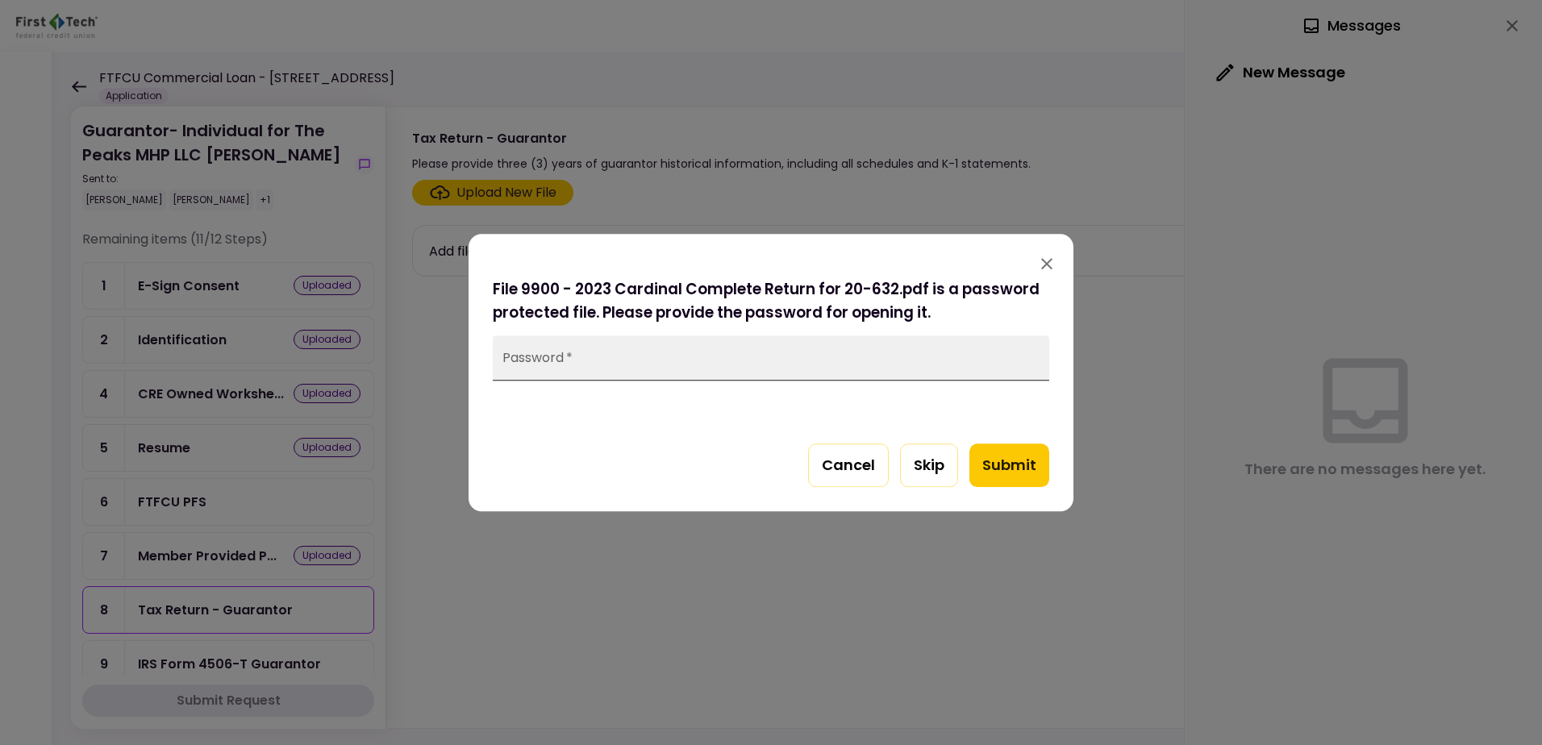
click at [574, 361] on input "Password   *" at bounding box center [771, 358] width 557 height 45
click at [544, 355] on label "Password   *" at bounding box center [529, 348] width 52 height 14
click at [544, 355] on input "Password   *" at bounding box center [771, 358] width 557 height 45
type input "*********"
click at [1001, 466] on button "Submit" at bounding box center [1010, 466] width 80 height 44
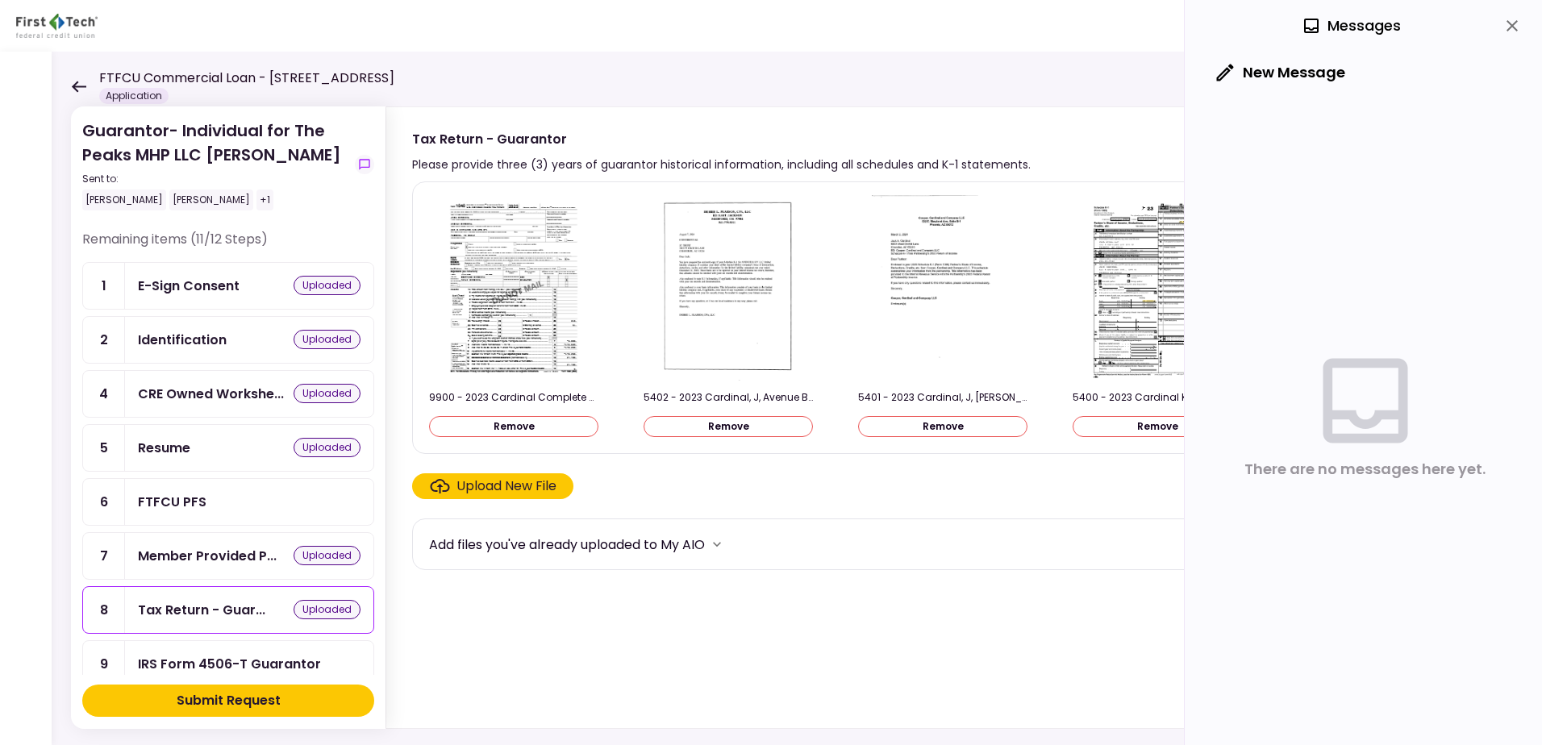
click at [465, 496] on div "Upload New File" at bounding box center [507, 486] width 100 height 19
click at [0, 0] on input "Upload New File" at bounding box center [0, 0] width 0 height 0
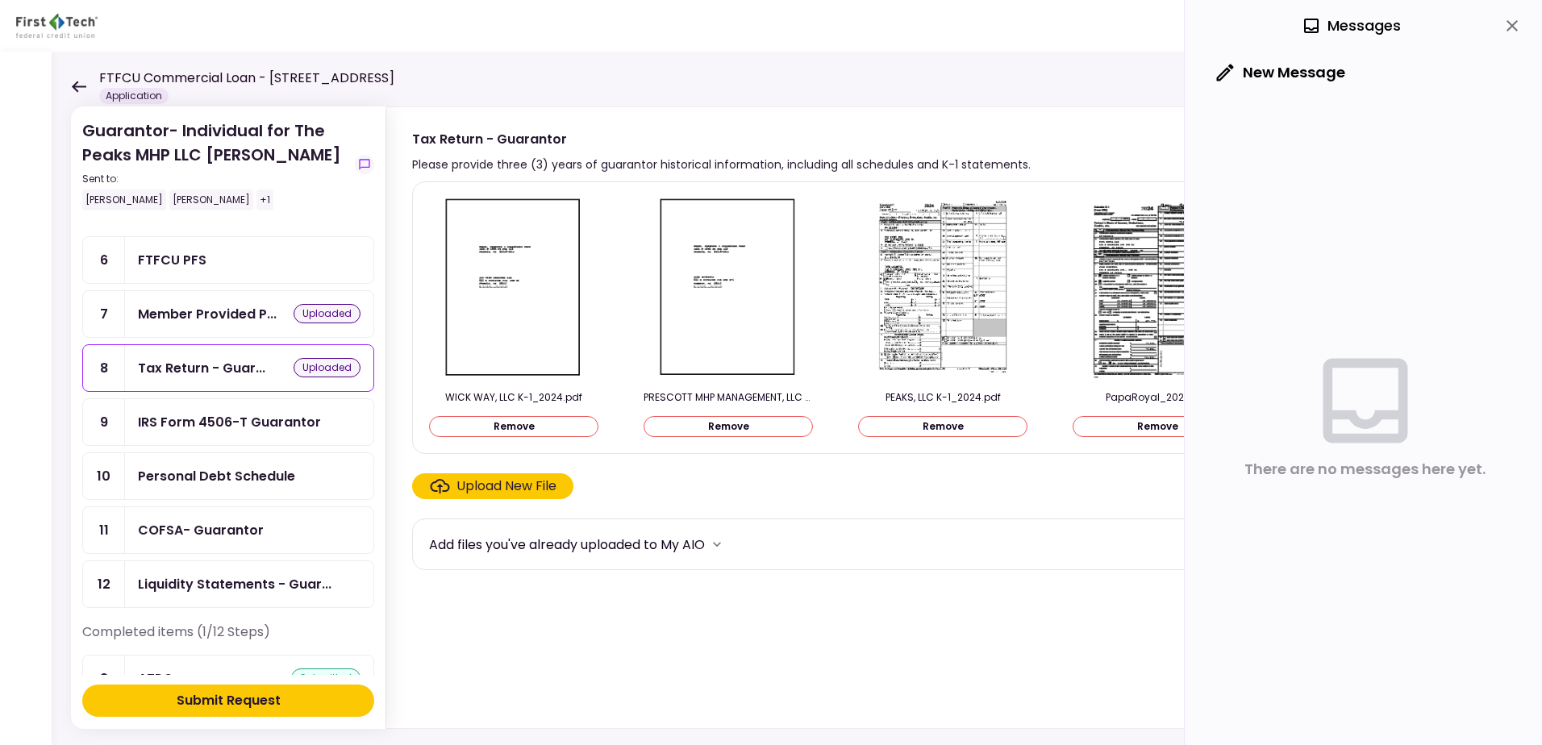
scroll to position [284, 0]
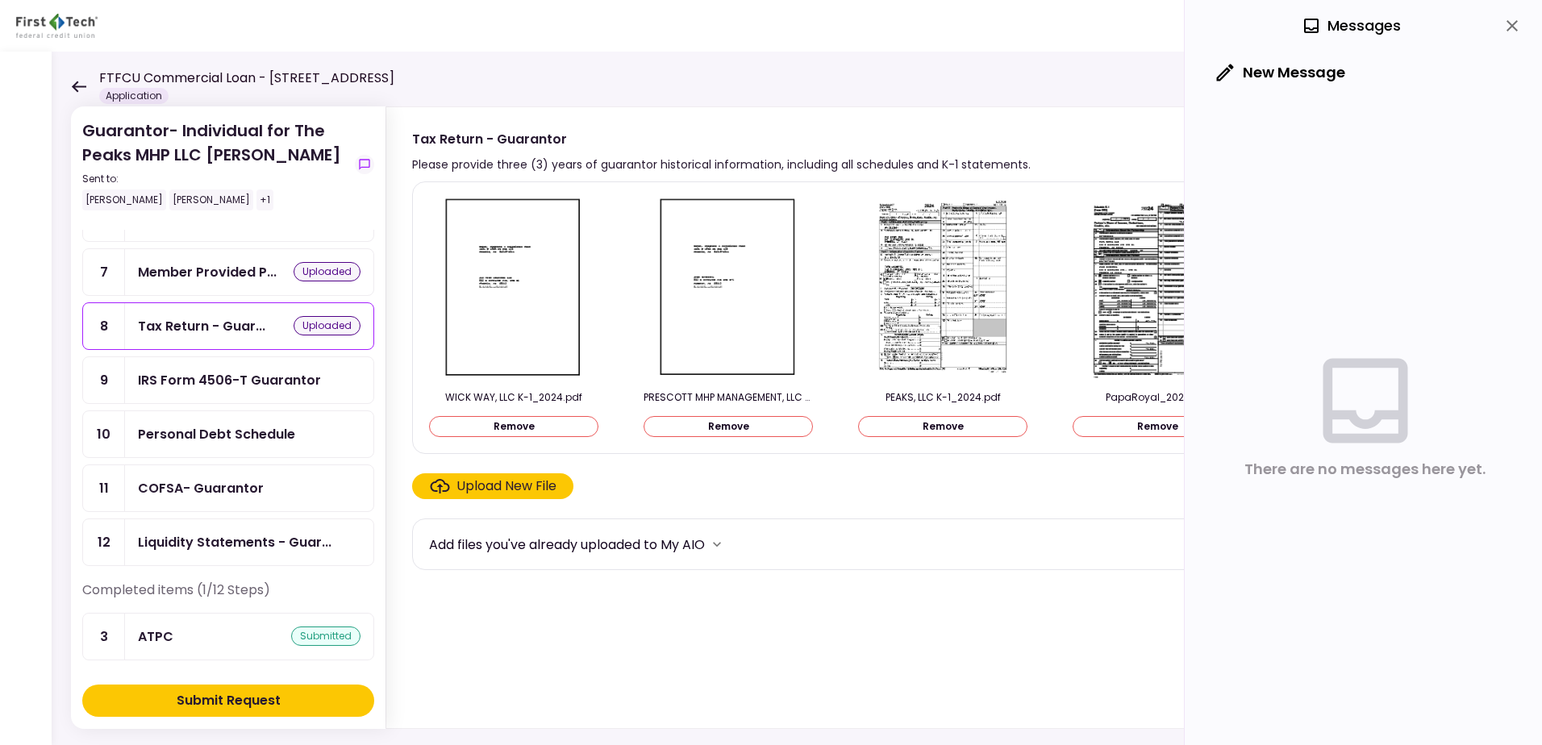
click at [206, 383] on div "IRS Form 4506-T Guarantor" at bounding box center [229, 380] width 183 height 20
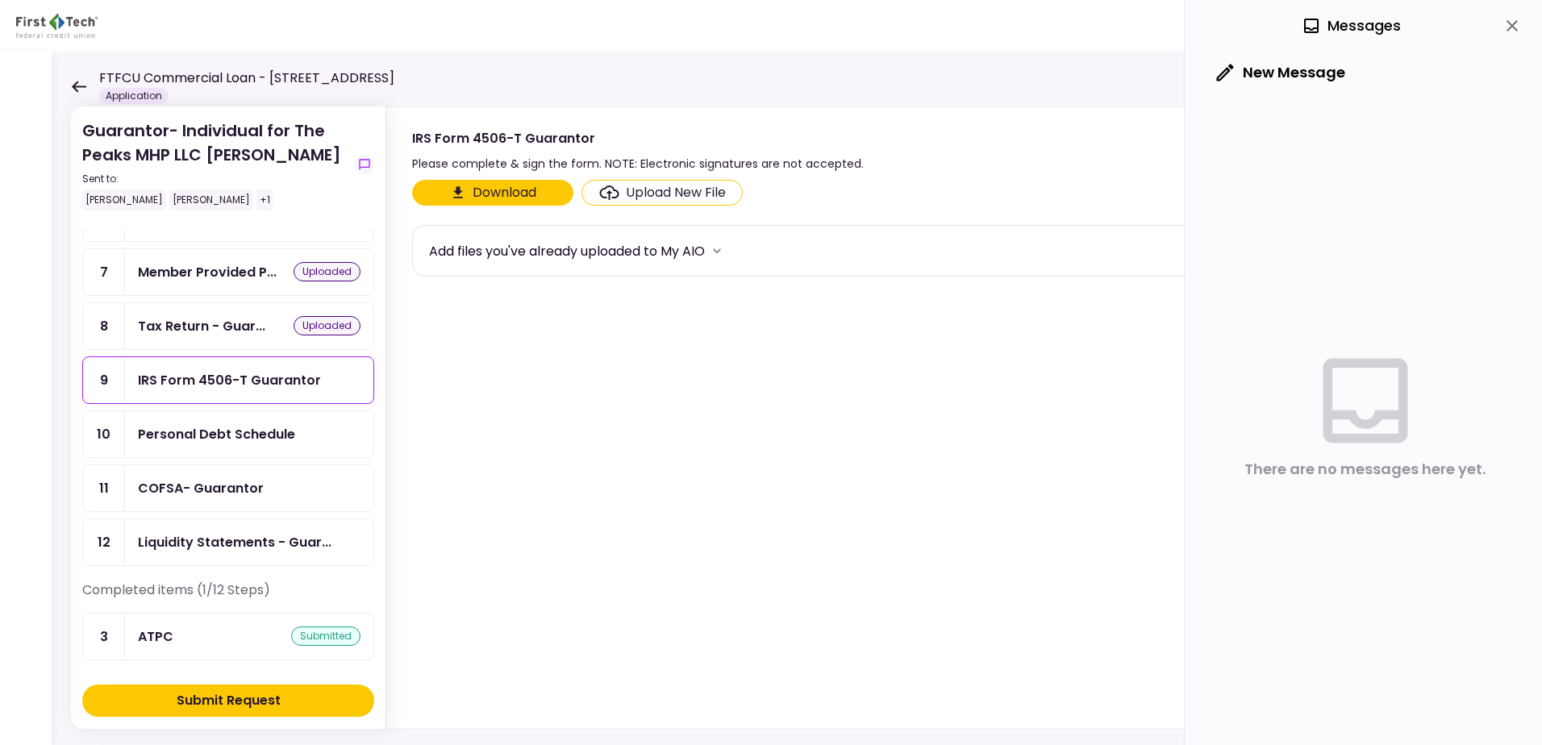
click at [641, 189] on div "Upload New File" at bounding box center [676, 192] width 100 height 19
click at [0, 0] on input "Upload New File" at bounding box center [0, 0] width 0 height 0
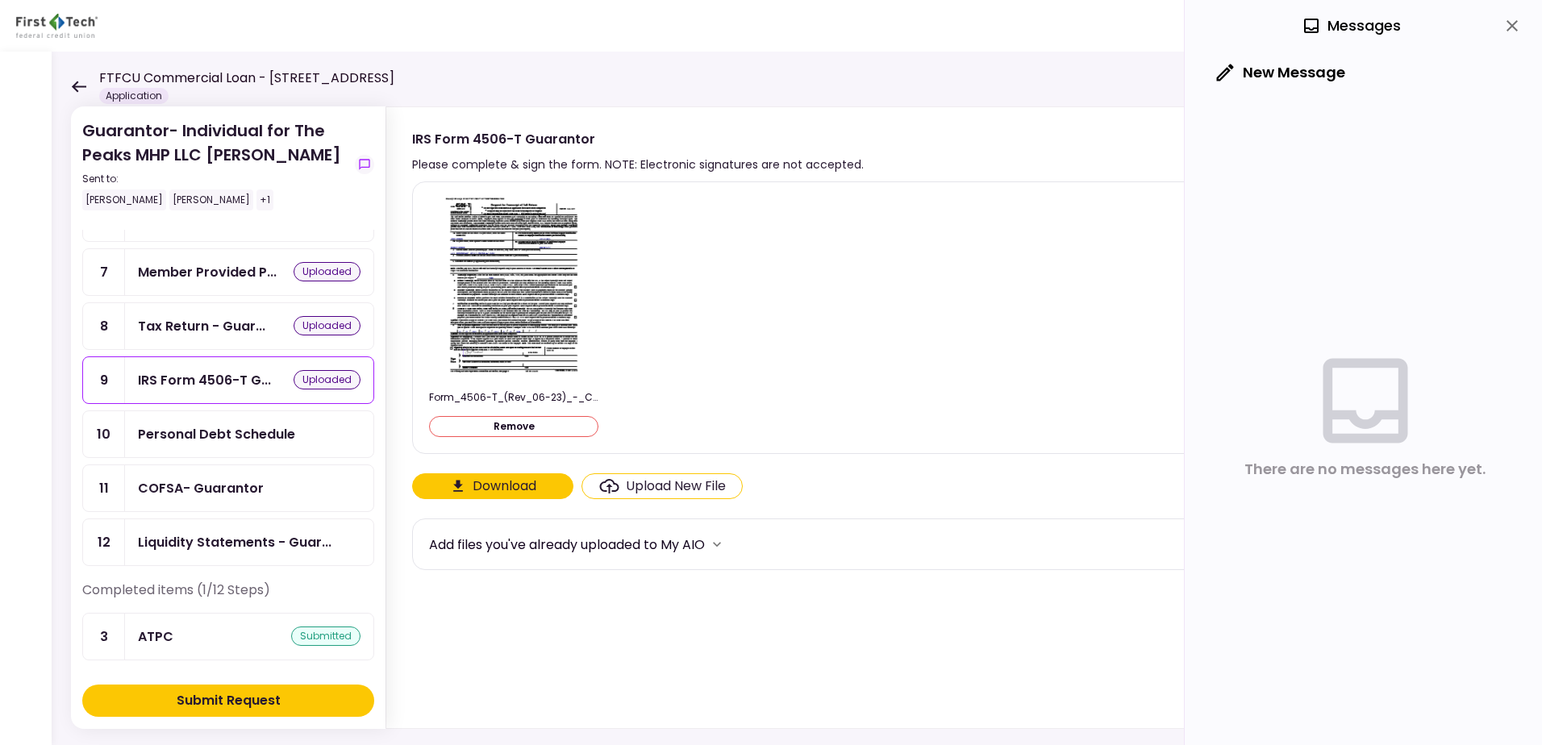
click at [236, 436] on div "Personal Debt Schedule" at bounding box center [216, 434] width 157 height 20
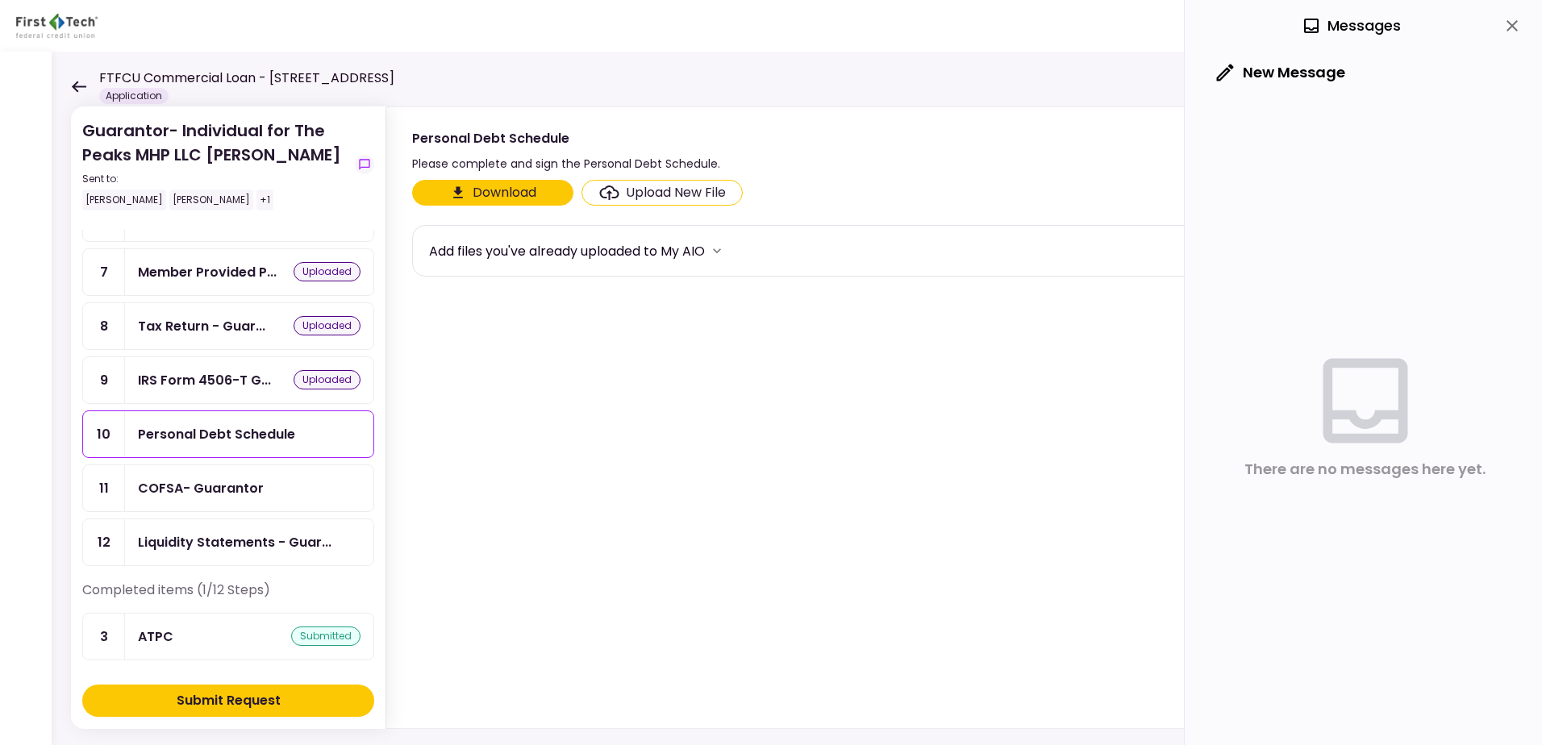
click at [666, 196] on div "Upload New File" at bounding box center [676, 192] width 100 height 19
click at [0, 0] on input "Upload New File" at bounding box center [0, 0] width 0 height 0
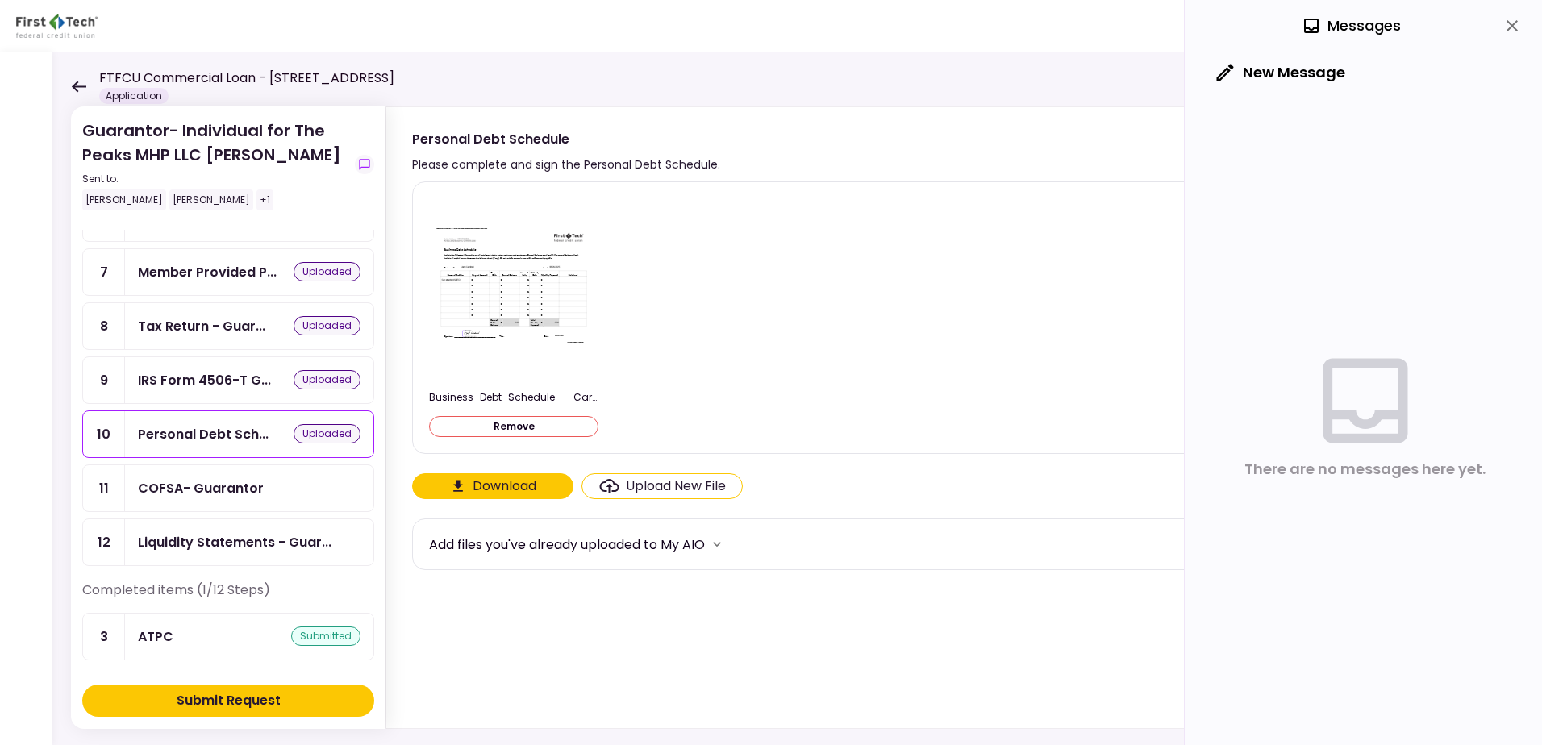
drag, startPoint x: 208, startPoint y: 492, endPoint x: 245, endPoint y: 478, distance: 39.6
click at [208, 491] on div "COFSA- Guarantor" at bounding box center [201, 488] width 126 height 20
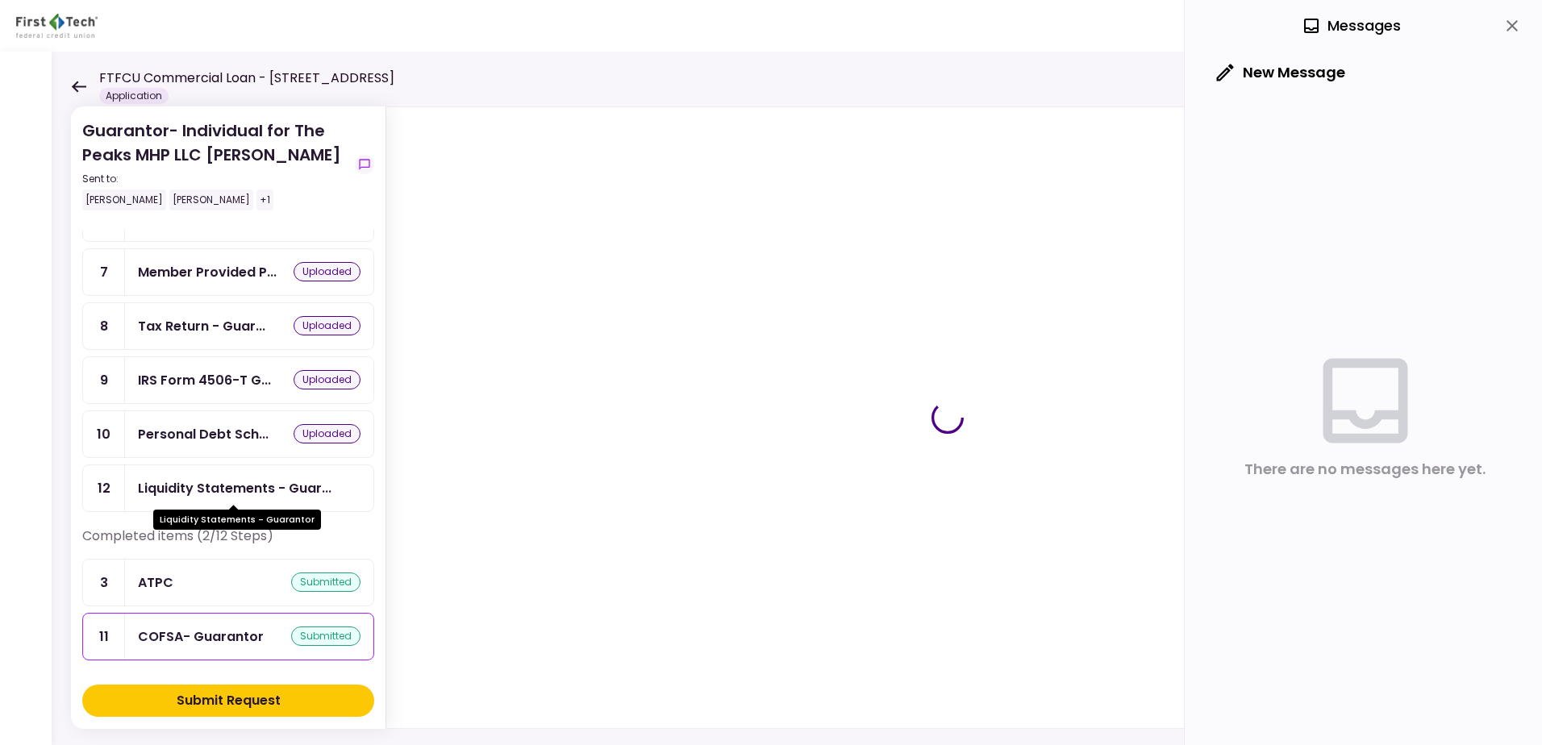
click at [250, 496] on div "Liquidity Statements - Guar..." at bounding box center [235, 488] width 194 height 20
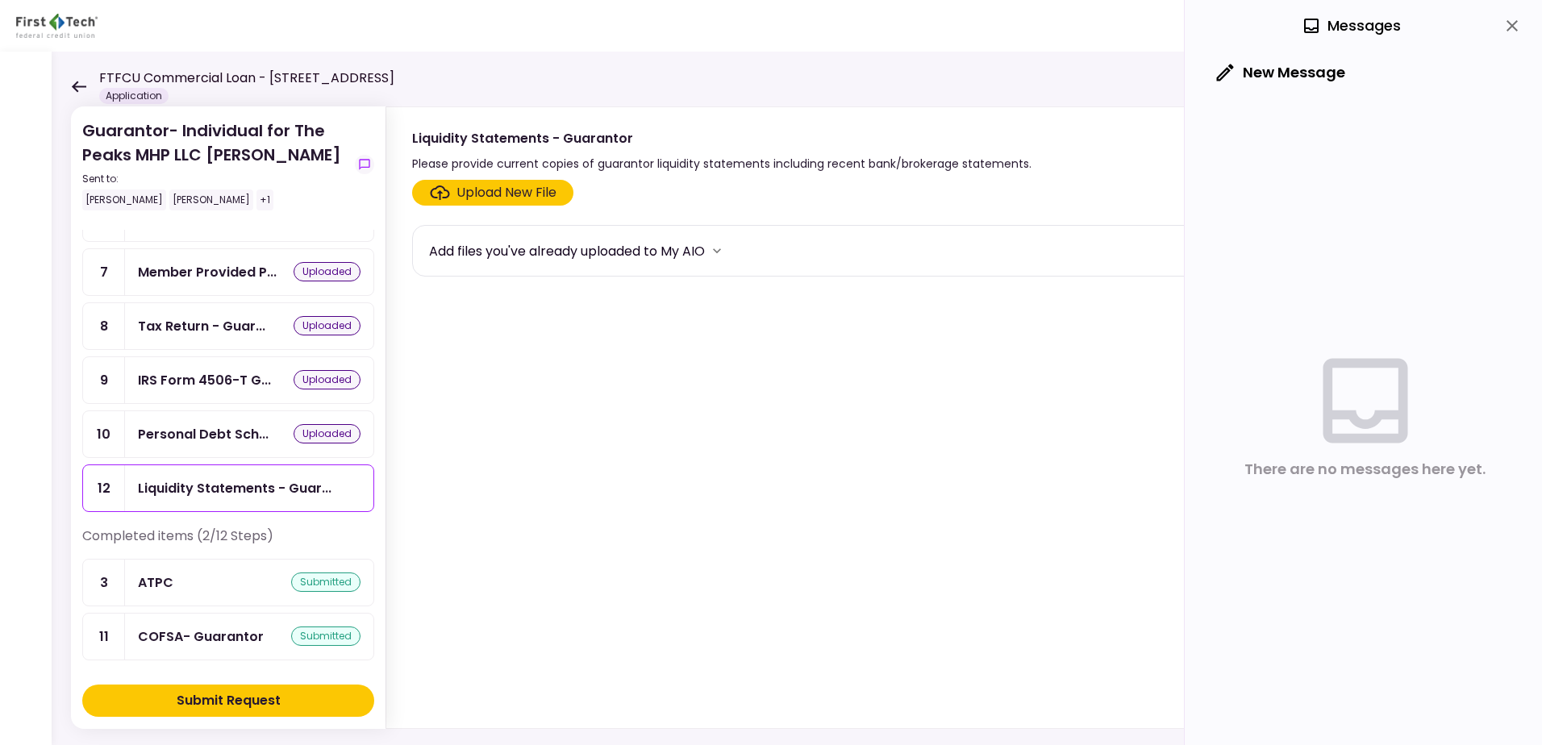
click at [527, 193] on div "Upload New File" at bounding box center [507, 192] width 100 height 19
click at [0, 0] on input "Upload New File" at bounding box center [0, 0] width 0 height 0
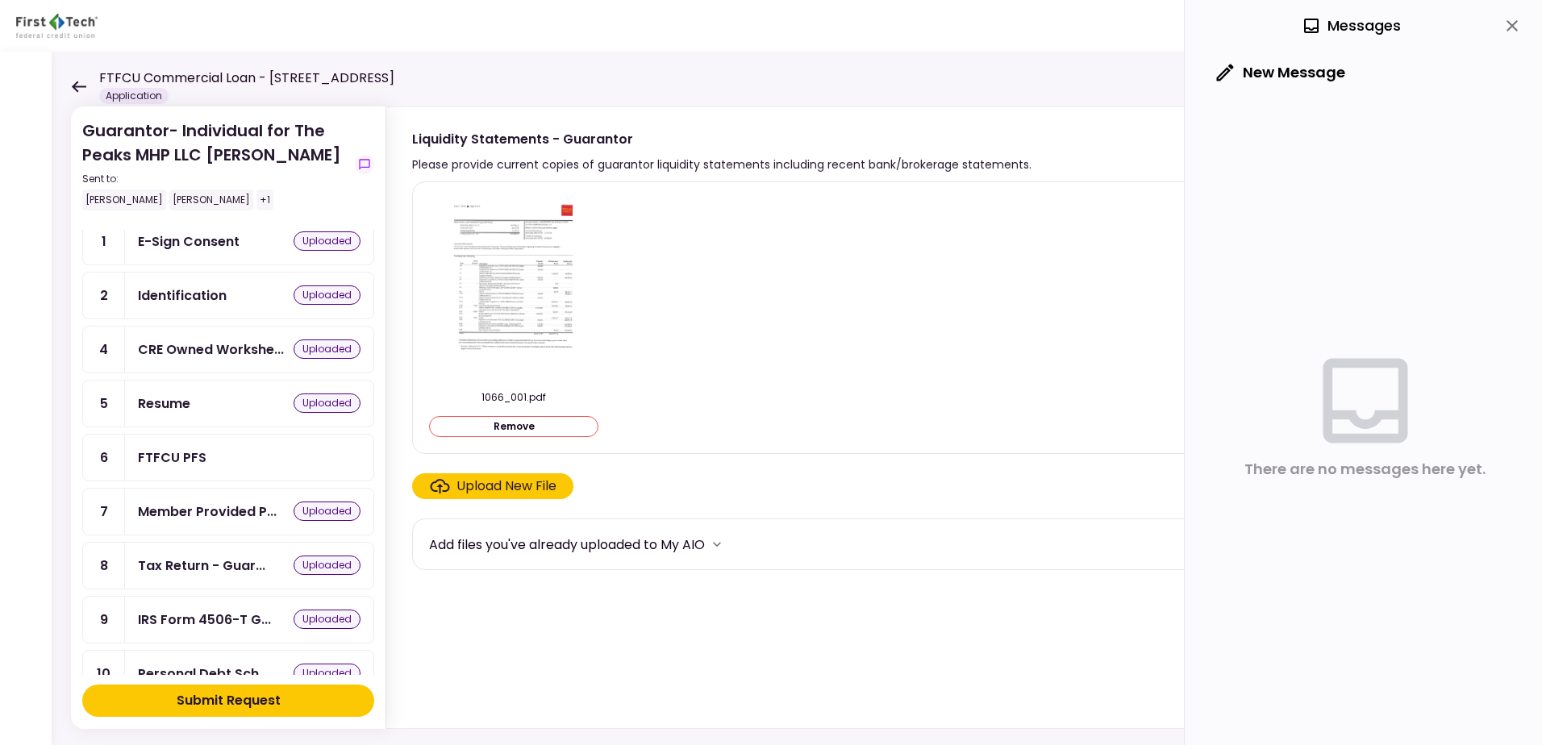
scroll to position [81, 0]
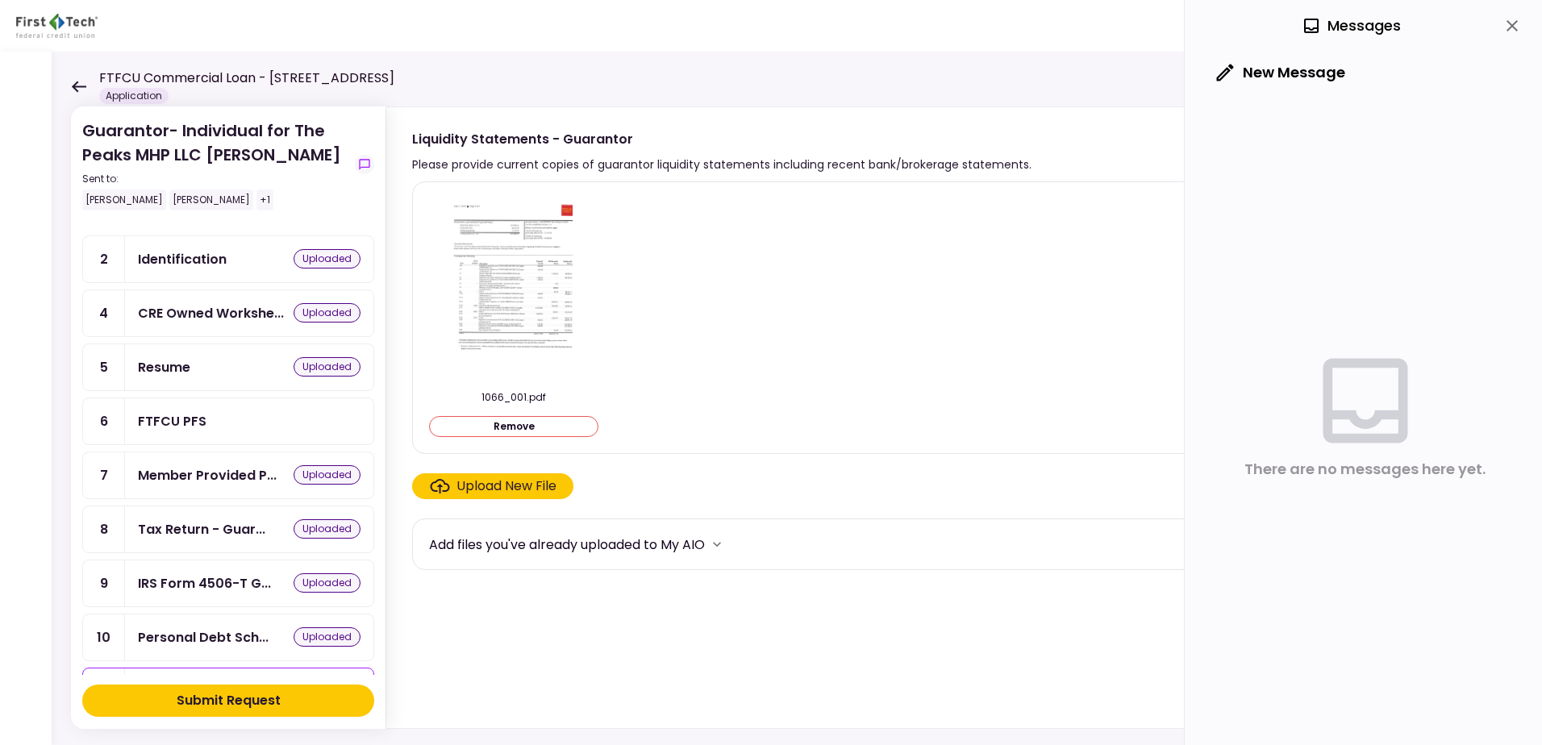
click at [176, 421] on div "FTFCU PFS" at bounding box center [172, 421] width 69 height 20
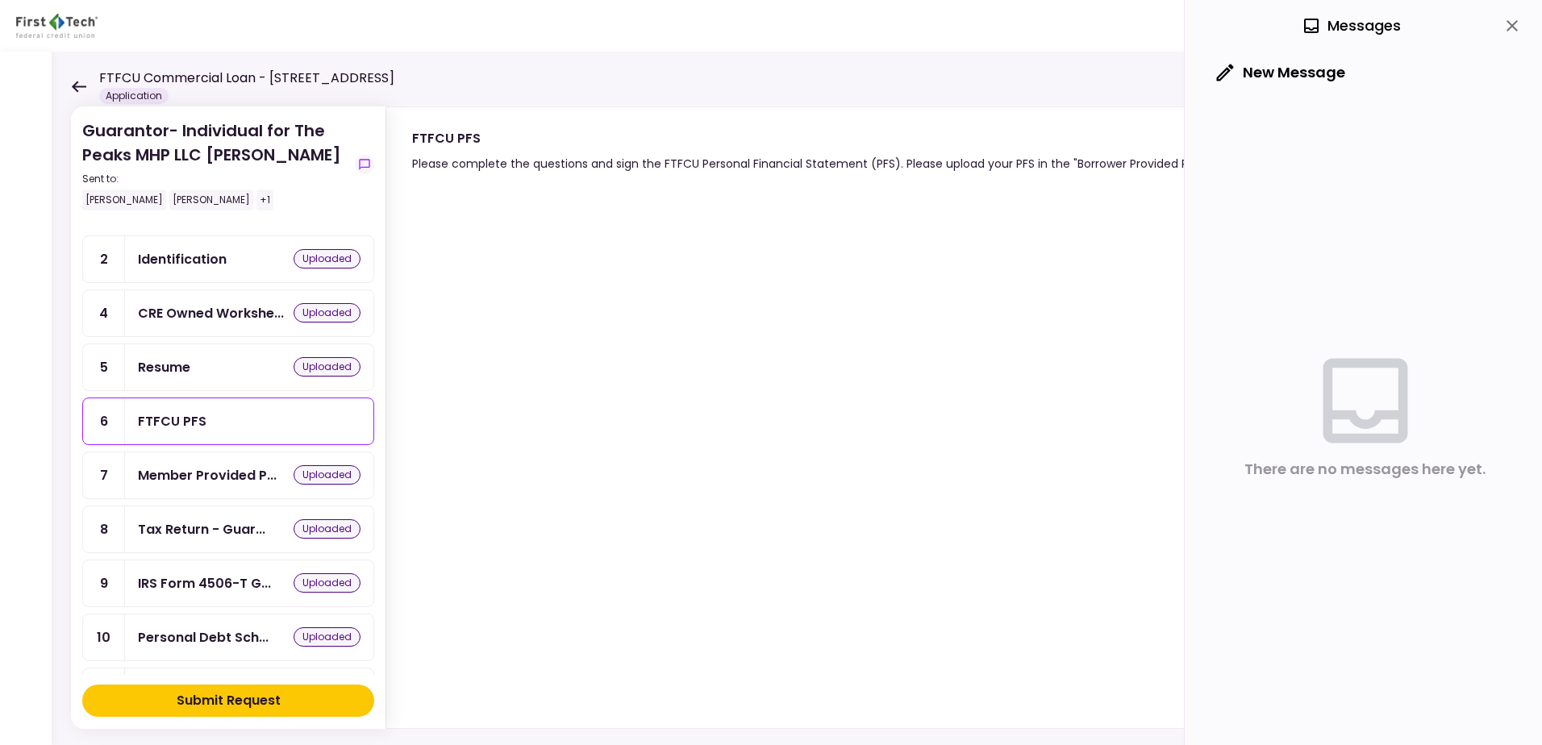
scroll to position [20, 0]
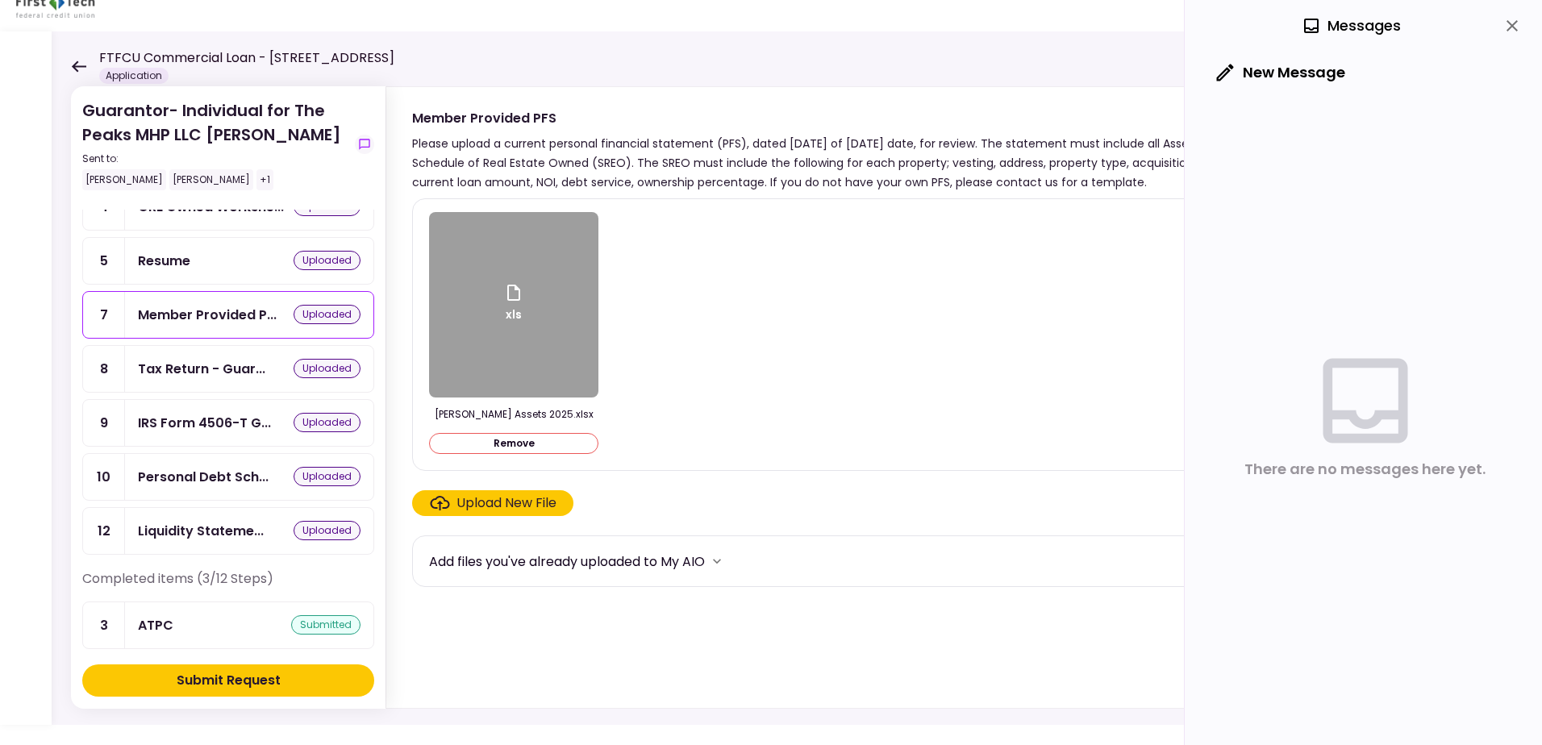
scroll to position [284, 0]
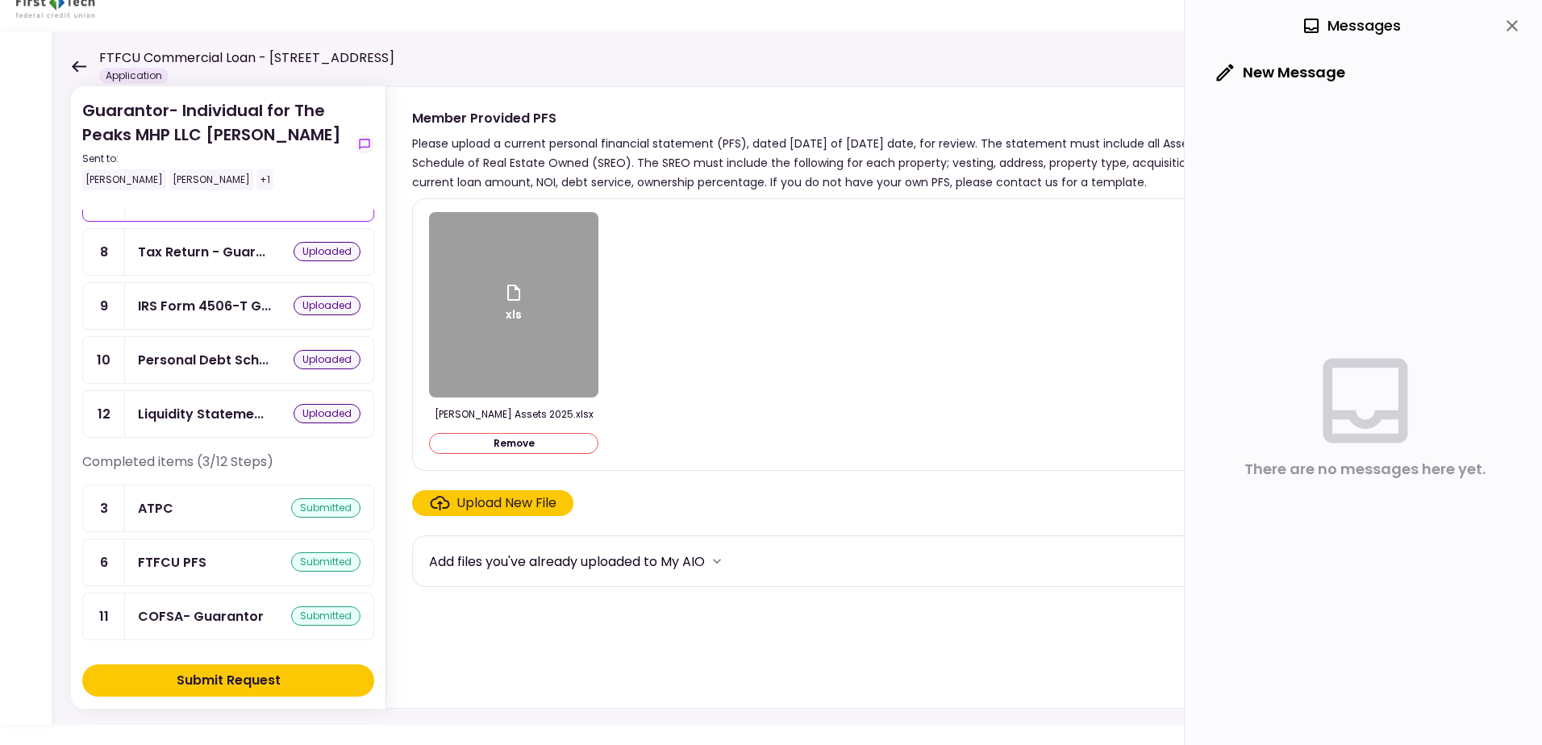
click at [237, 685] on div "Submit Request" at bounding box center [229, 680] width 104 height 19
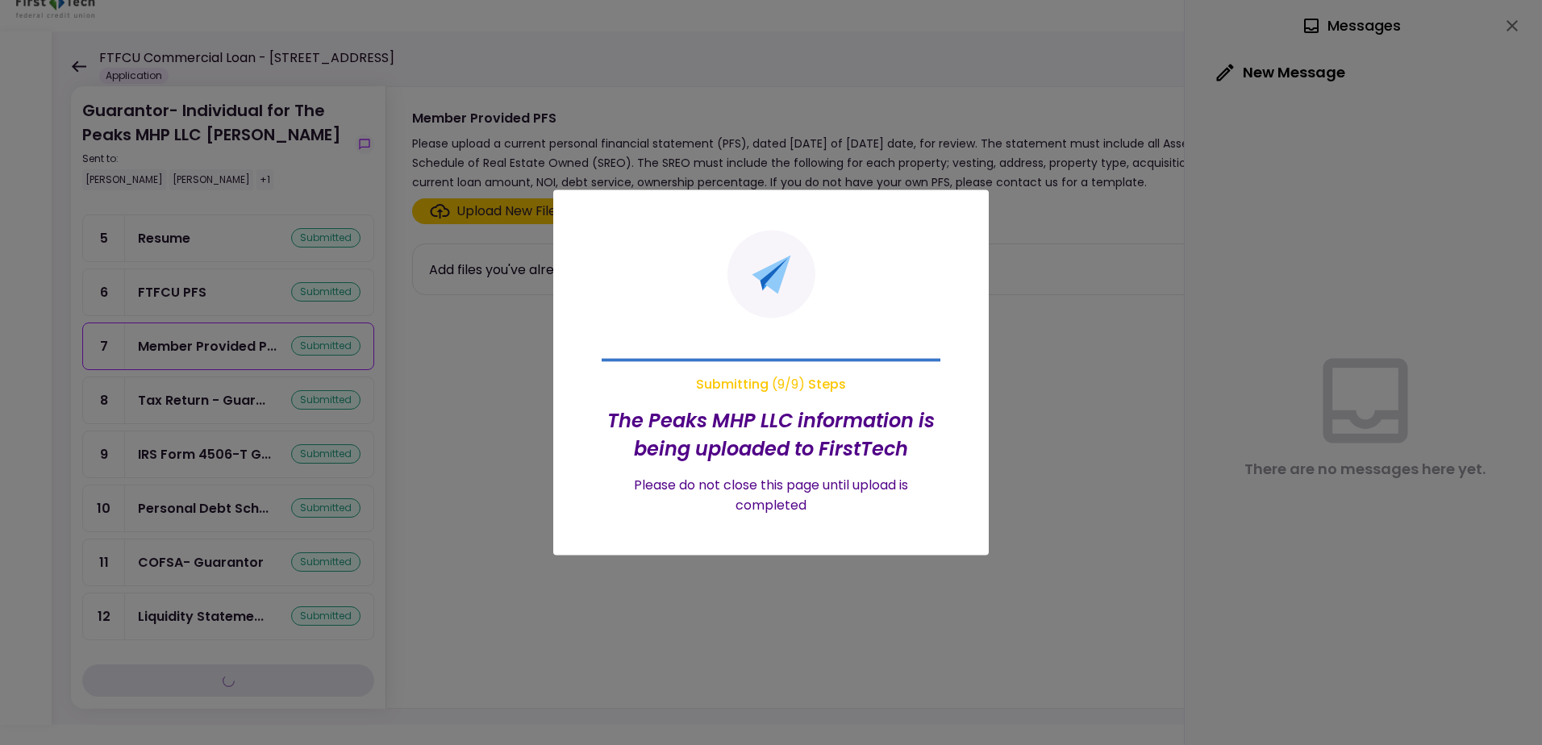
scroll to position [0, 0]
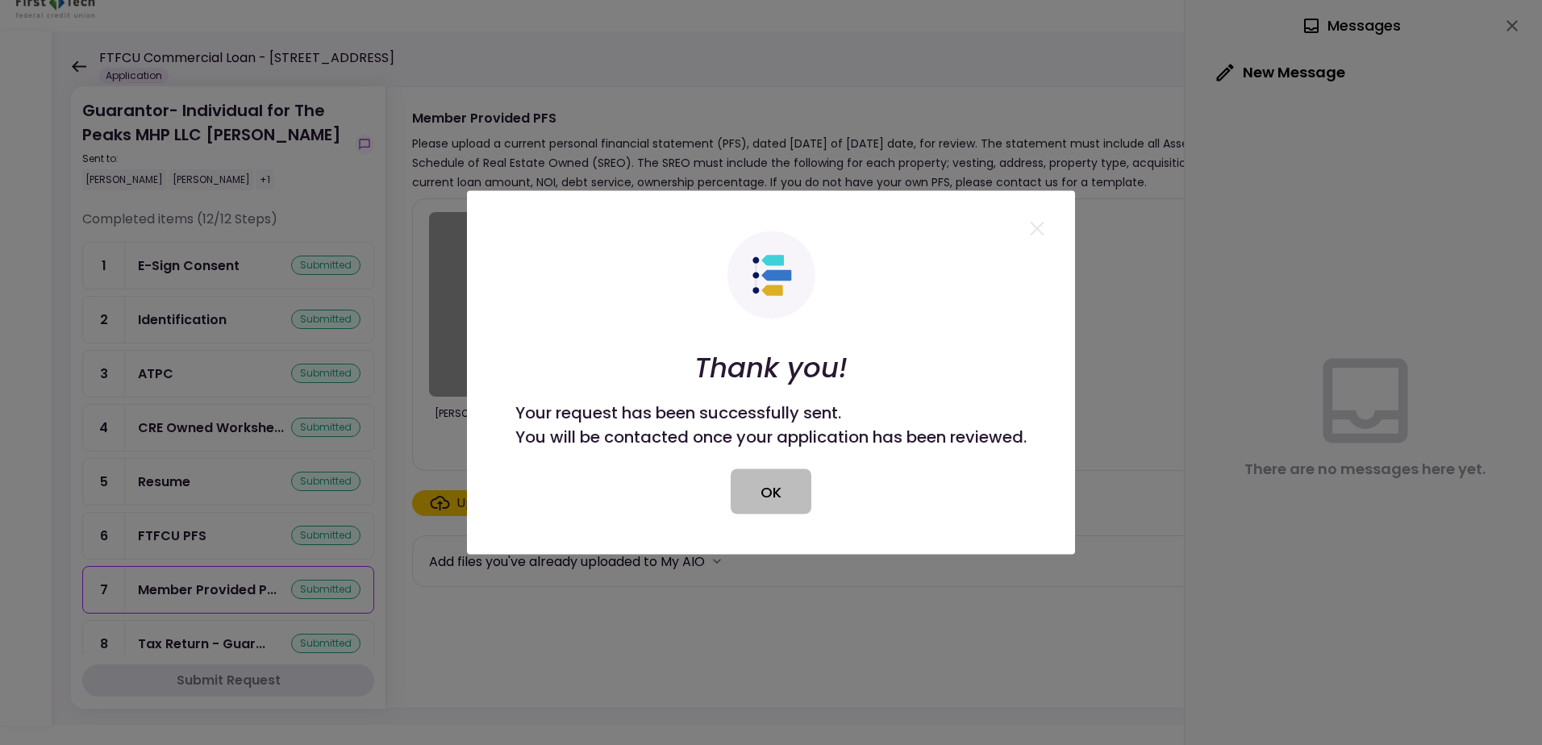
click at [771, 497] on button "OK" at bounding box center [771, 491] width 81 height 45
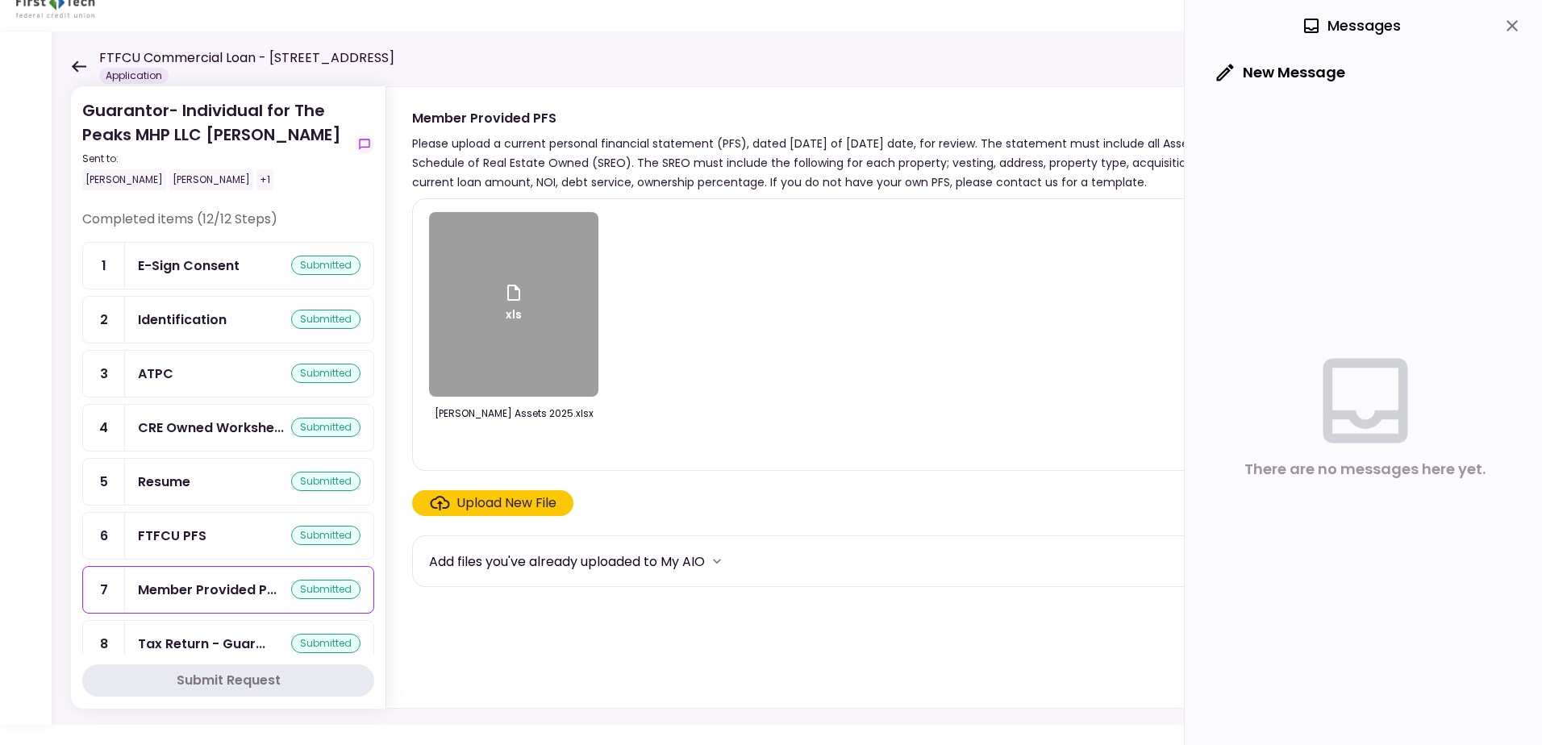
click at [67, 69] on div "Guarantor- Individual for The Peaks MHP LLC [PERSON_NAME] Sent to: [PERSON_NAME…" at bounding box center [797, 378] width 1491 height 694
click at [77, 65] on icon at bounding box center [79, 65] width 15 height 11
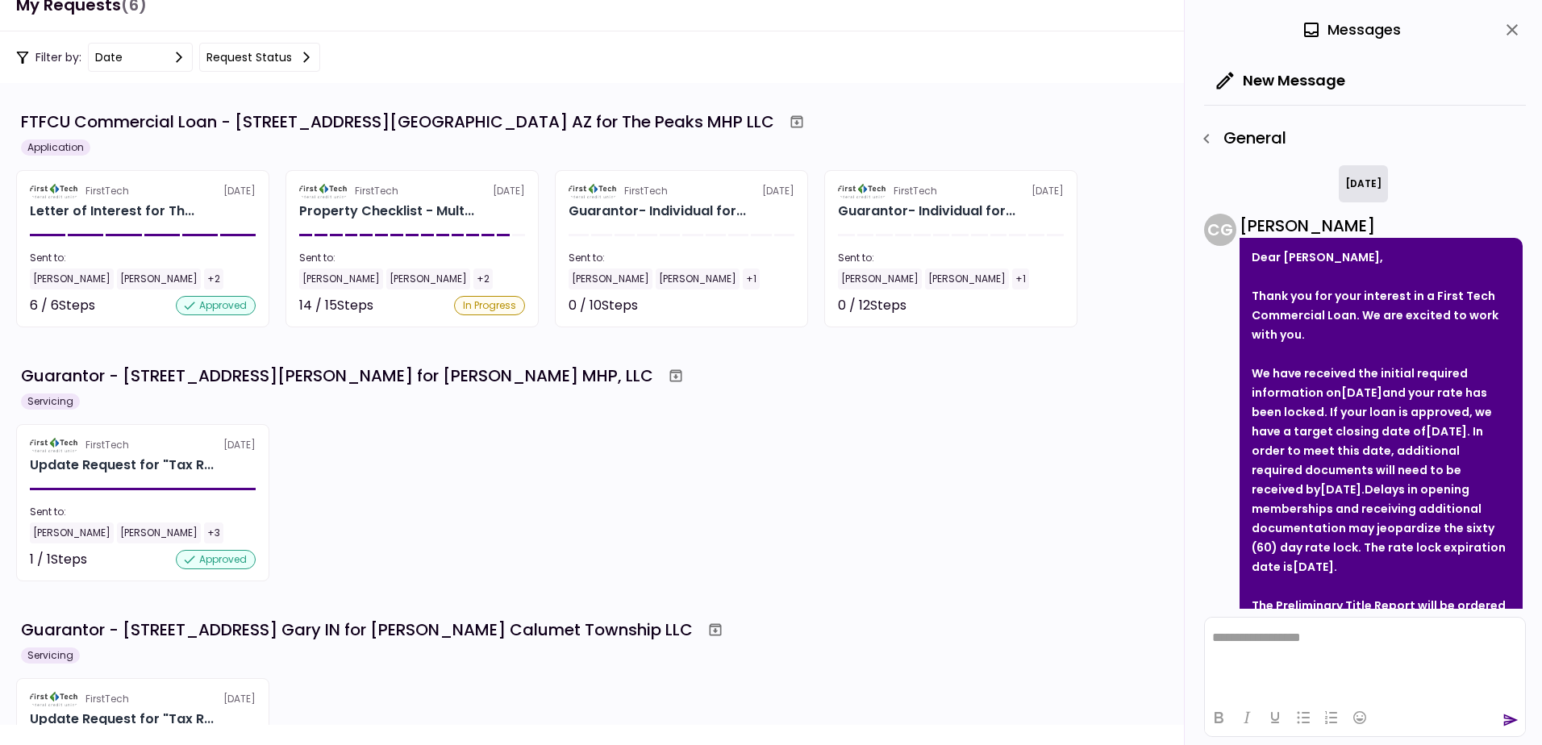
scroll to position [583, 0]
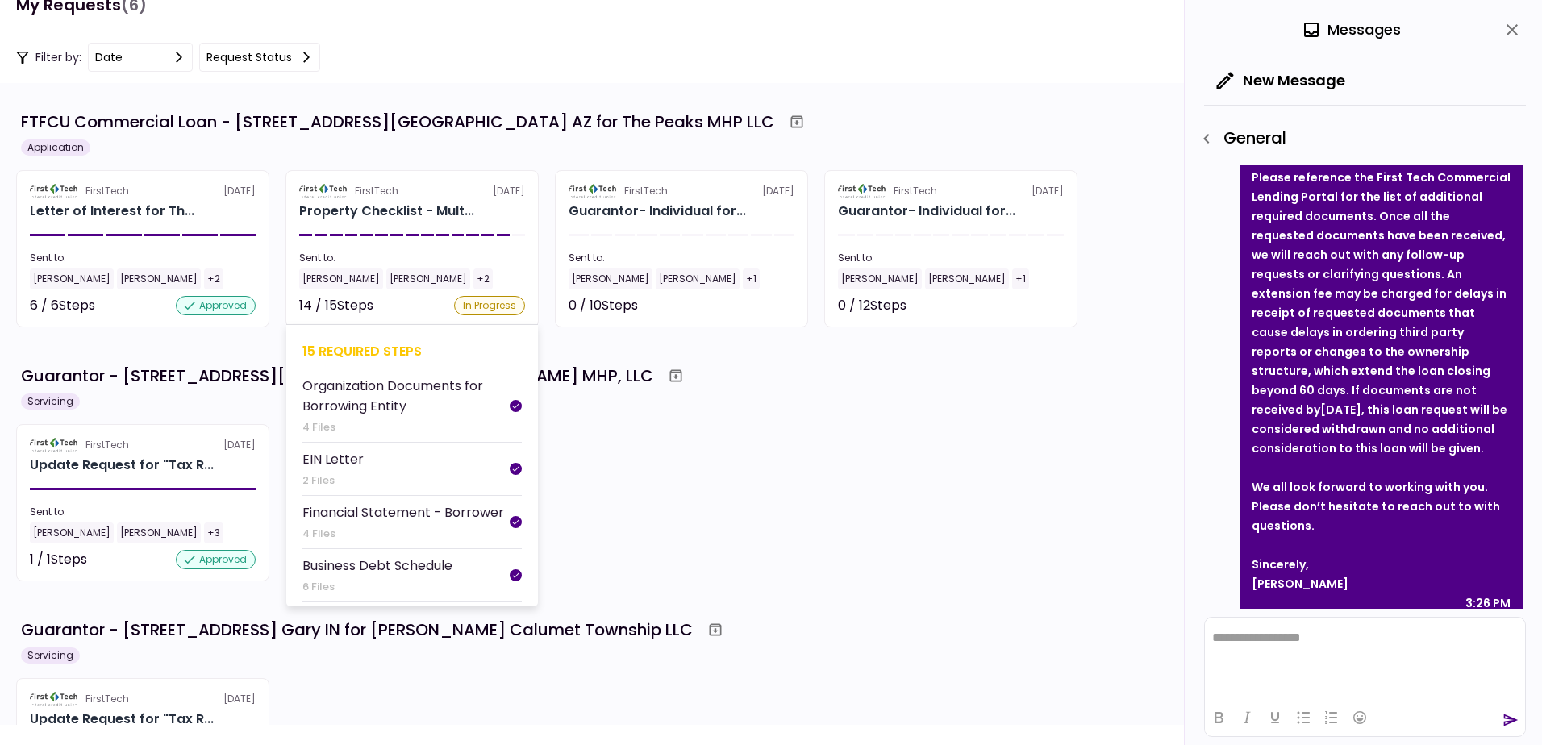
click at [350, 274] on div "[PERSON_NAME]" at bounding box center [341, 279] width 84 height 21
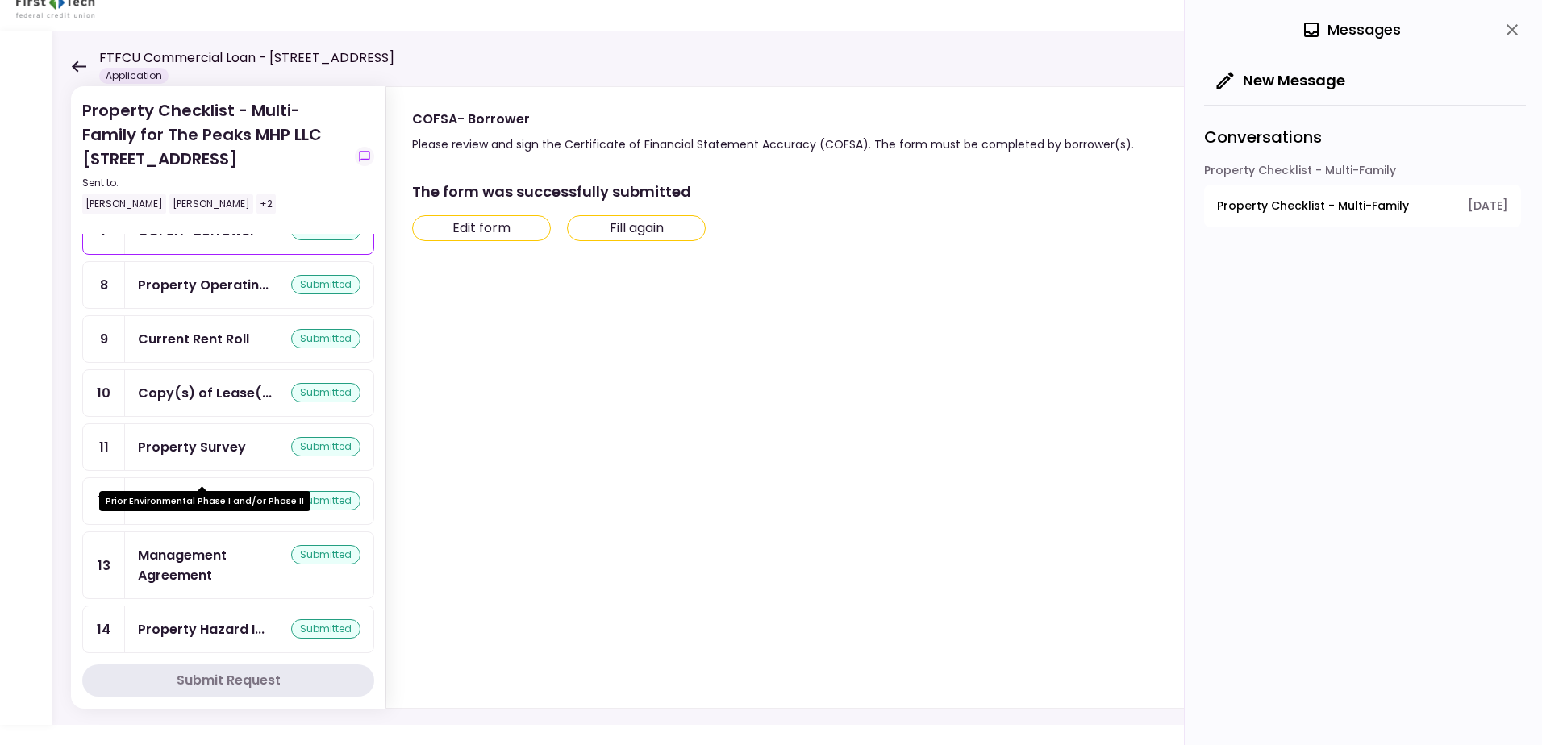
scroll to position [450, 0]
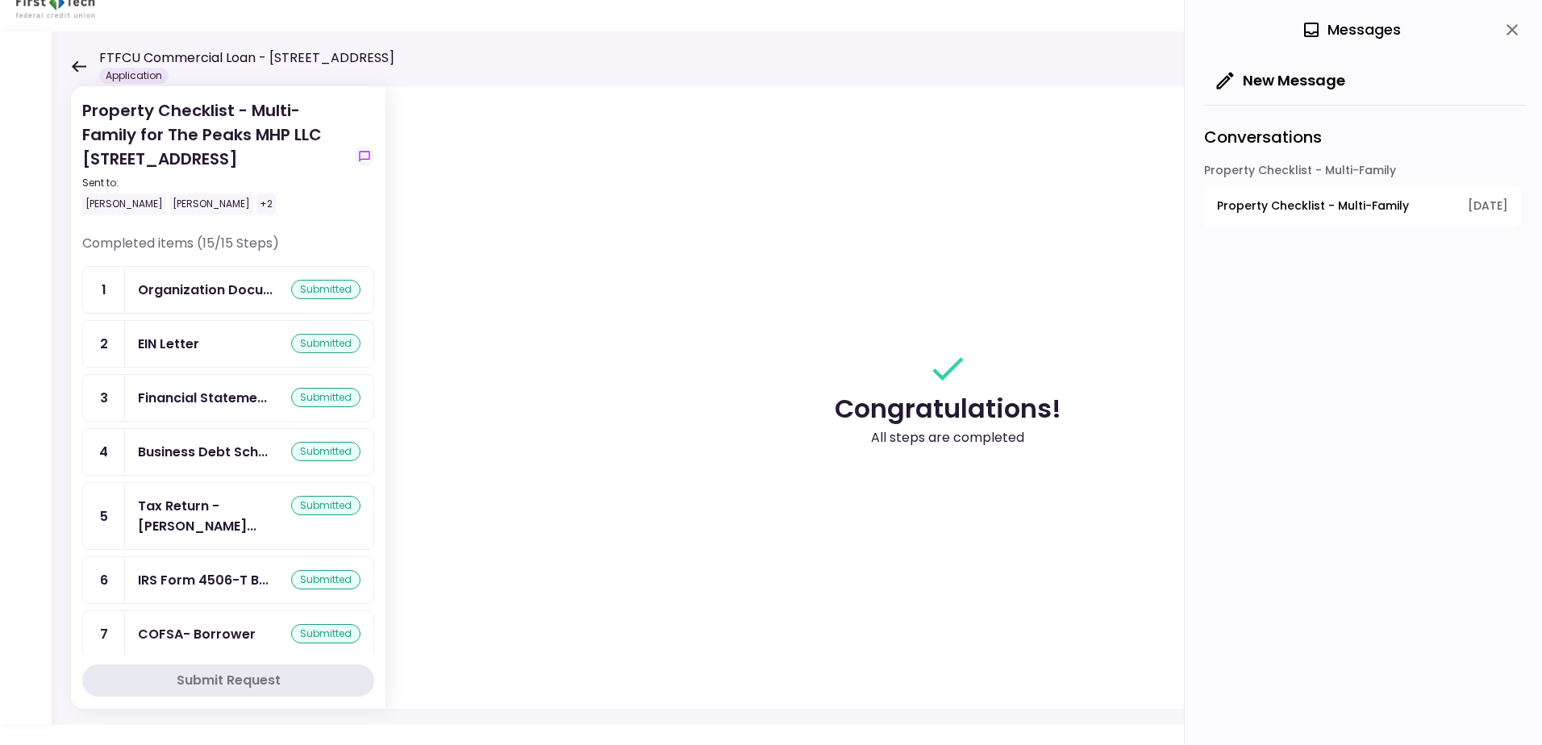
click at [68, 67] on div "Property Checklist - Multi-Family for The Peaks MHP LLC [STREET_ADDRESS] Sent t…" at bounding box center [797, 378] width 1491 height 694
click at [77, 61] on icon at bounding box center [79, 65] width 15 height 11
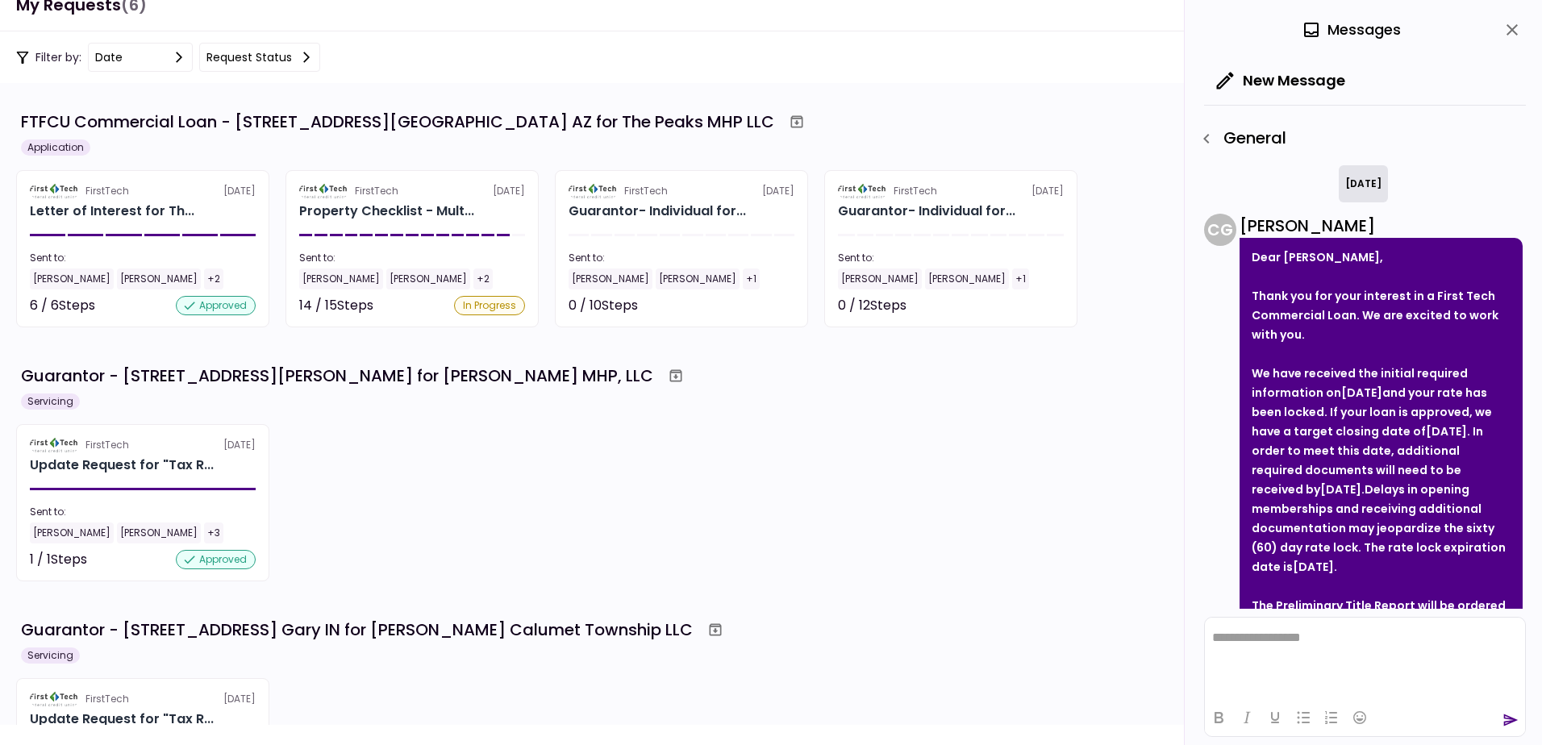
scroll to position [583, 0]
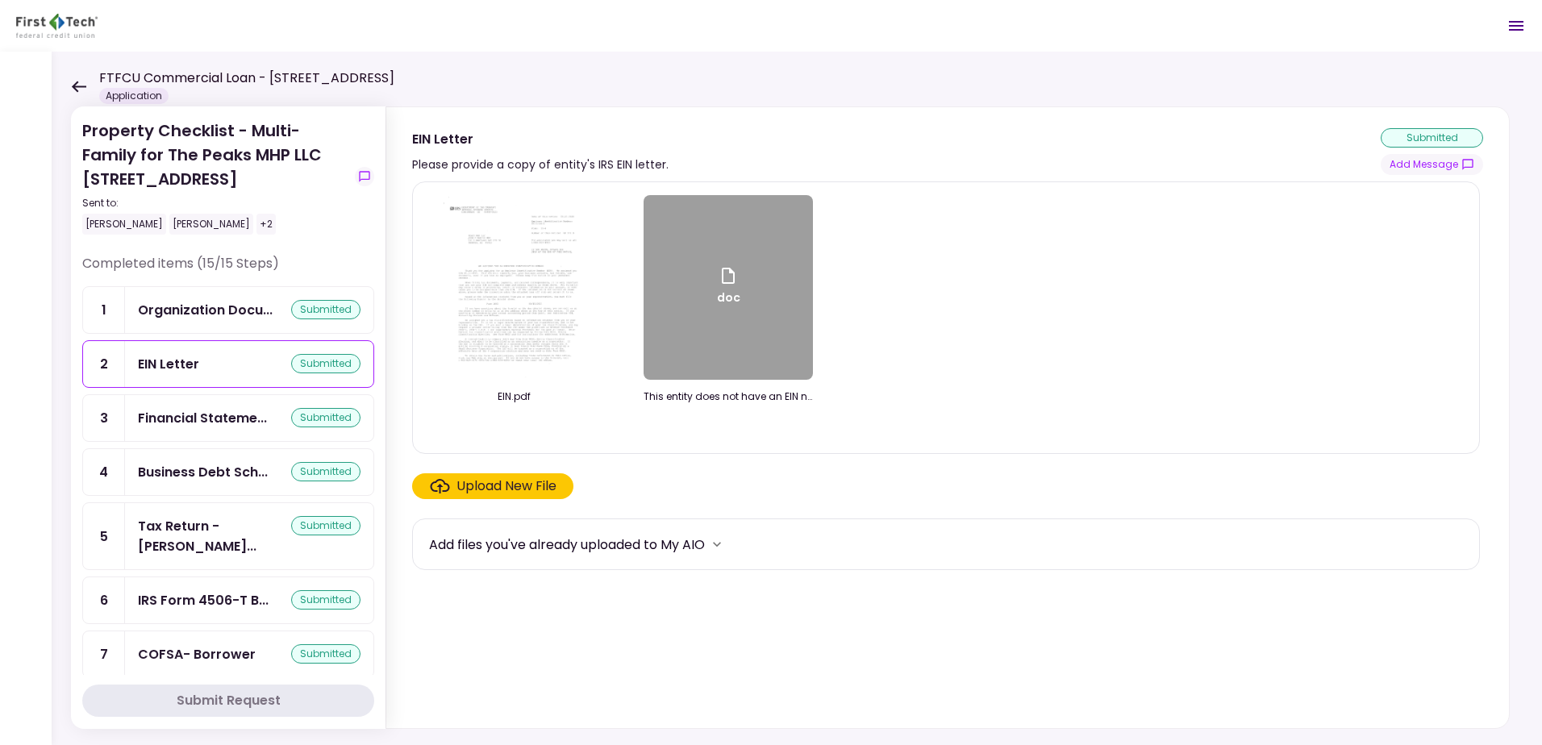
click at [73, 83] on icon at bounding box center [78, 87] width 15 height 12
